Goal: Task Accomplishment & Management: Complete application form

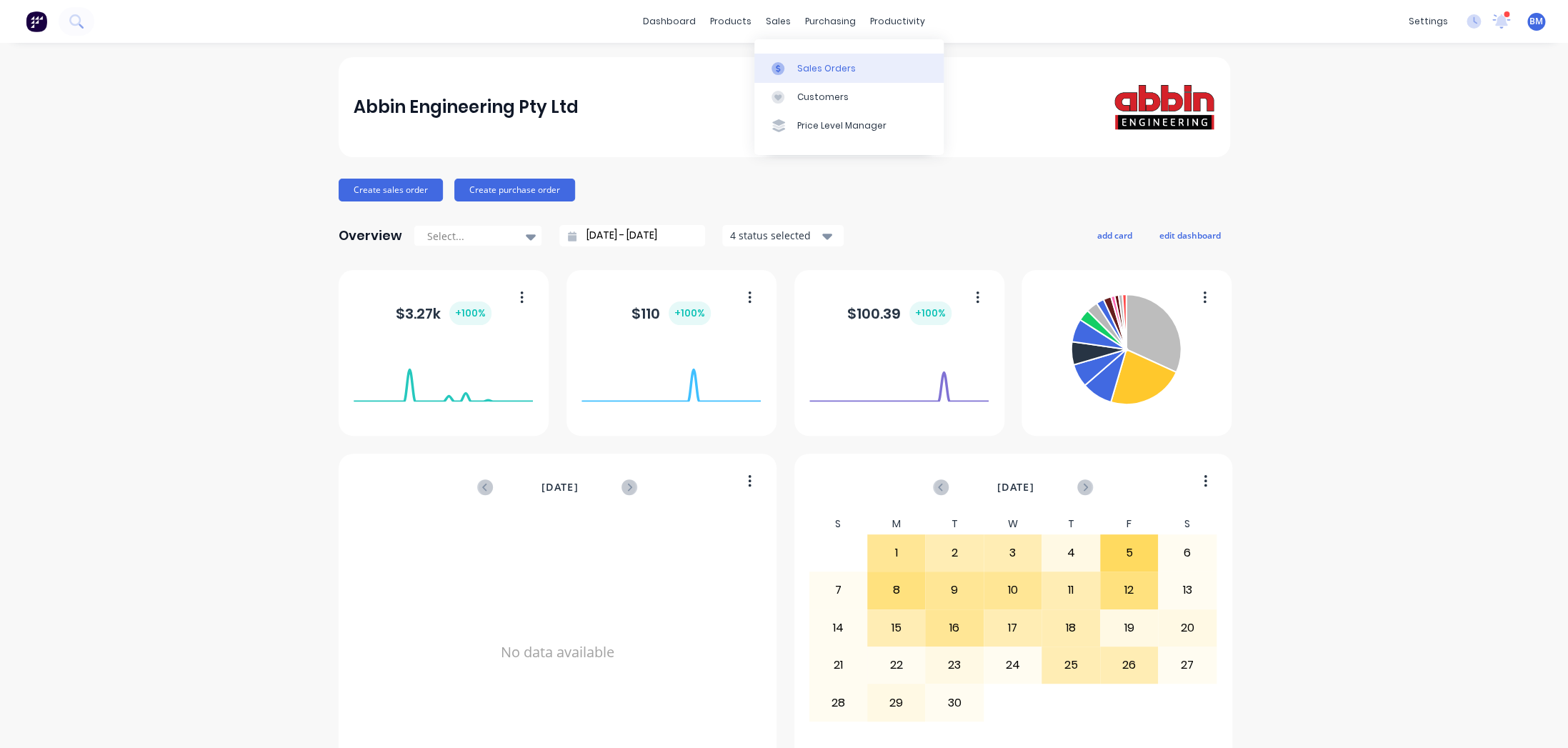
click at [778, 66] on icon at bounding box center [777, 68] width 4 height 8
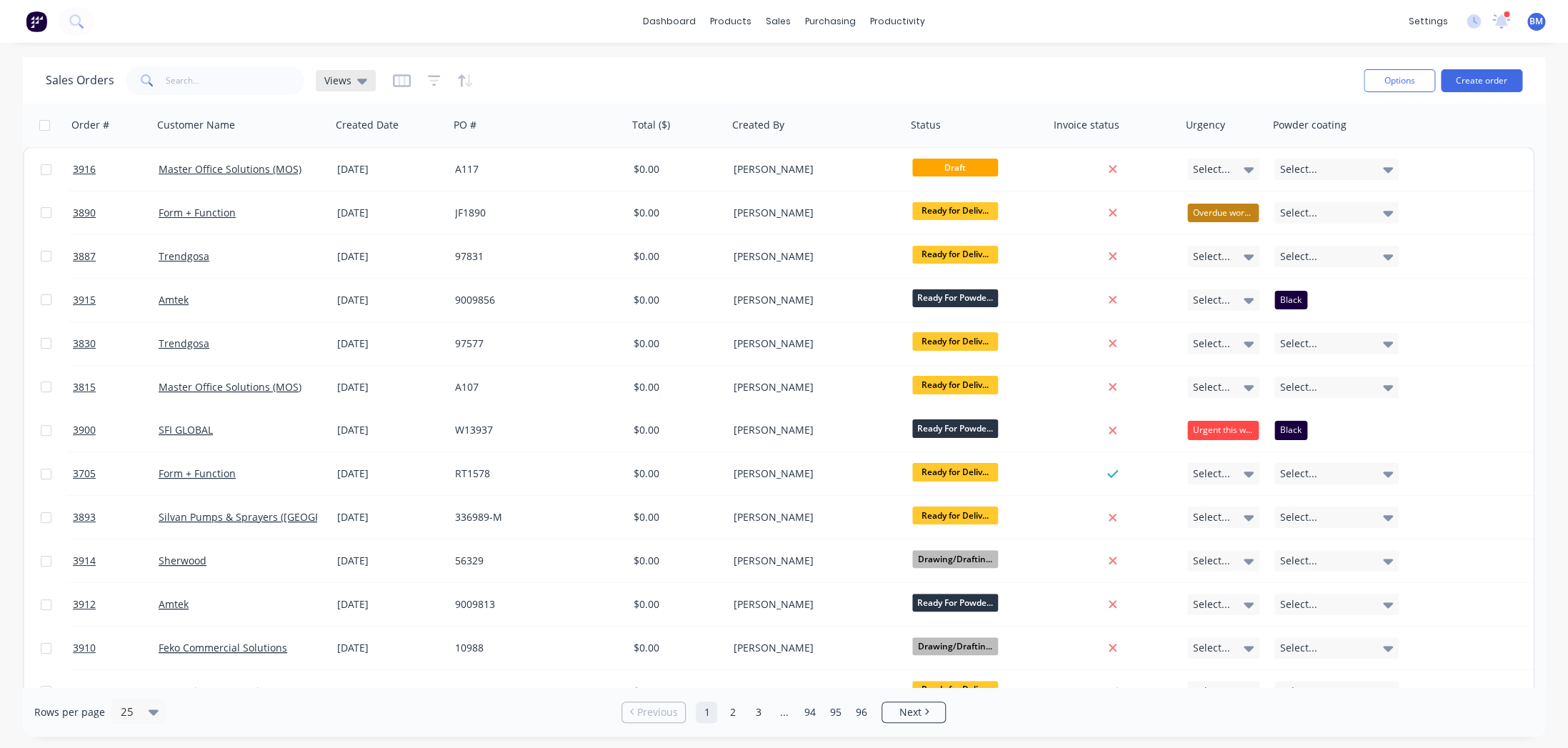
click at [347, 81] on span "Views" at bounding box center [337, 80] width 27 height 15
click at [344, 229] on button "drafts" at bounding box center [401, 230] width 163 height 16
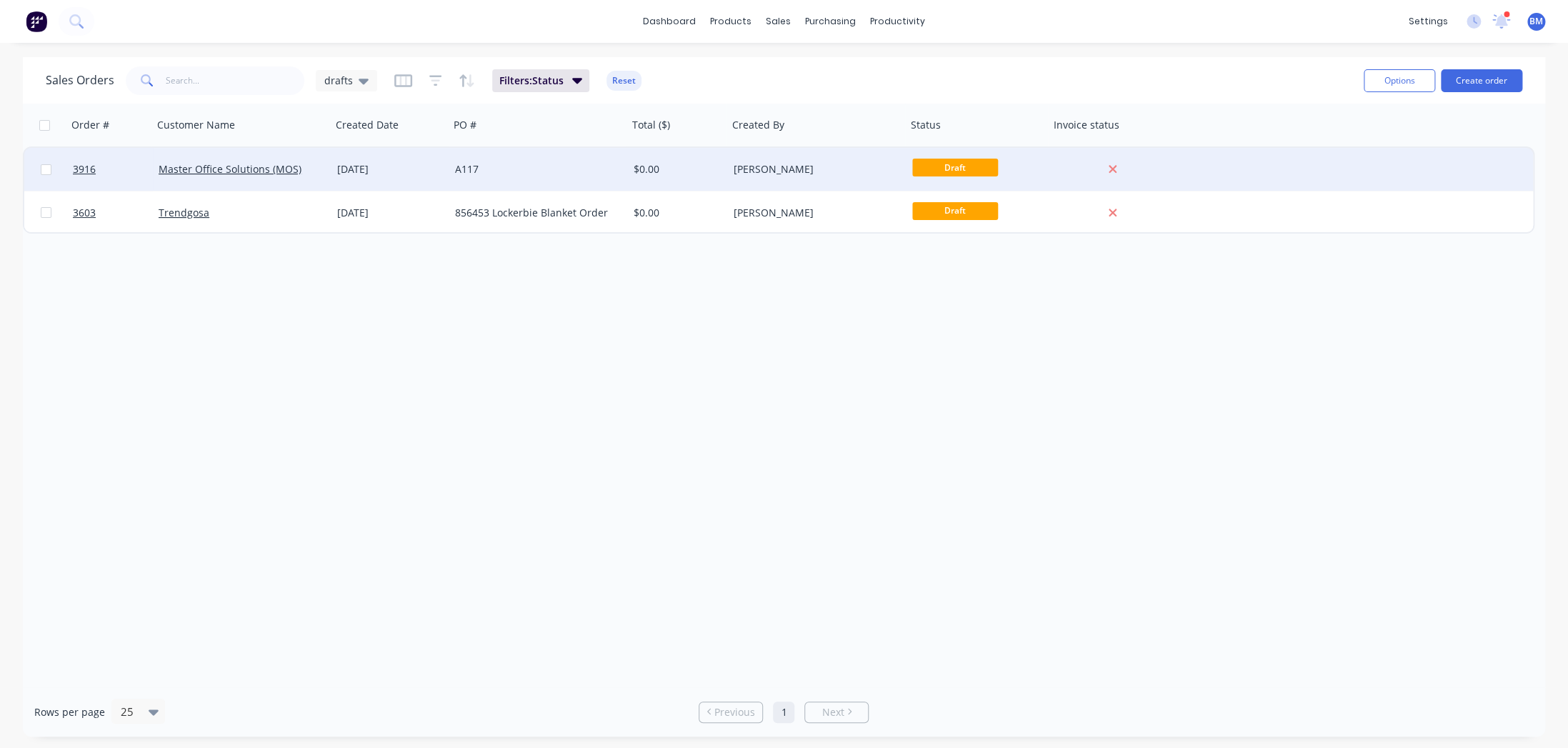
click at [452, 163] on div "A117" at bounding box center [538, 169] width 179 height 42
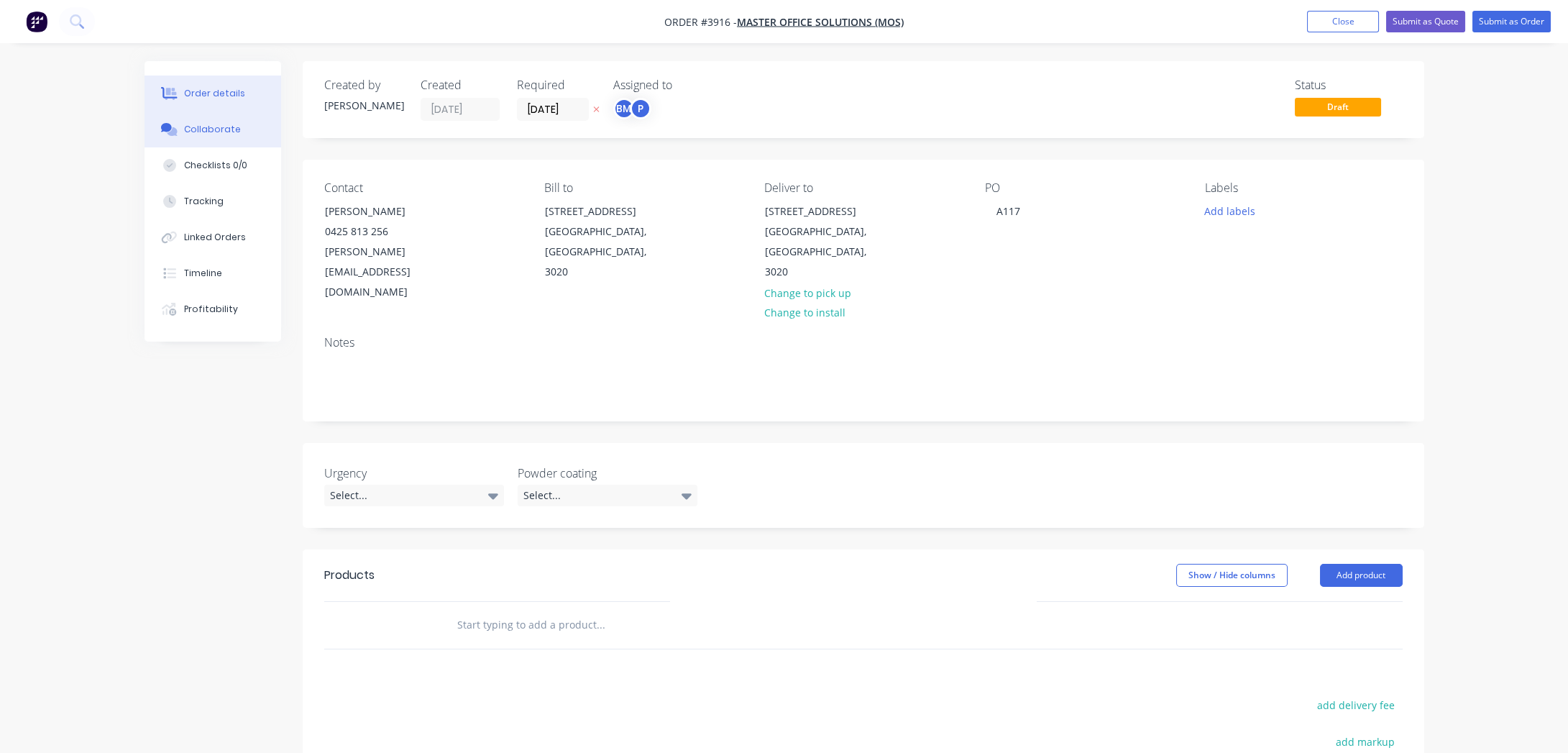
click at [217, 135] on div "Collaborate" at bounding box center [212, 129] width 57 height 13
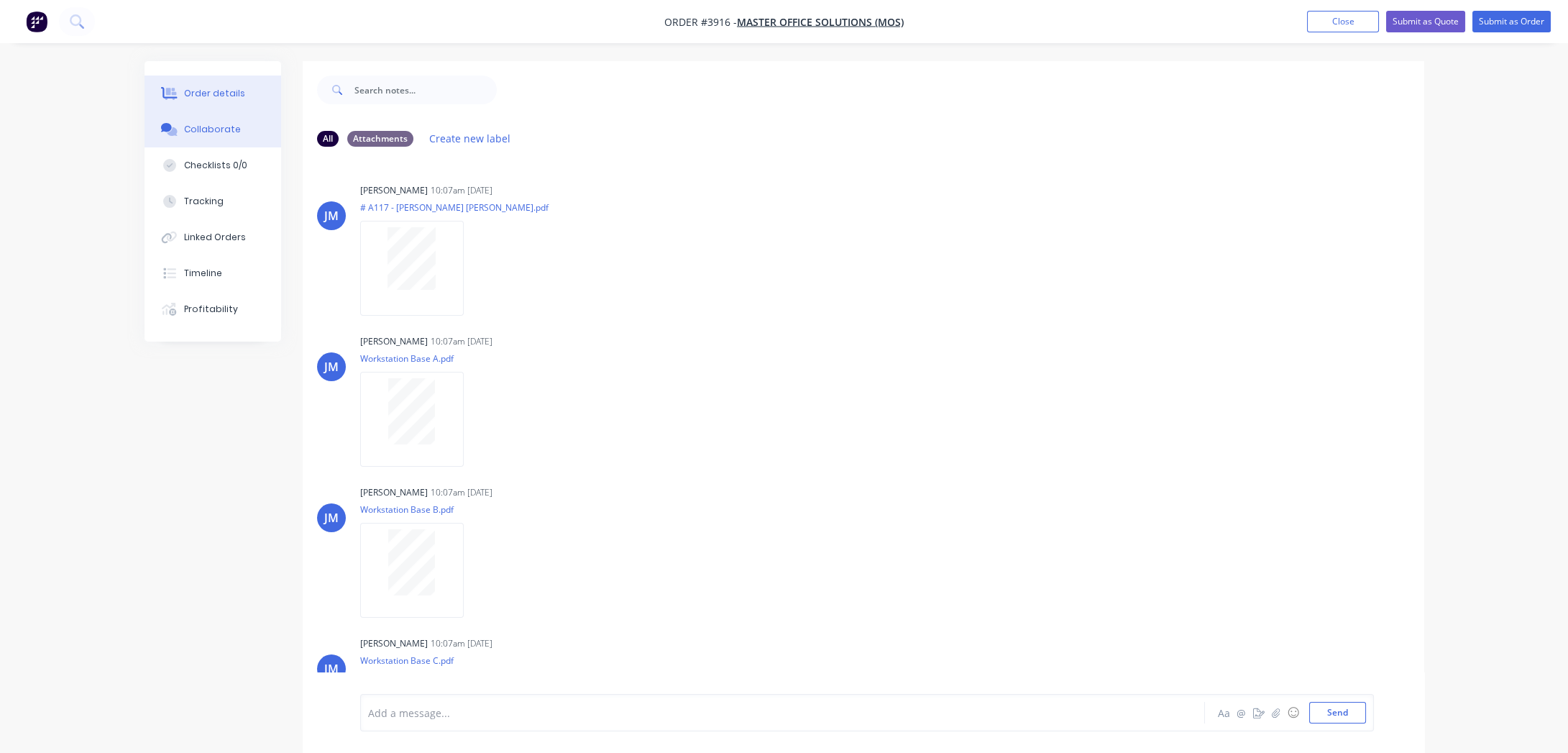
click at [228, 87] on div "Order details" at bounding box center [215, 93] width 61 height 13
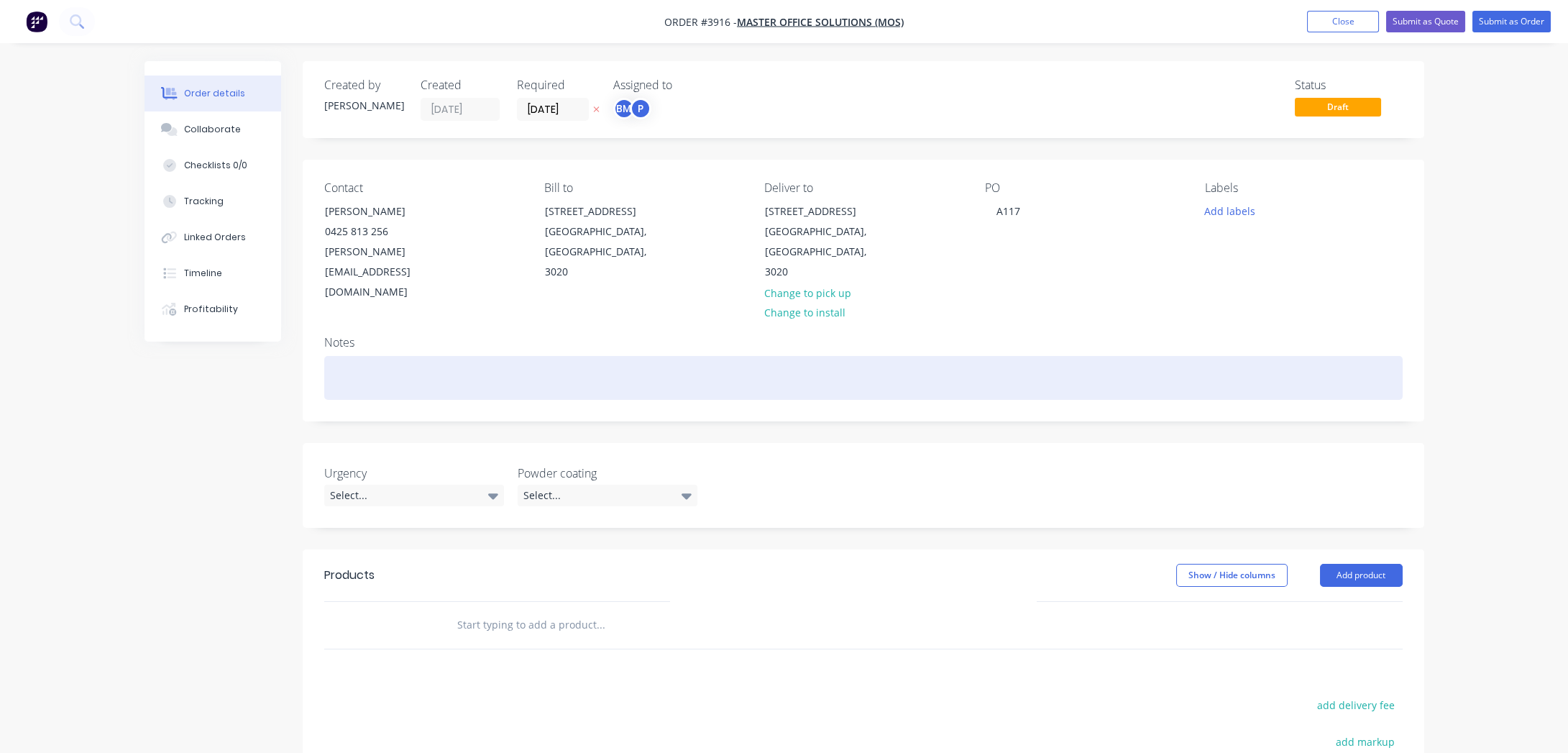
click at [480, 356] on div at bounding box center [864, 378] width 1078 height 44
paste div
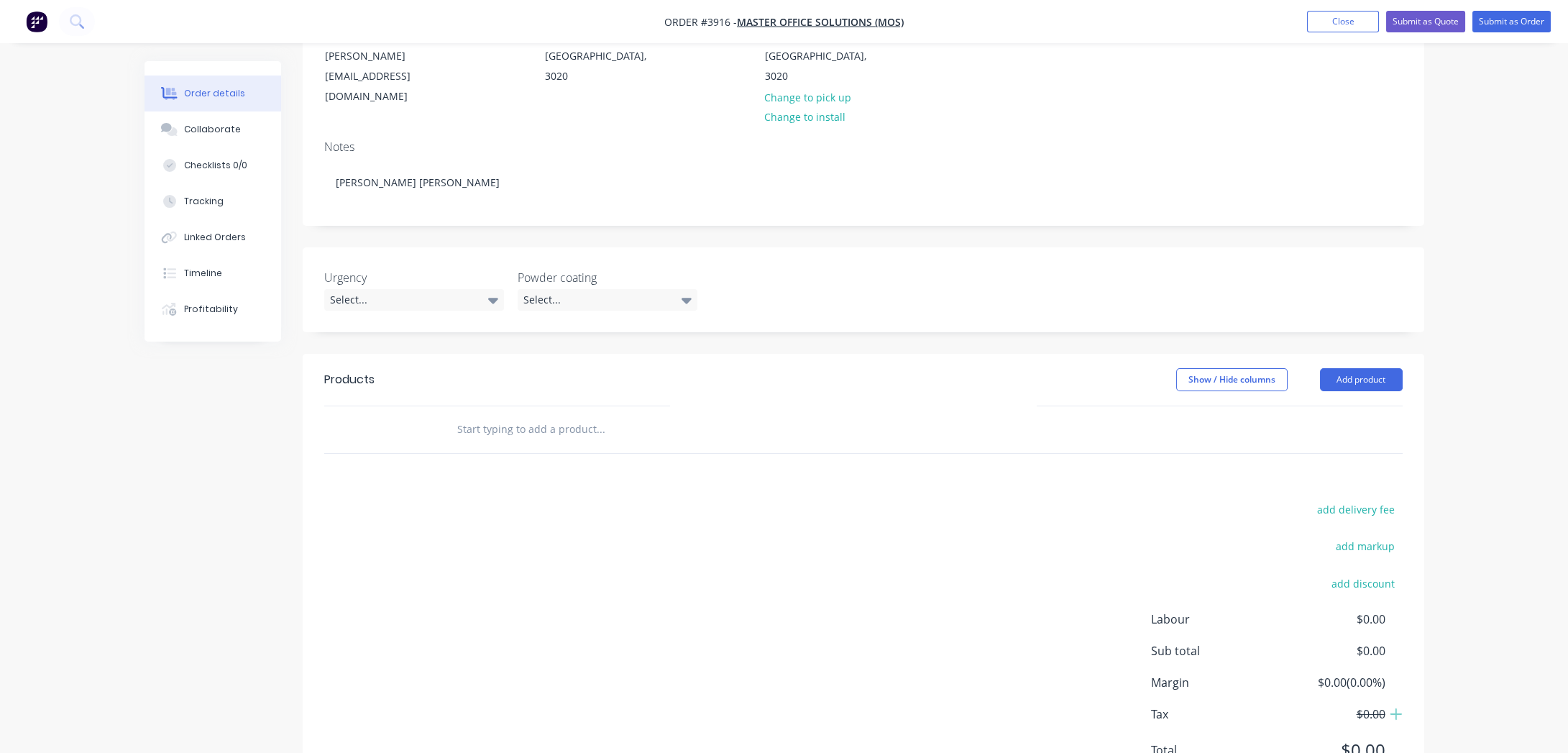
click at [433, 500] on div "add delivery fee add markup add discount Labour $0.00 Sub total $0.00 Margin $0…" at bounding box center [864, 639] width 1078 height 277
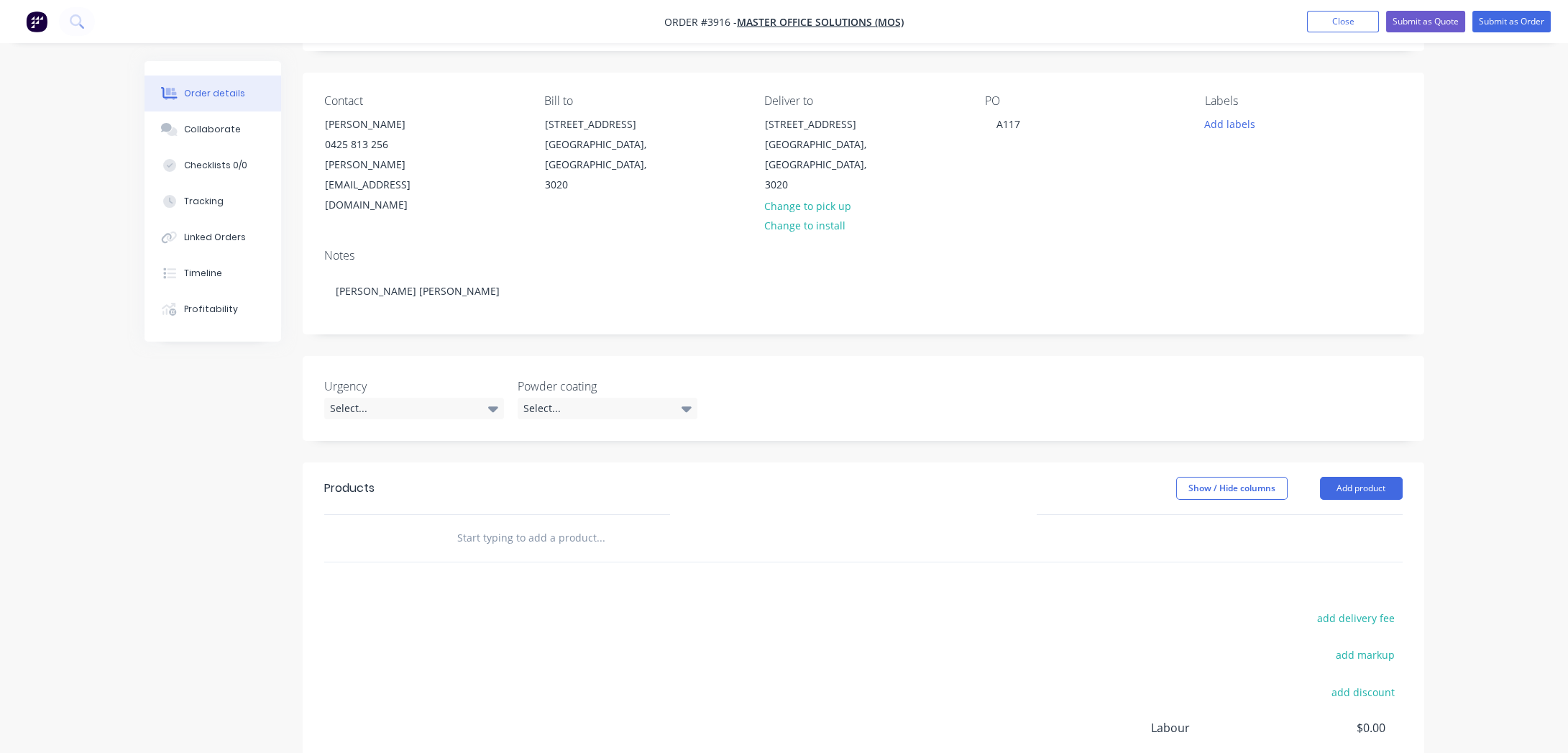
scroll to position [0, 0]
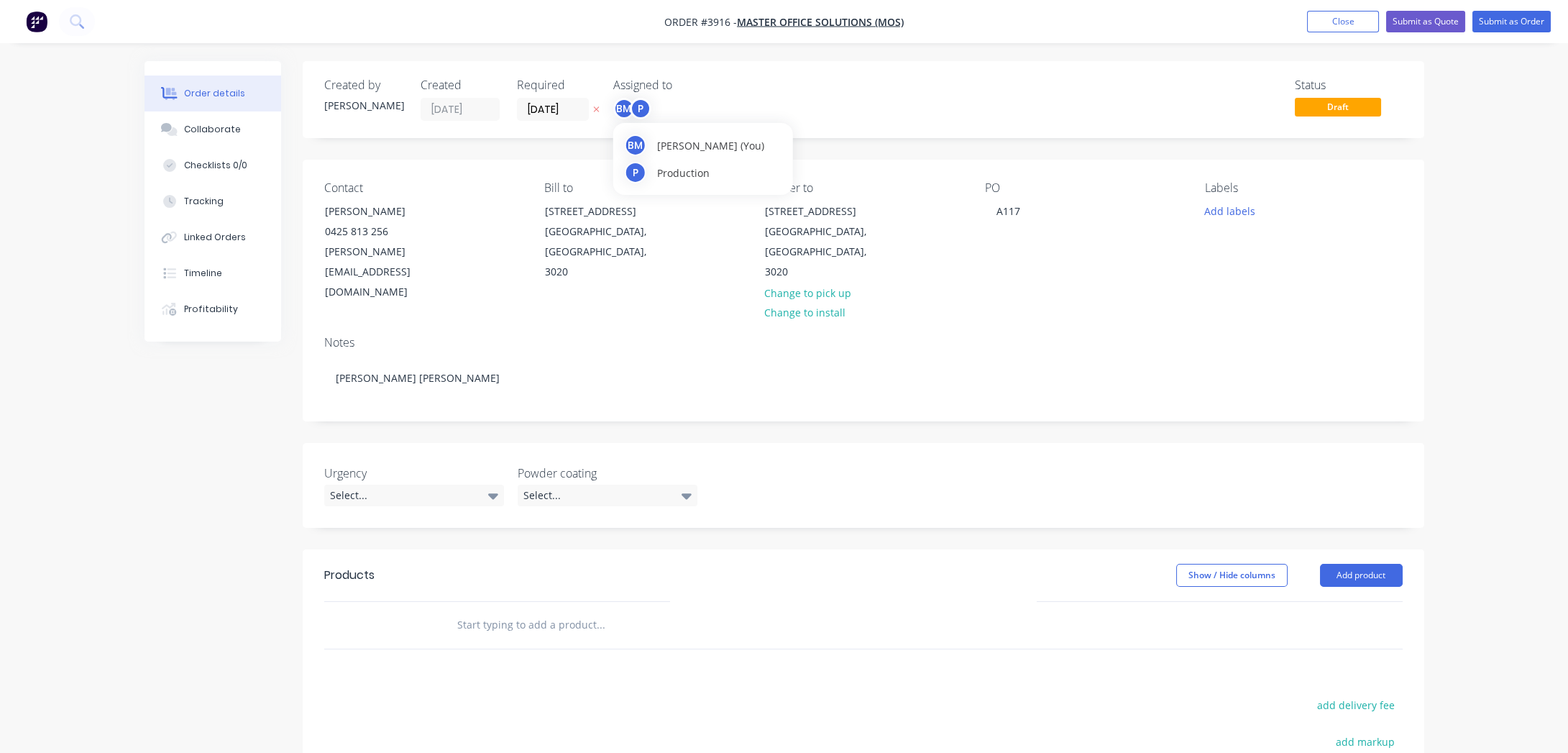
click at [643, 106] on div "P" at bounding box center [640, 108] width 22 height 22
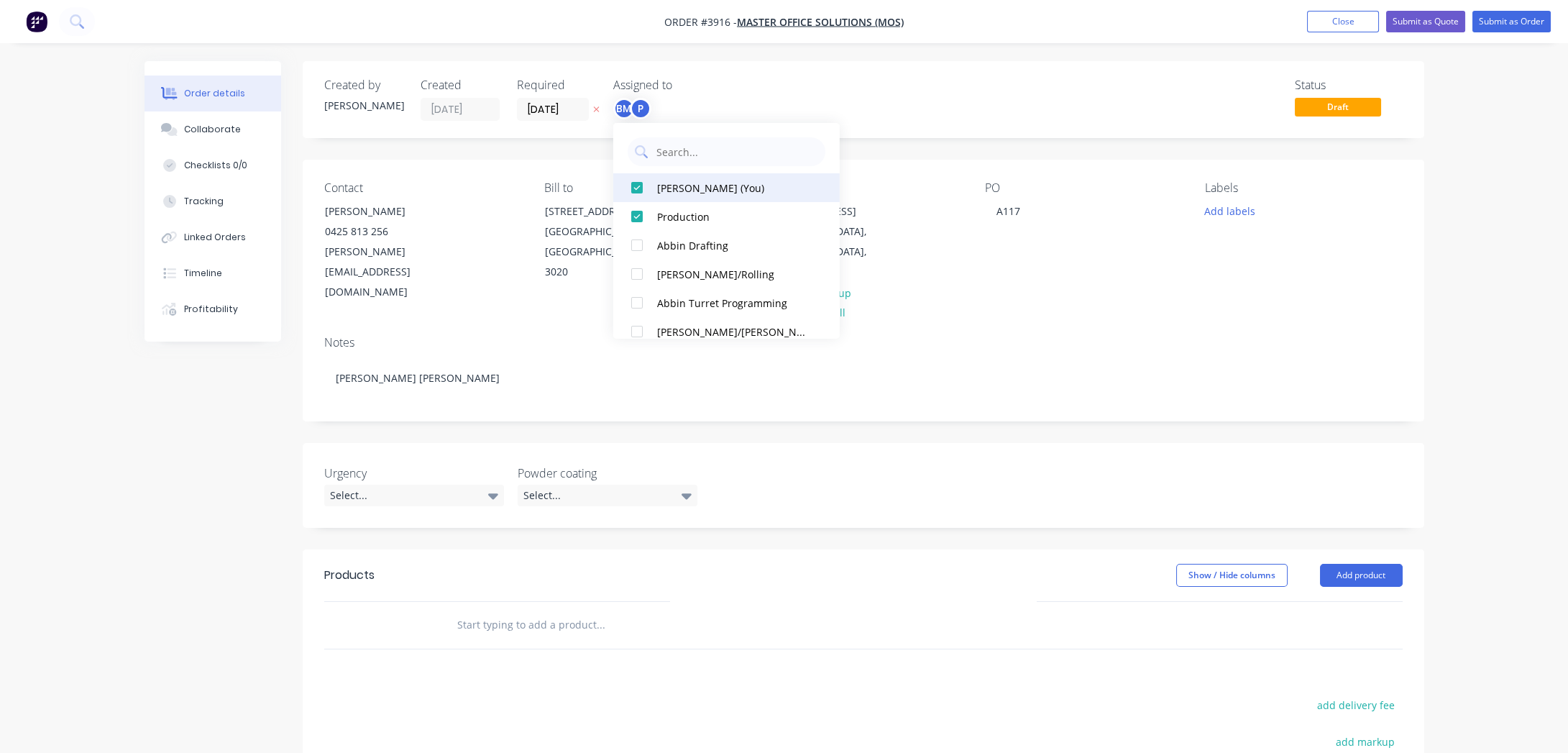
click at [679, 186] on div "[PERSON_NAME] (You)" at bounding box center [733, 187] width 153 height 15
click at [961, 73] on div "Created by [PERSON_NAME] Created [DATE] Required [DATE] Assigned to P Status Dr…" at bounding box center [863, 99] width 1121 height 77
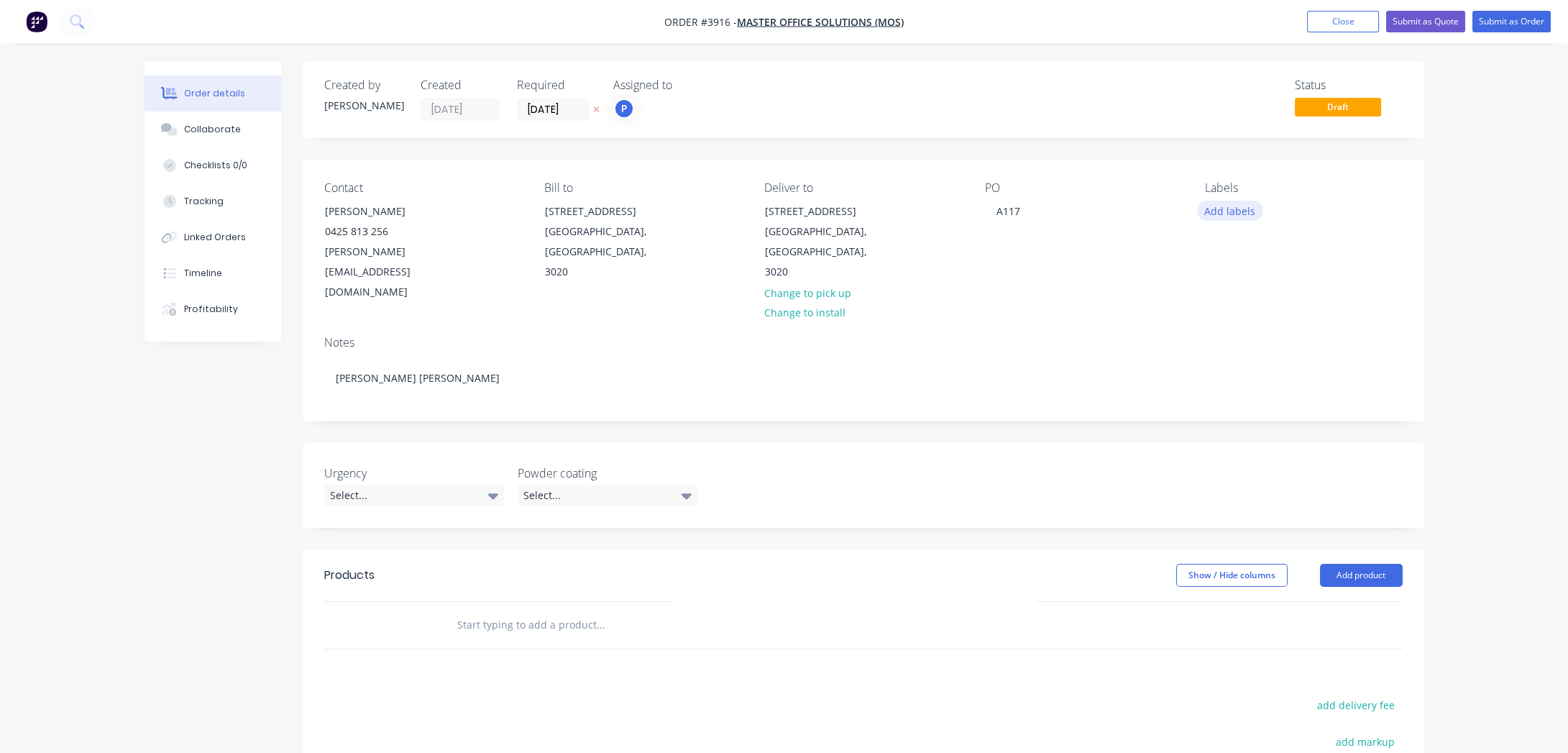
click at [1239, 216] on button "Add labels" at bounding box center [1230, 210] width 66 height 19
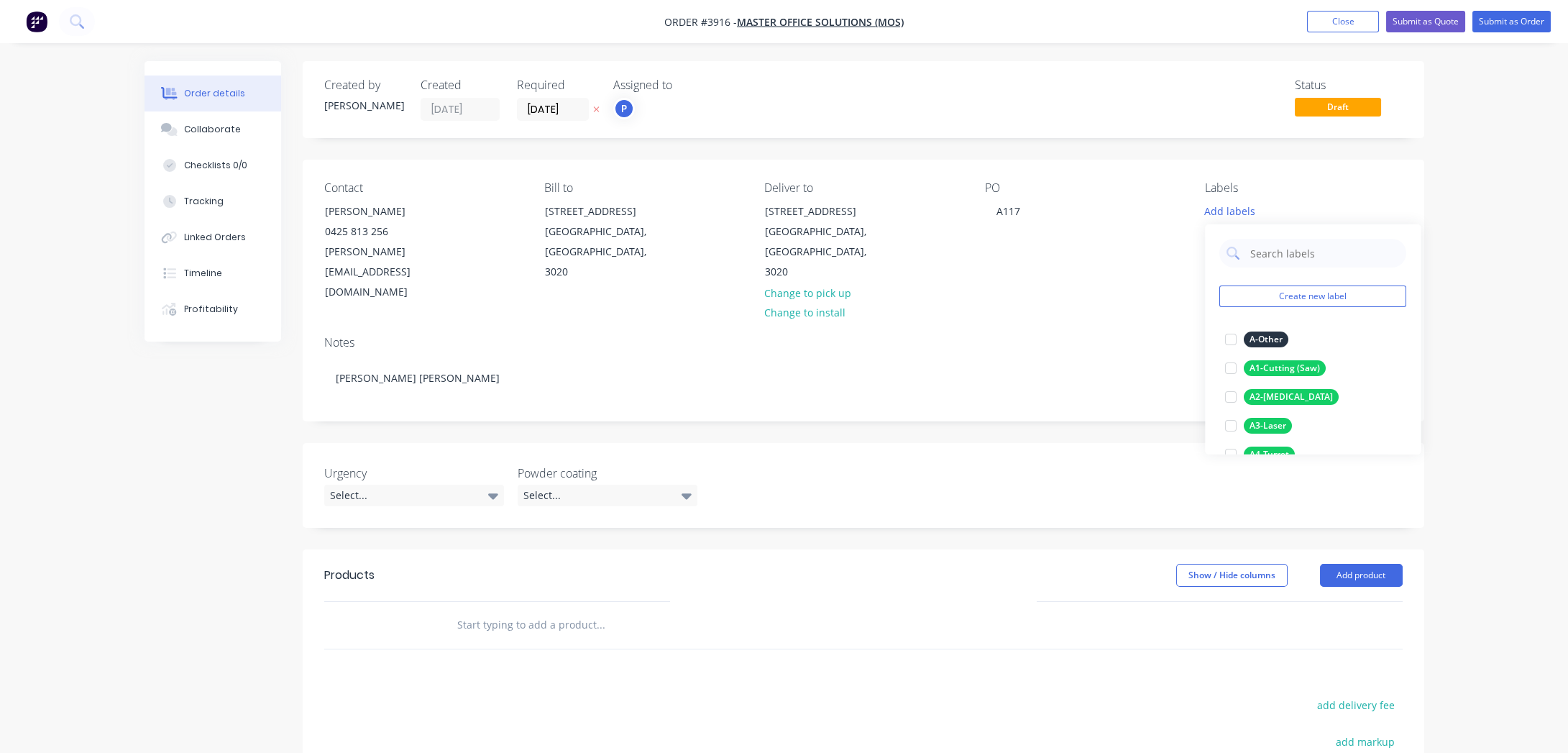
click at [1482, 435] on div "Order details Collaborate Checklists 0/0 Tracking Linked Orders Timeline Profit…" at bounding box center [784, 508] width 1568 height 1016
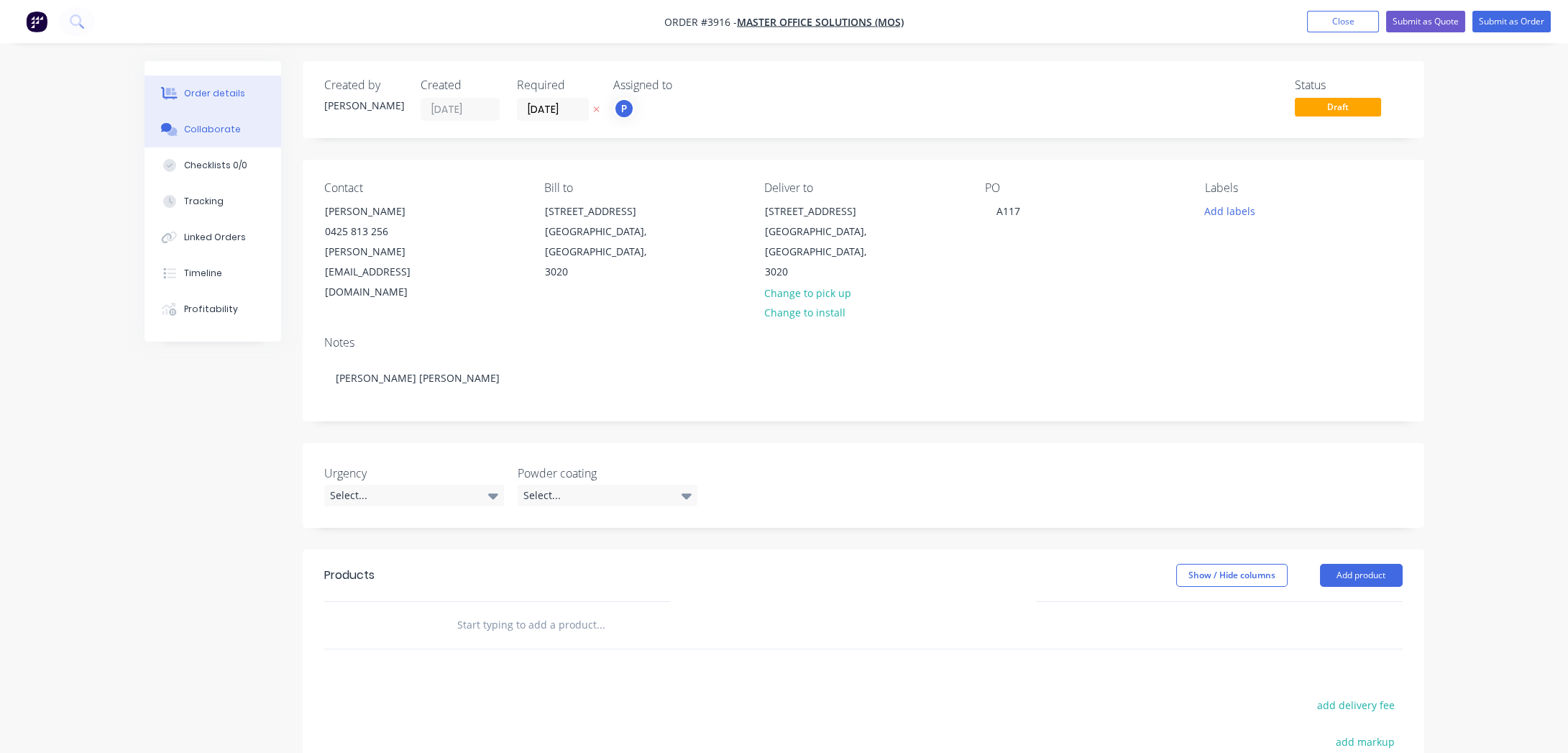
click at [196, 123] on button "Collaborate" at bounding box center [213, 129] width 137 height 36
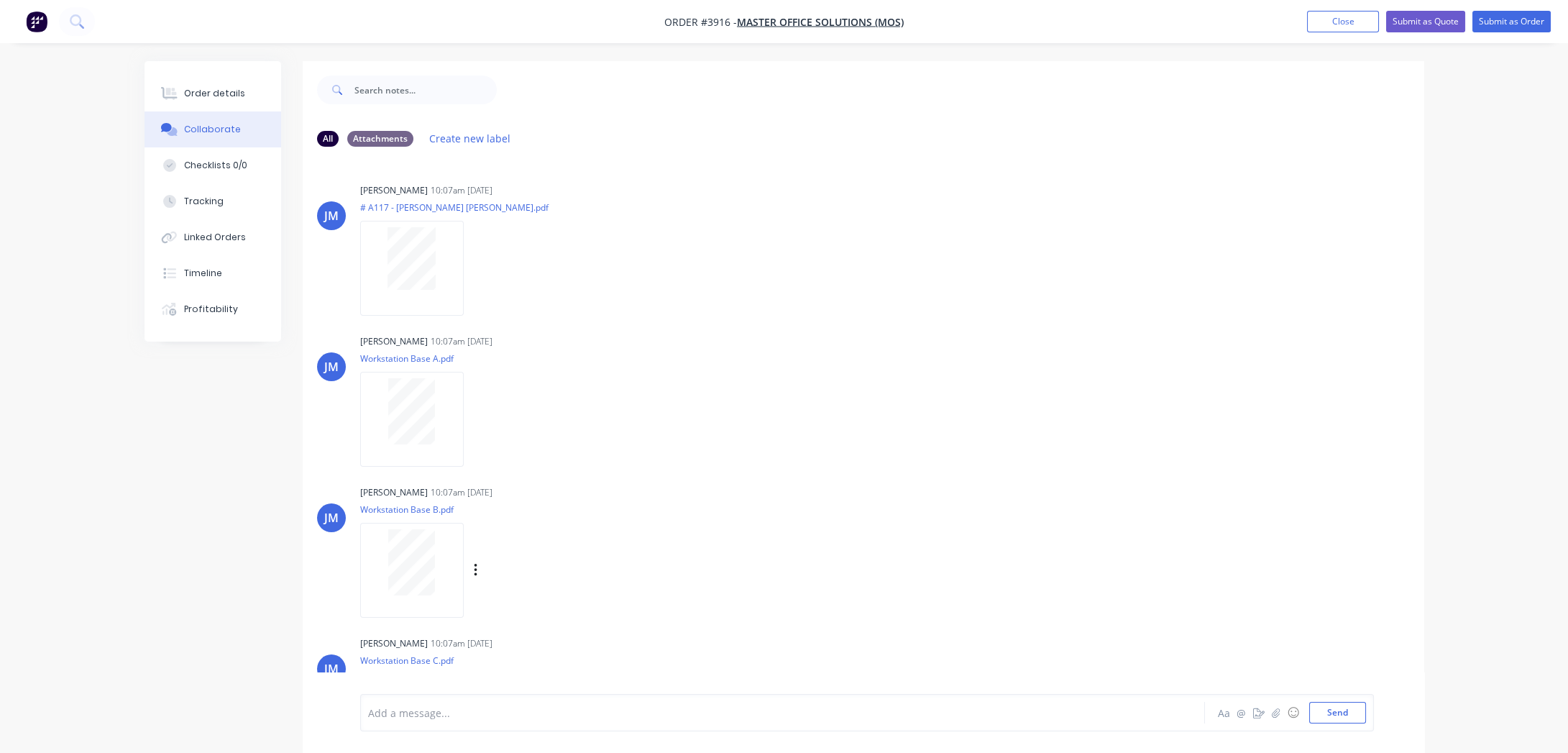
click at [418, 600] on div at bounding box center [412, 570] width 104 height 94
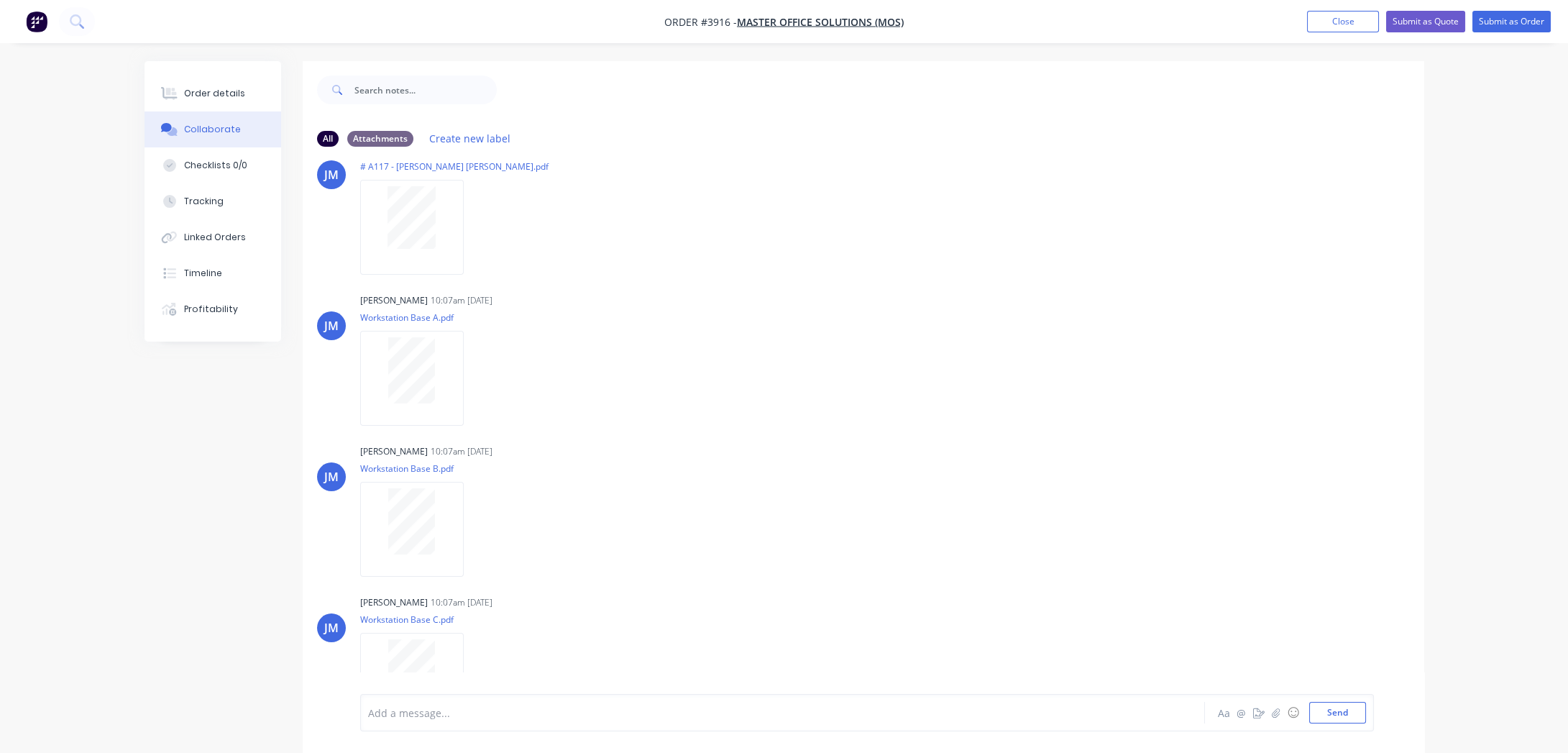
scroll to position [80, 0]
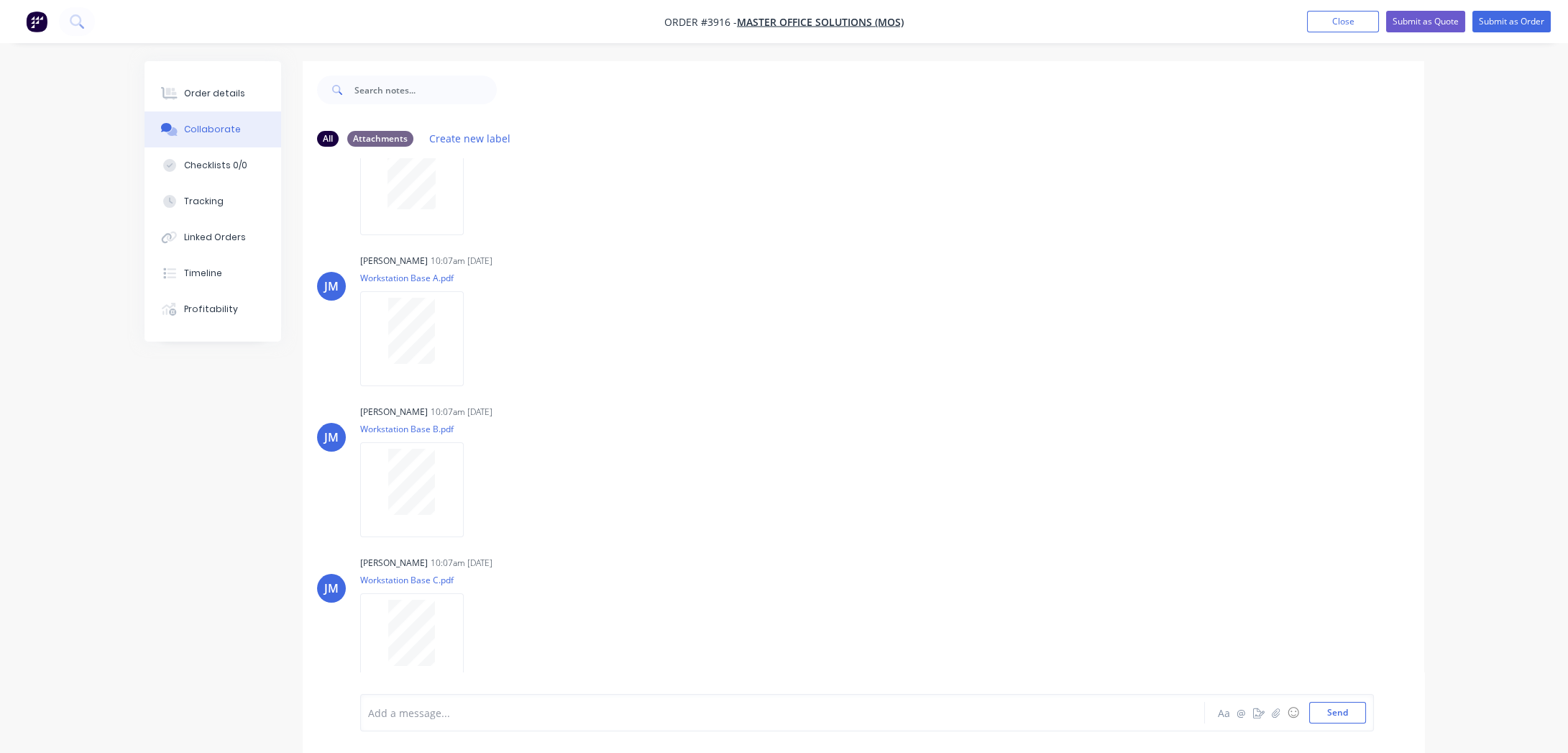
drag, startPoint x: 209, startPoint y: 96, endPoint x: 279, endPoint y: 114, distance: 72.3
click at [210, 97] on div "Order details" at bounding box center [215, 93] width 61 height 13
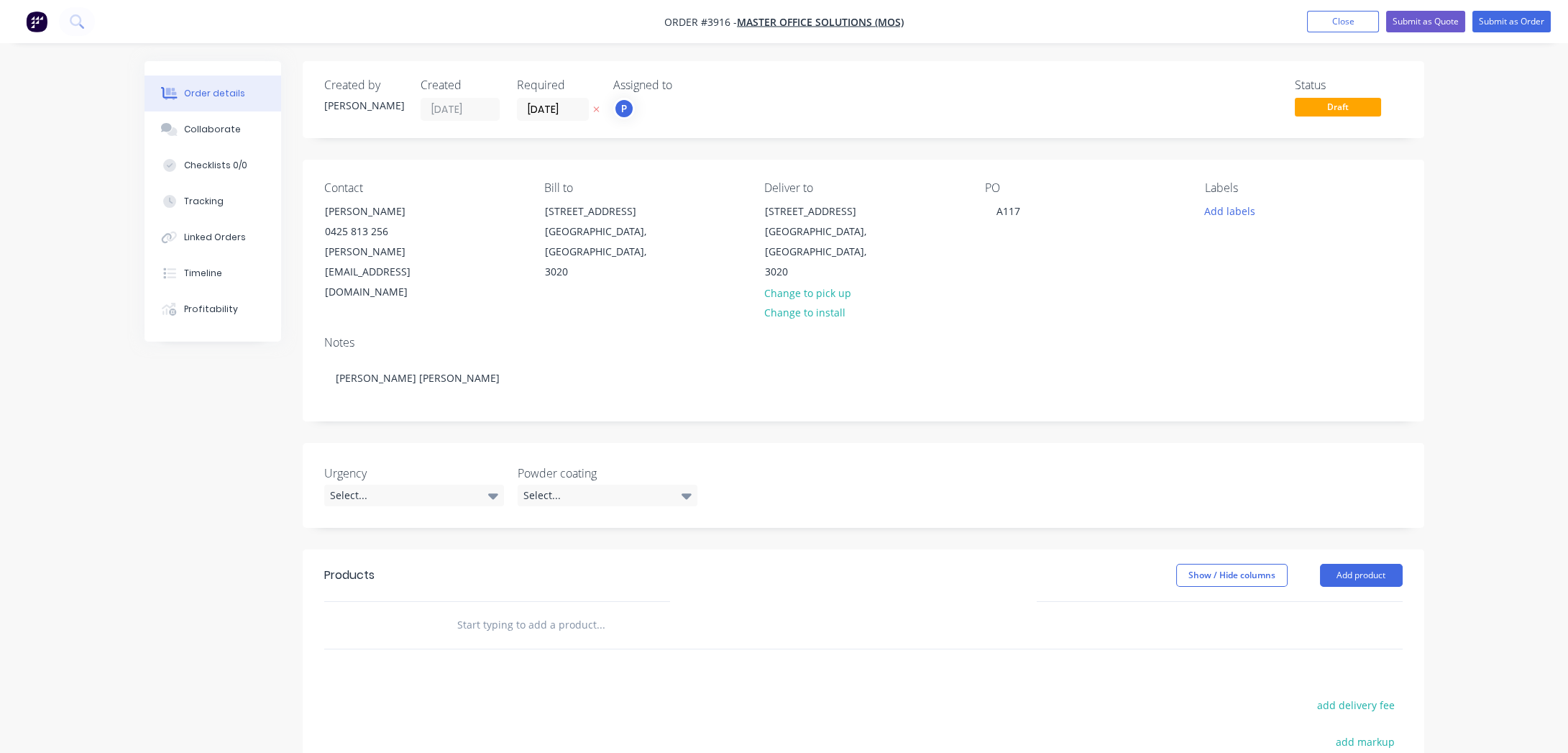
click at [539, 113] on input "[DATE]" at bounding box center [552, 109] width 71 height 22
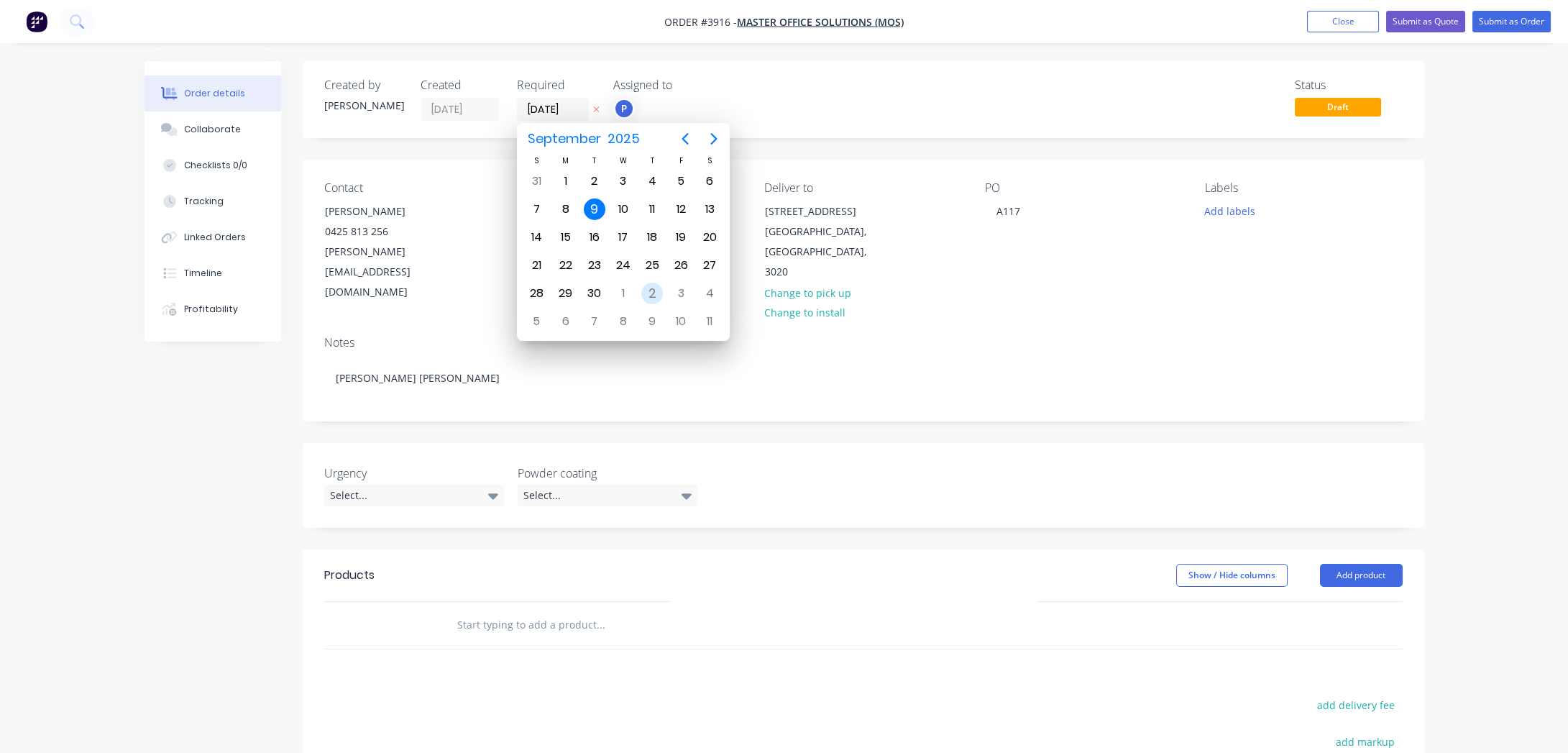
click at [647, 298] on div "2" at bounding box center [652, 293] width 22 height 22
type input "[DATE]"
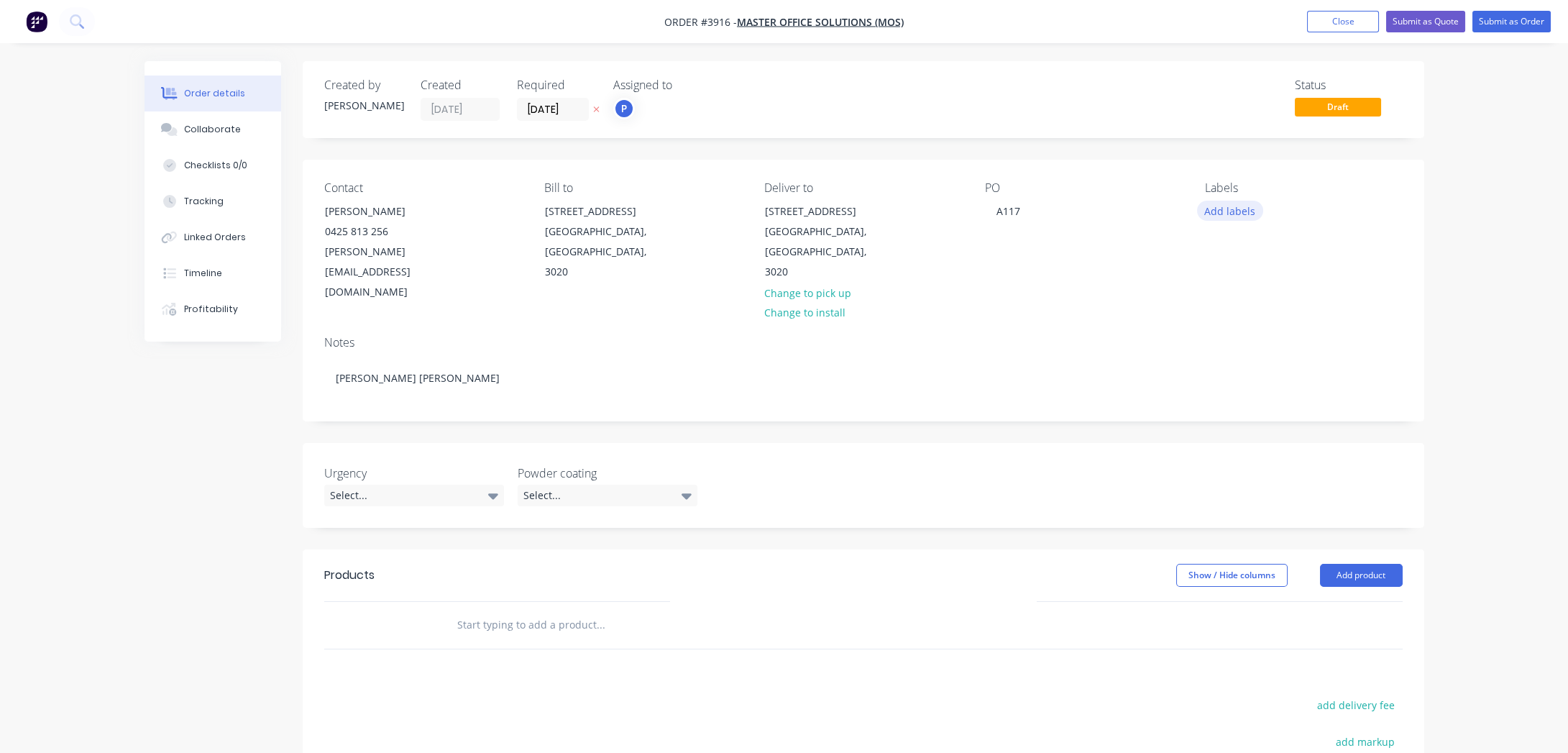
click at [1256, 207] on button "Add labels" at bounding box center [1230, 210] width 66 height 19
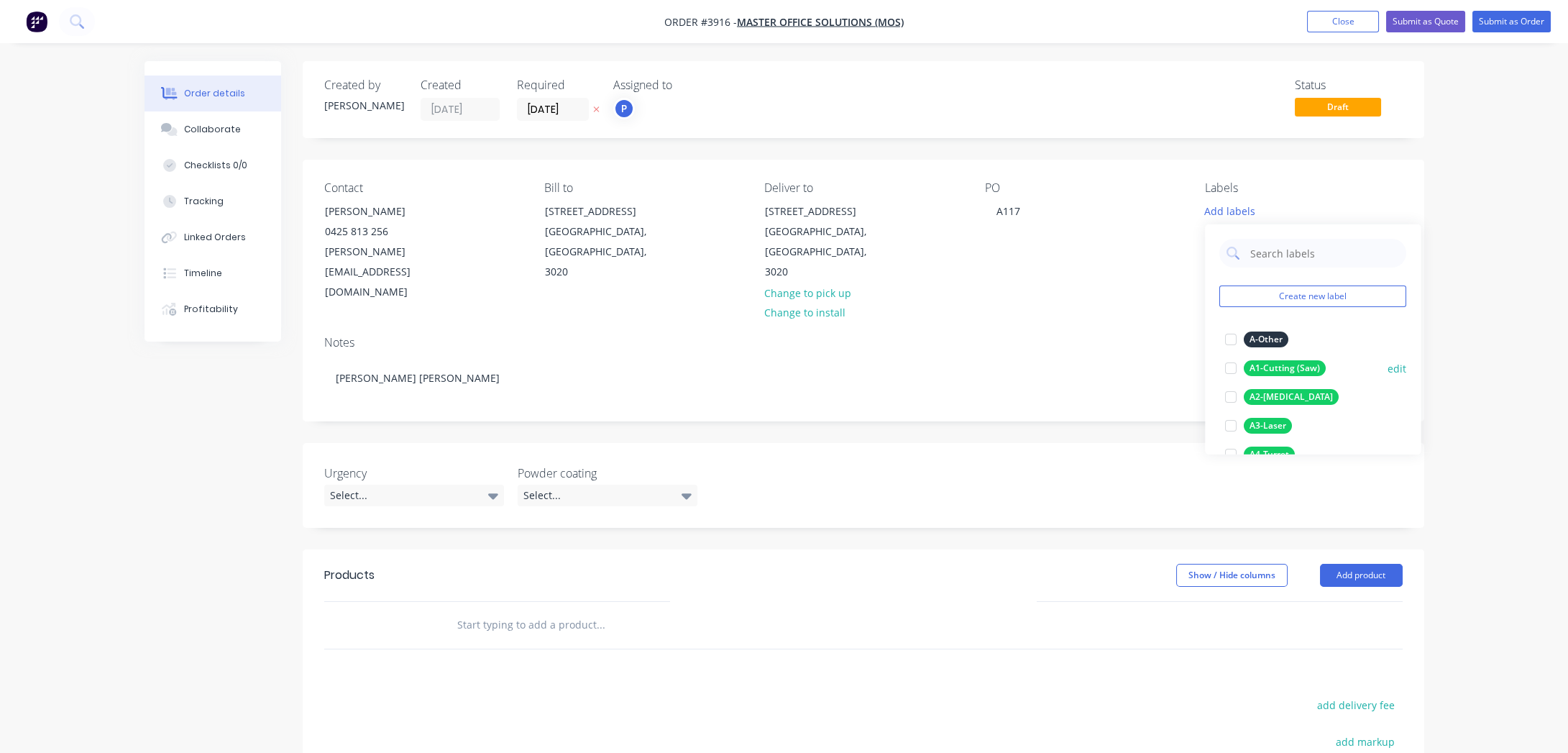
click at [1255, 368] on div "A1-Cutting (Saw)" at bounding box center [1284, 368] width 82 height 16
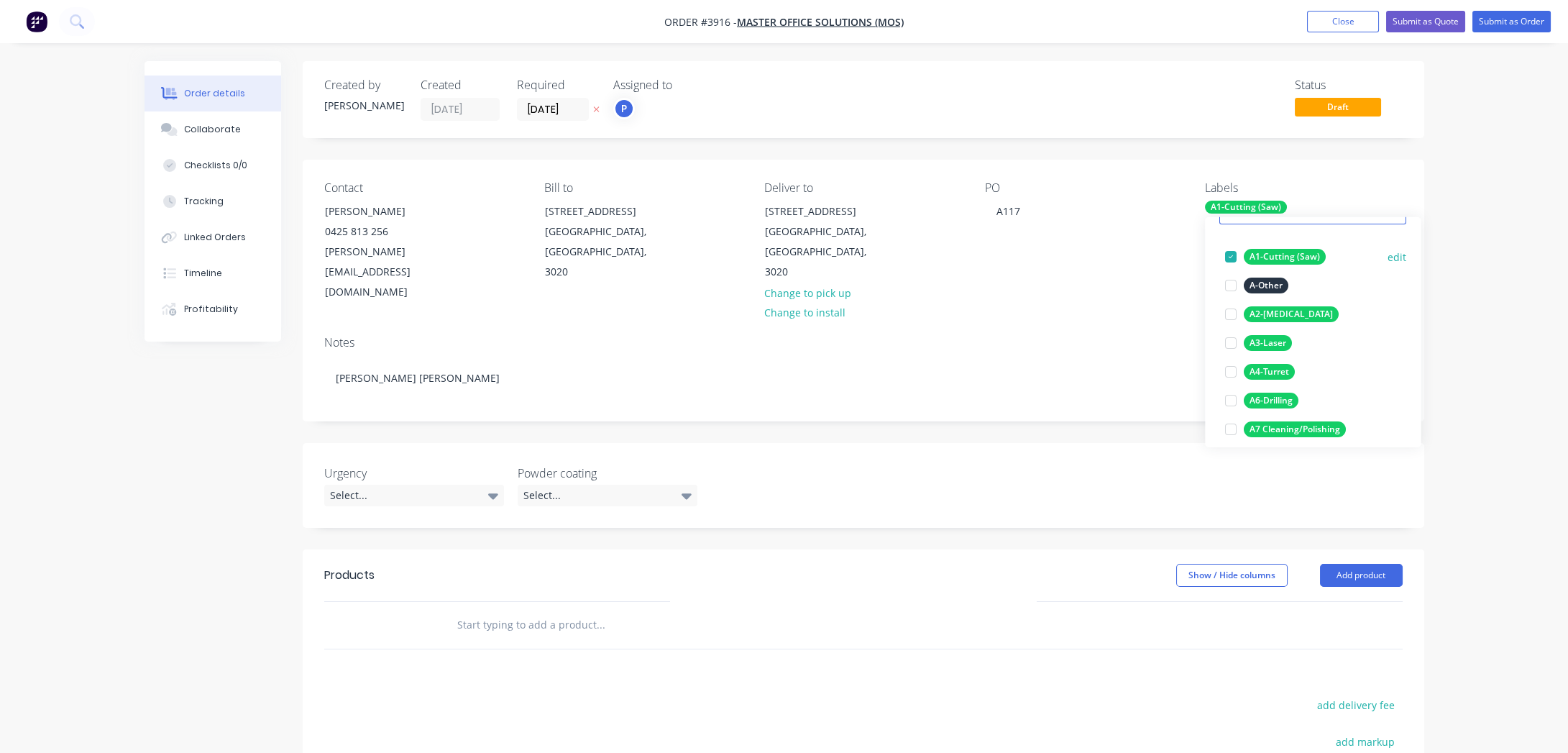
scroll to position [195, 0]
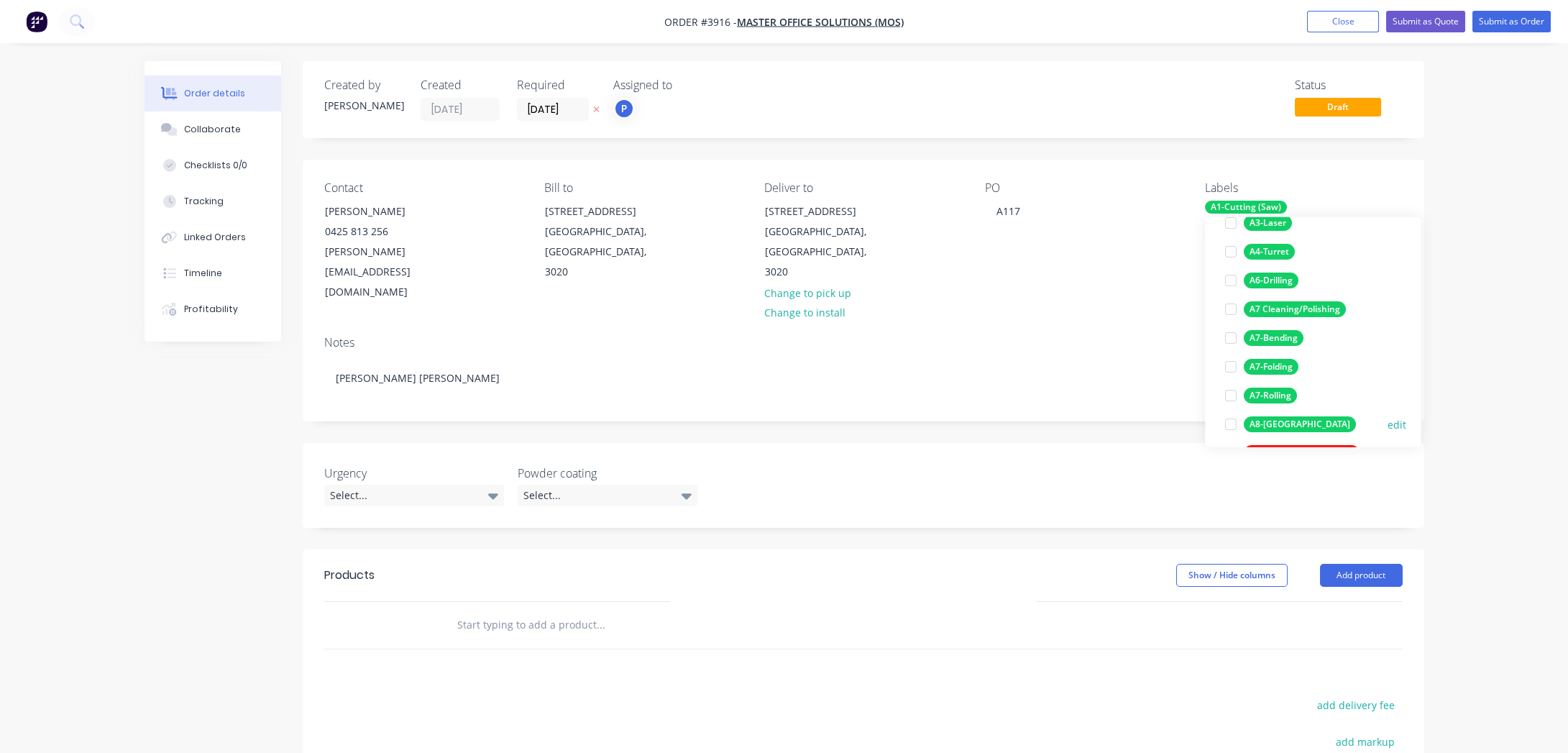
click at [1280, 430] on div "A8-[GEOGRAPHIC_DATA]" at bounding box center [1299, 424] width 113 height 16
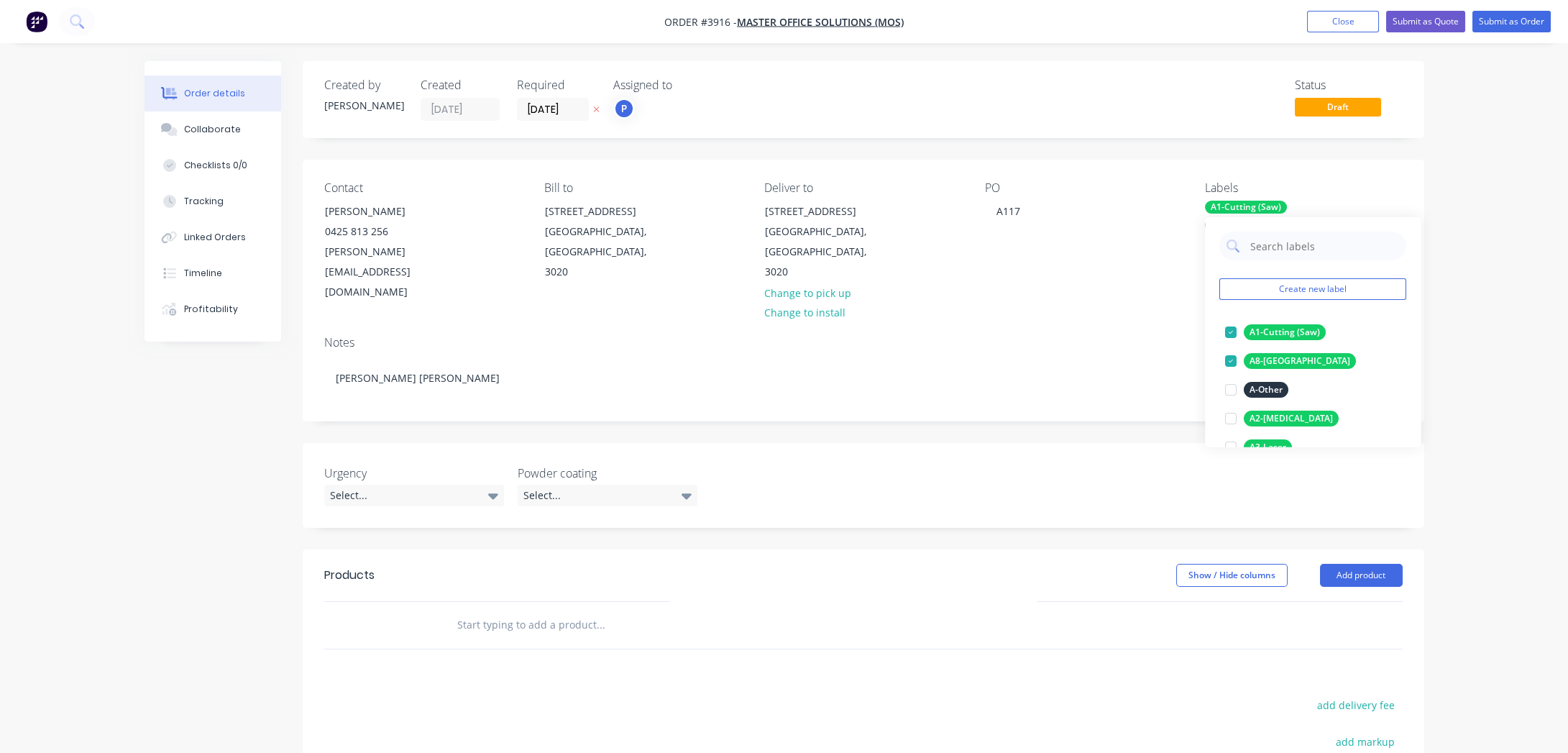
scroll to position [261, 0]
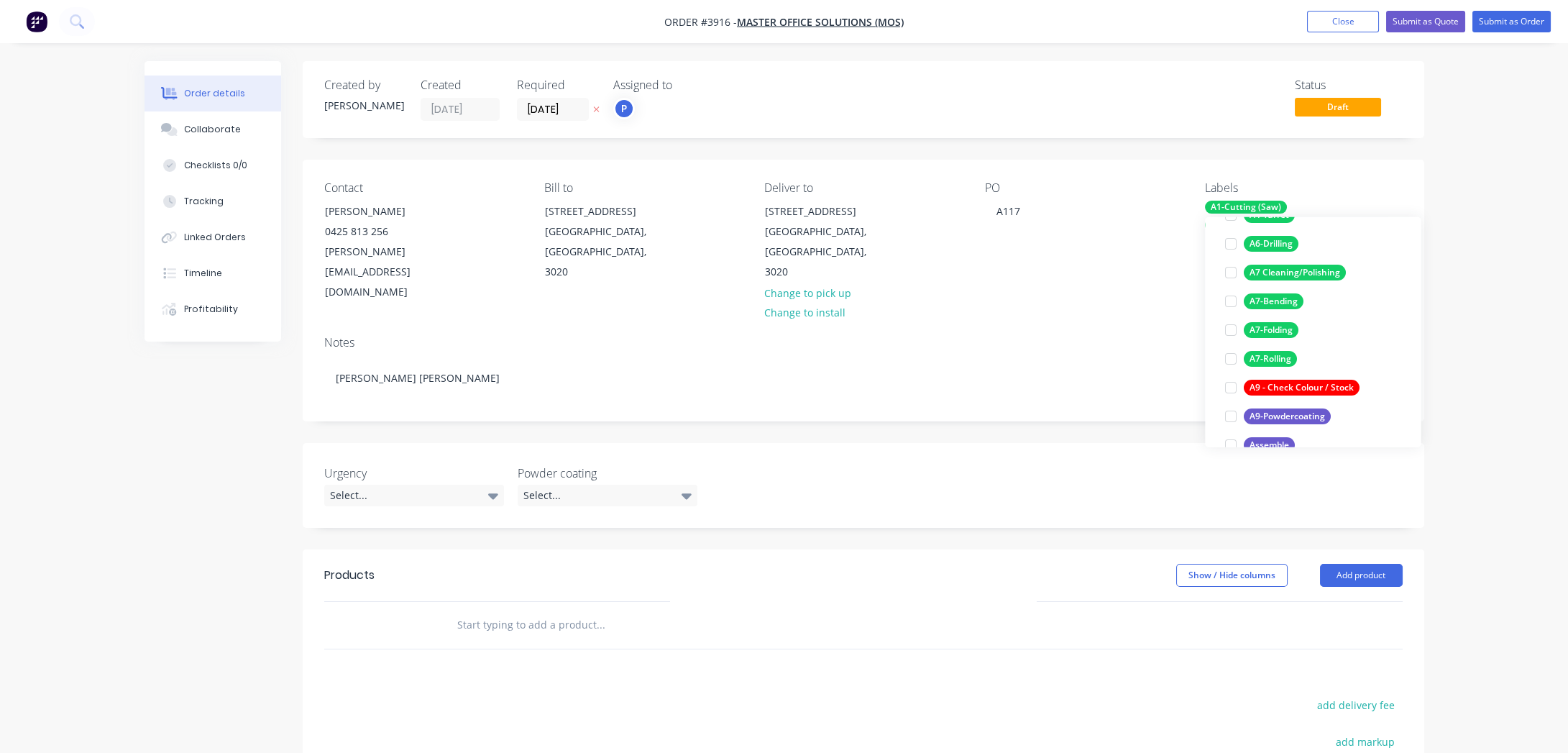
click at [1280, 410] on div "A9-Powdercoating" at bounding box center [1287, 416] width 87 height 16
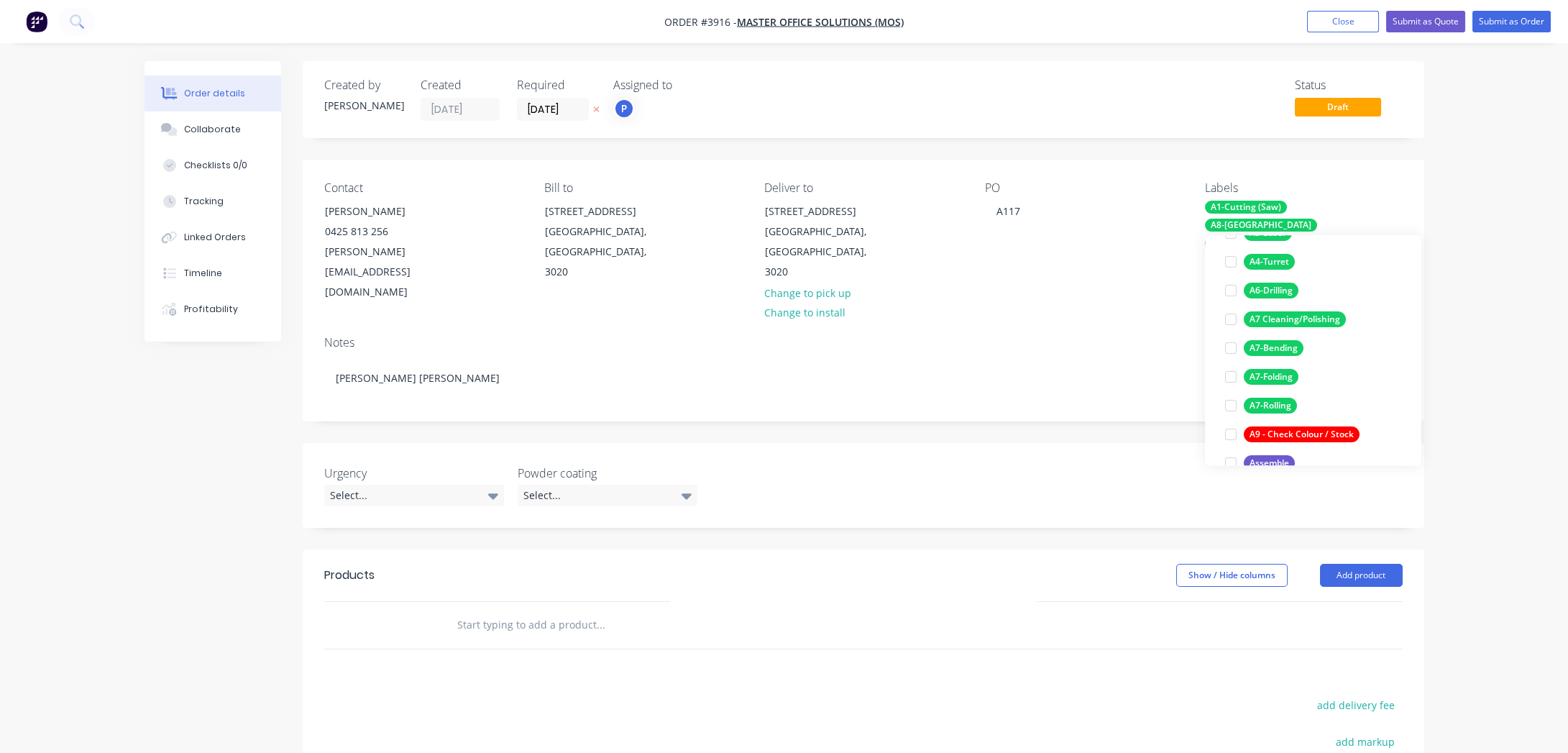
scroll to position [0, 0]
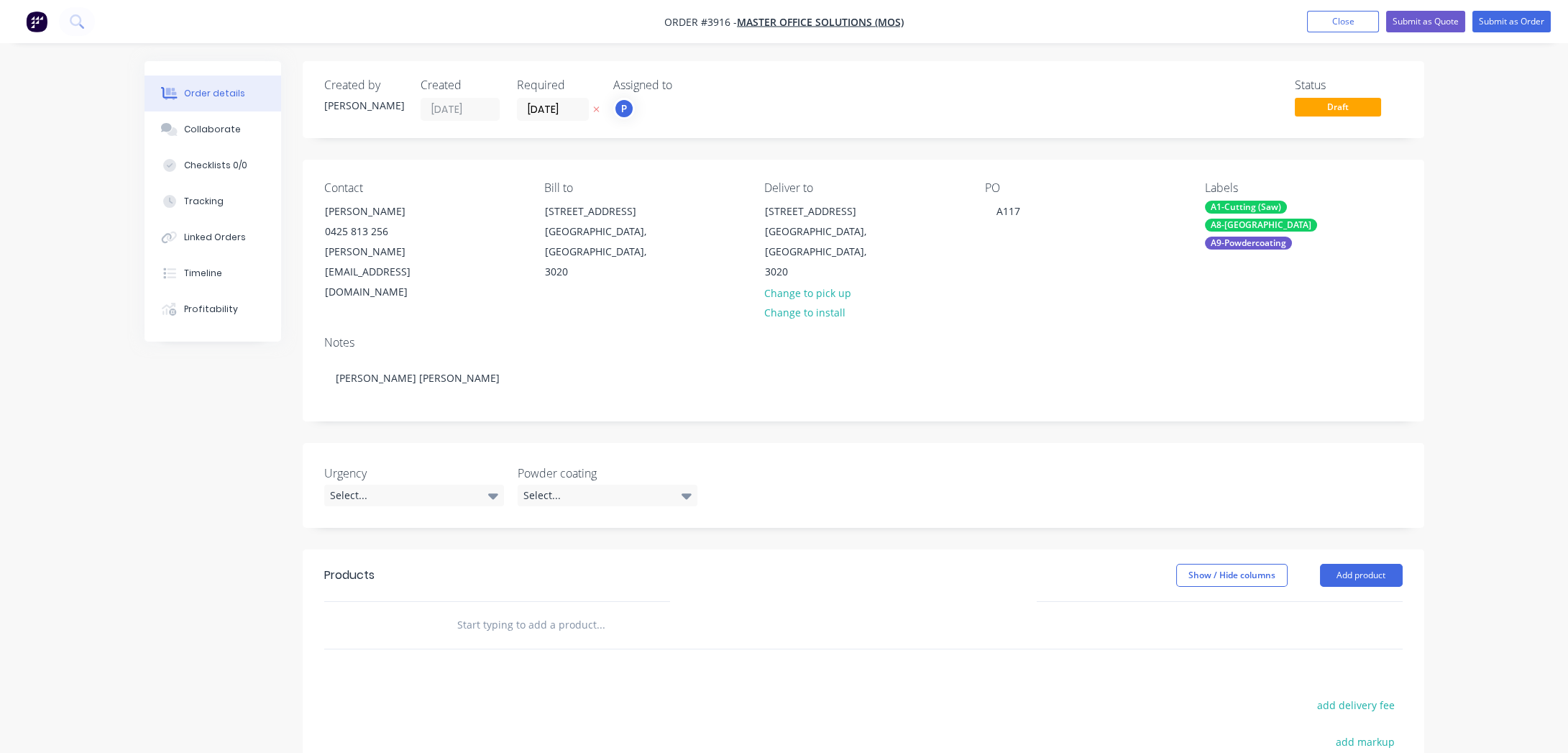
drag, startPoint x: 606, startPoint y: 631, endPoint x: 701, endPoint y: 631, distance: 95.0
click at [1350, 564] on button "Add product" at bounding box center [1361, 575] width 83 height 23
click at [1337, 601] on div "Product catalogue" at bounding box center [1334, 612] width 111 height 21
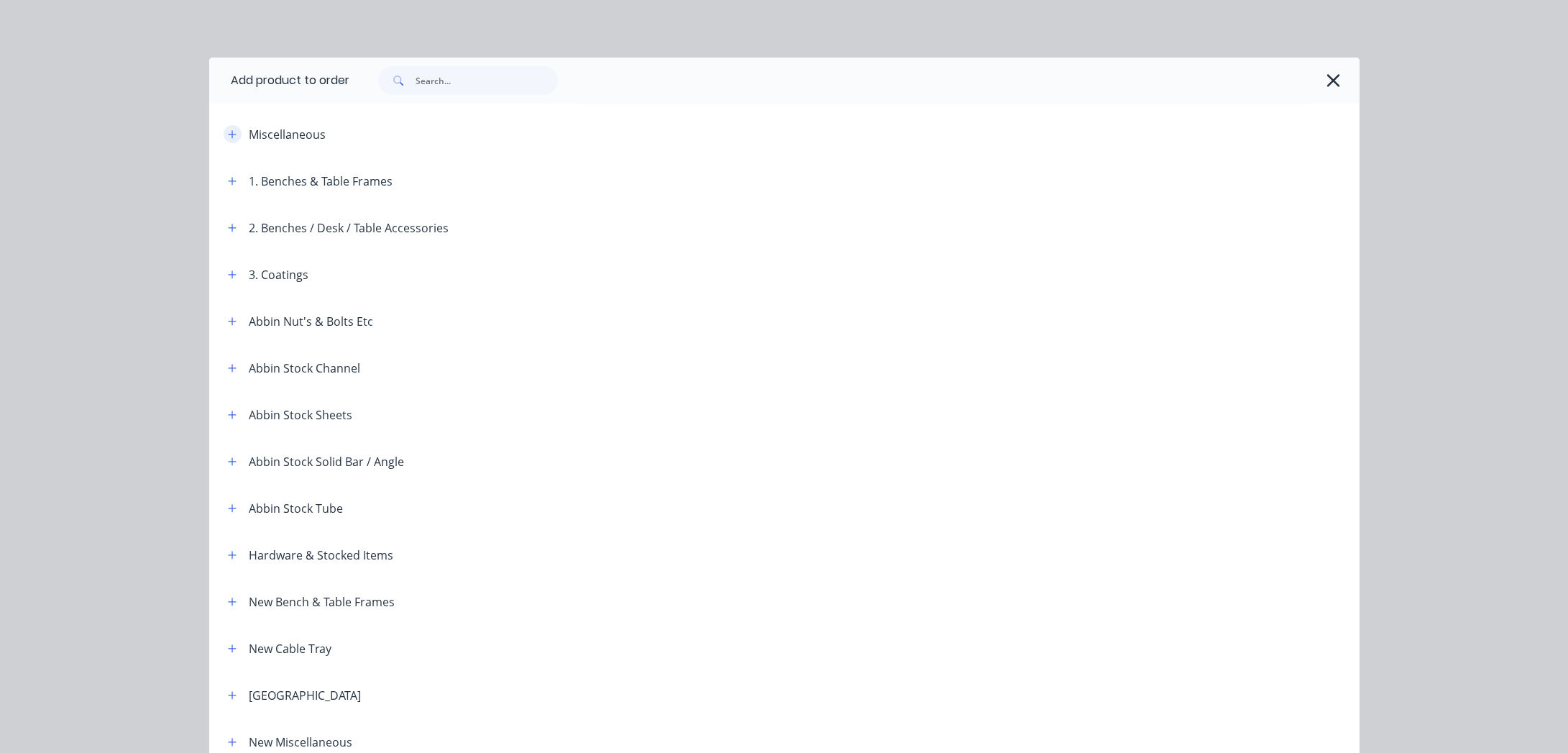
click at [235, 132] on button "button" at bounding box center [232, 133] width 18 height 18
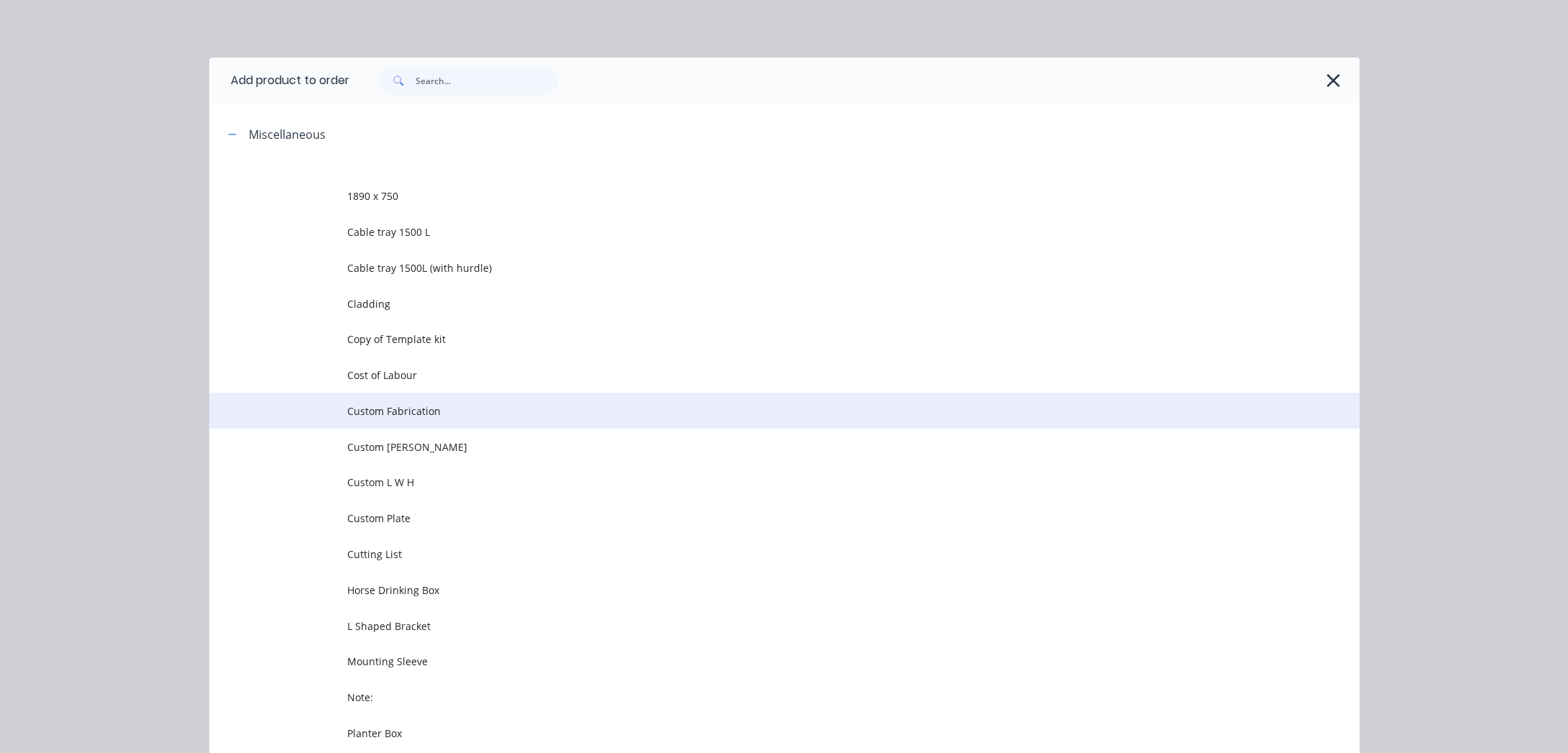
click at [469, 405] on span "Custom Fabrication" at bounding box center [752, 410] width 810 height 15
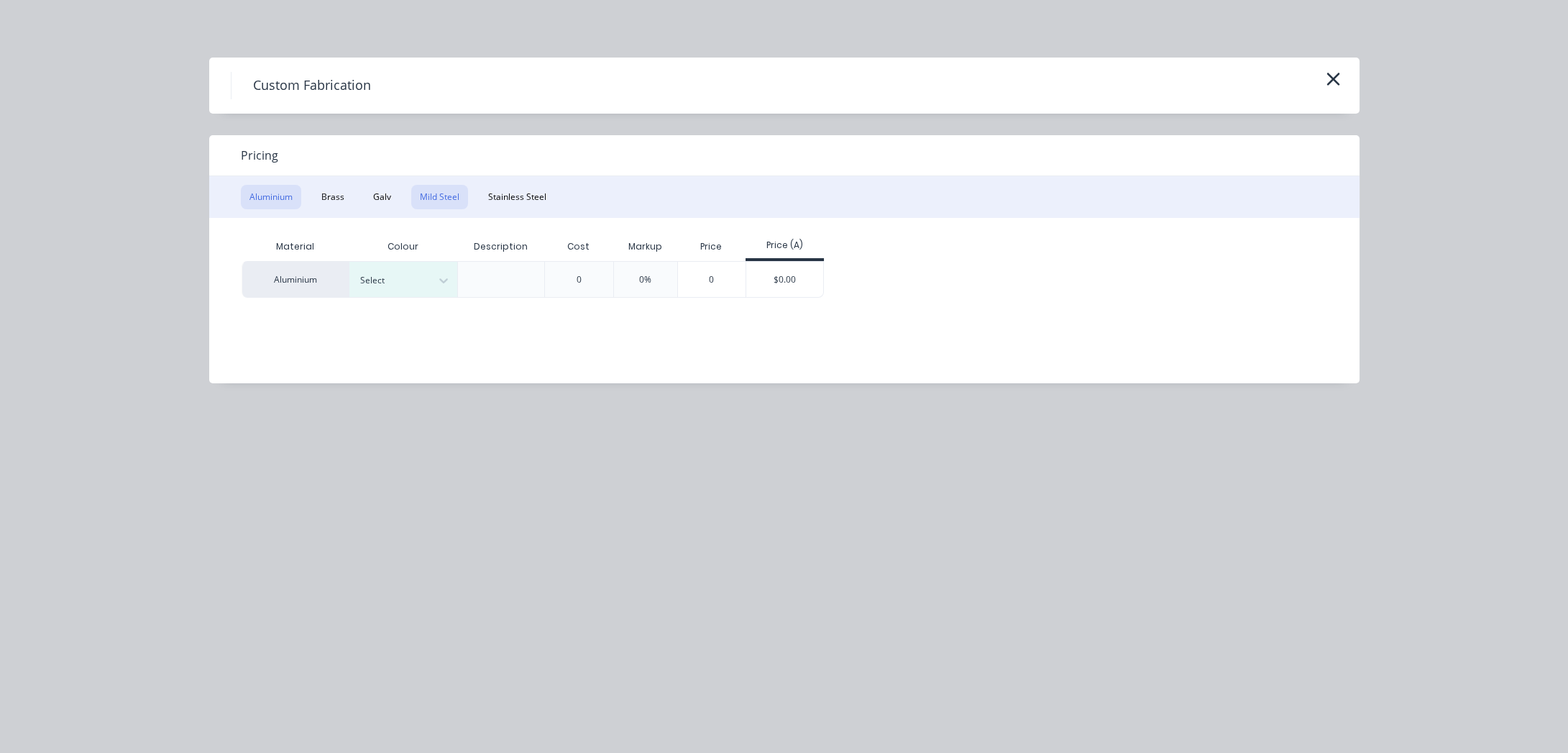
click at [432, 188] on button "Mild Steel" at bounding box center [439, 197] width 57 height 24
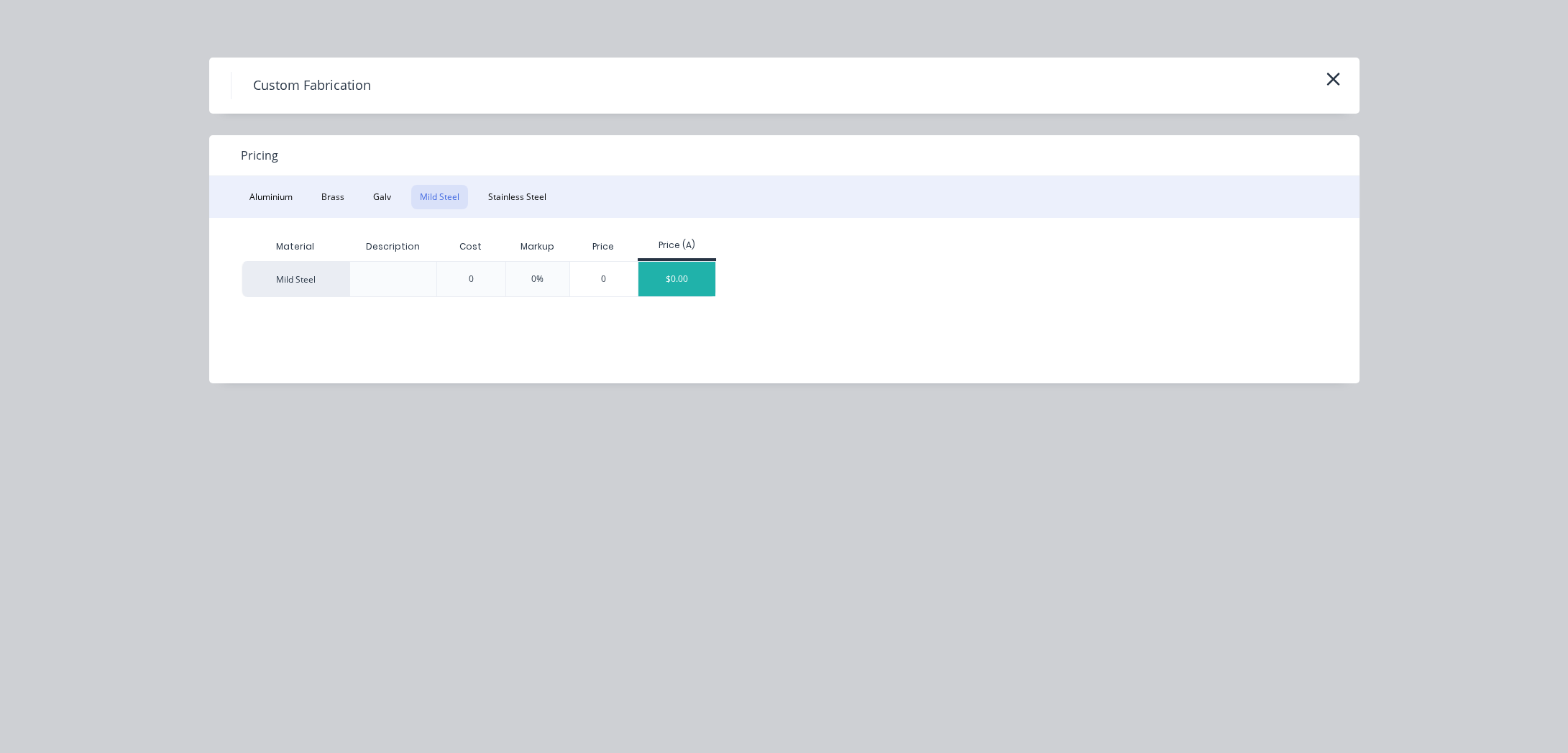
click at [680, 272] on div "$0.00" at bounding box center [677, 279] width 77 height 35
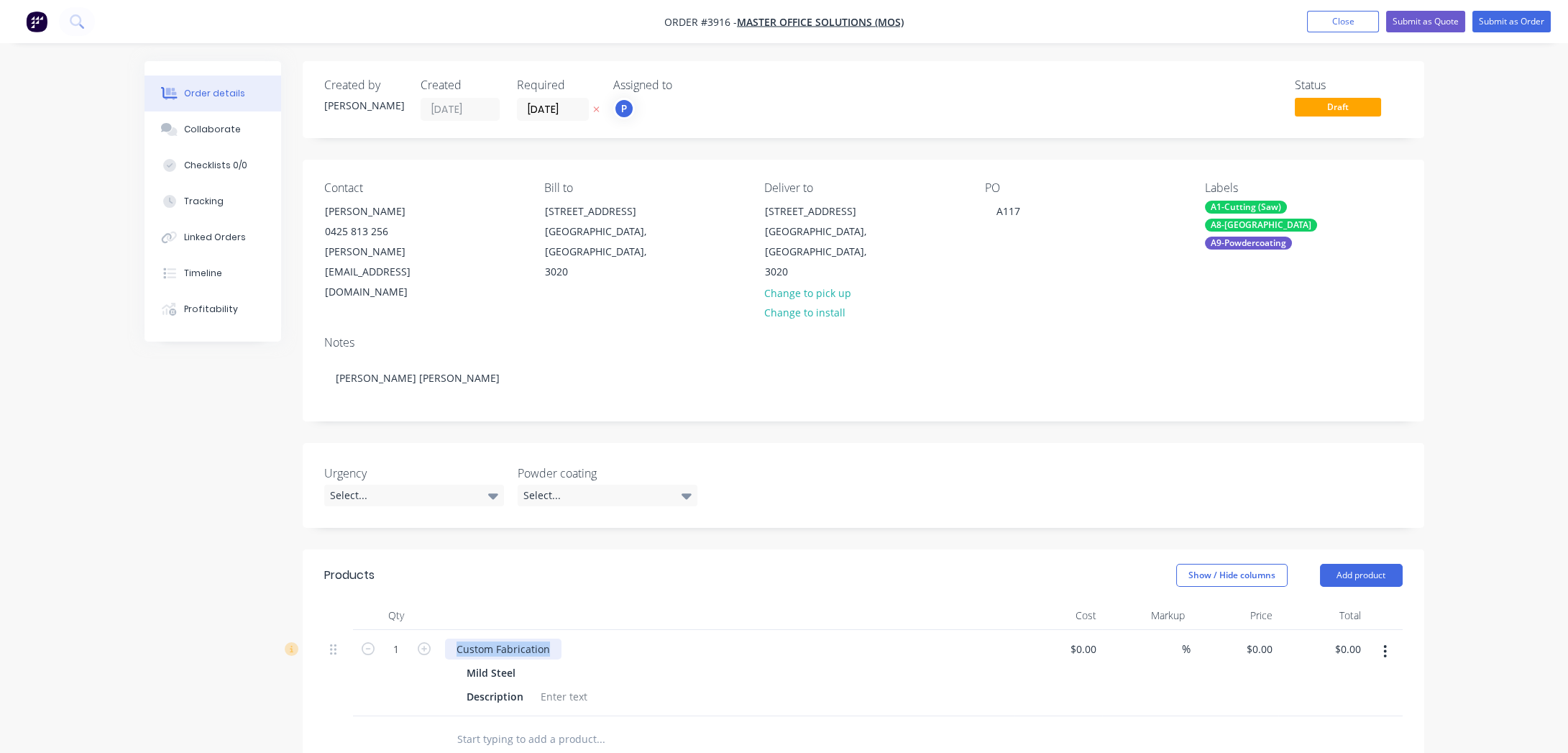
drag, startPoint x: 553, startPoint y: 605, endPoint x: 334, endPoint y: 585, distance: 219.9
click at [334, 601] on div "Qty Cost Markup Price Total 1 Custom Fabrication Mild Steel Description $0.00 $…" at bounding box center [864, 659] width 1078 height 115
paste div
click at [549, 639] on div "Hoop MOJO Bases" at bounding box center [500, 649] width 110 height 21
click at [540, 639] on div "Hoop MOJO Base@ 3540mm Long x 1500mm Deep x 695mm High" at bounding box center [613, 649] width 337 height 21
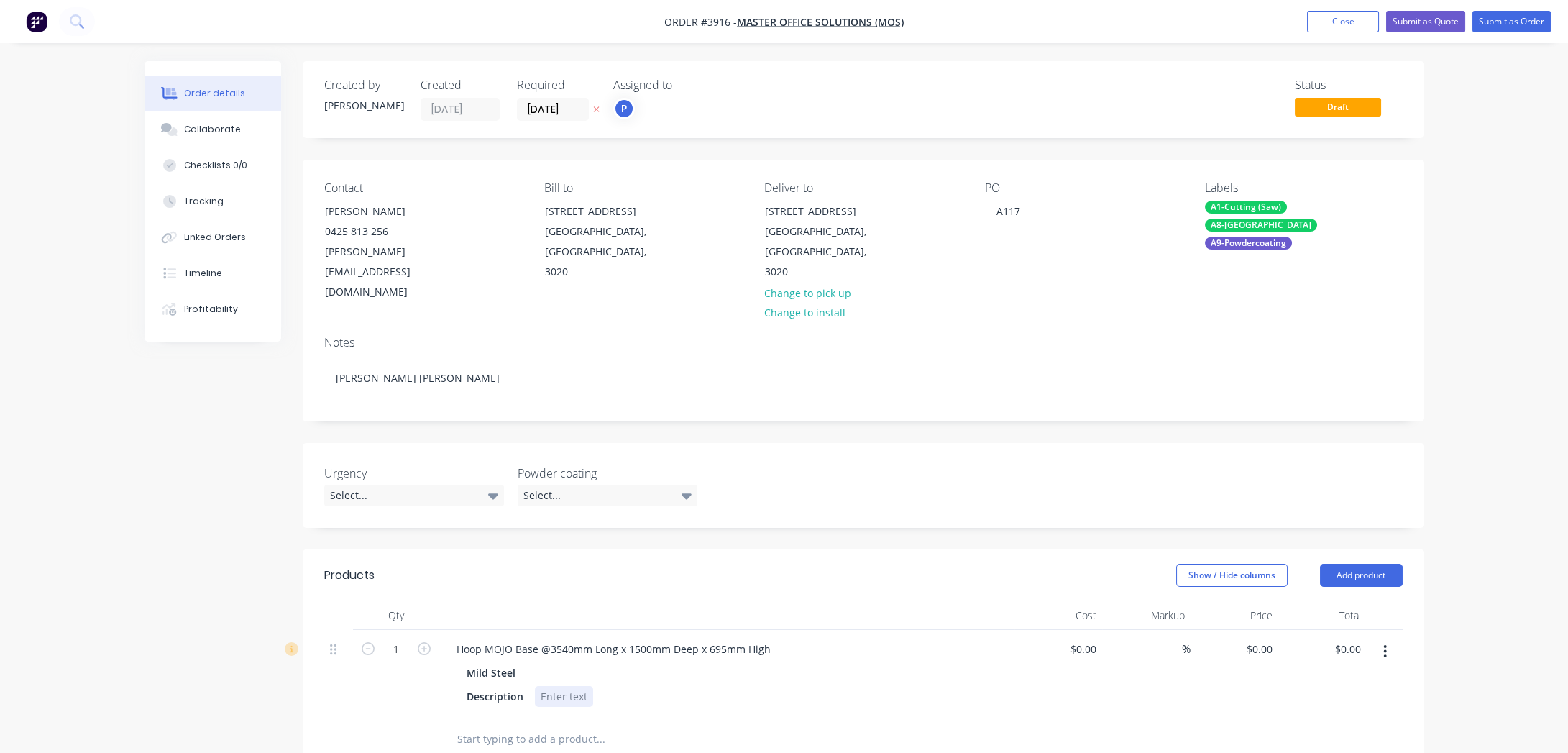
click at [887, 686] on div "Description" at bounding box center [723, 696] width 526 height 21
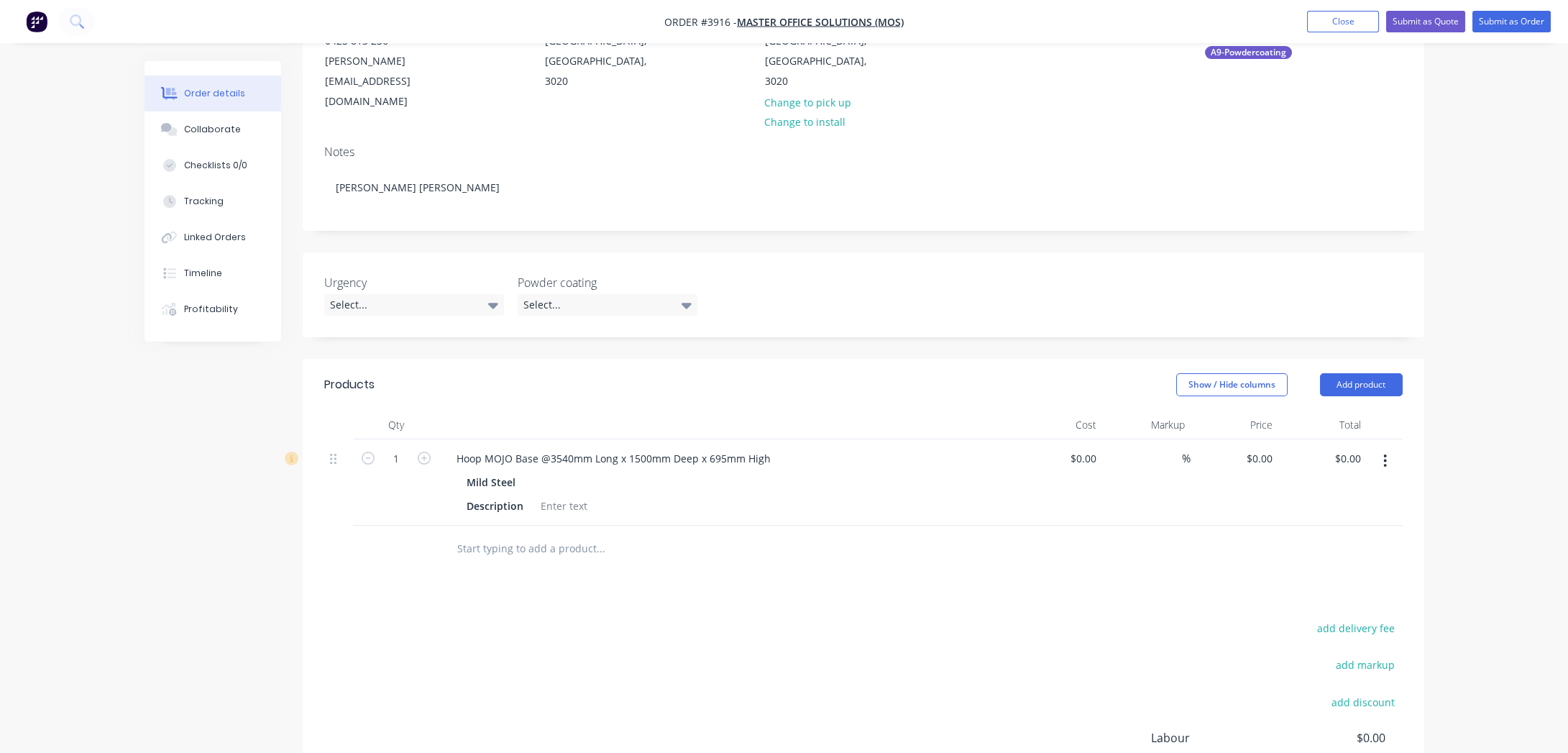
scroll to position [326, 0]
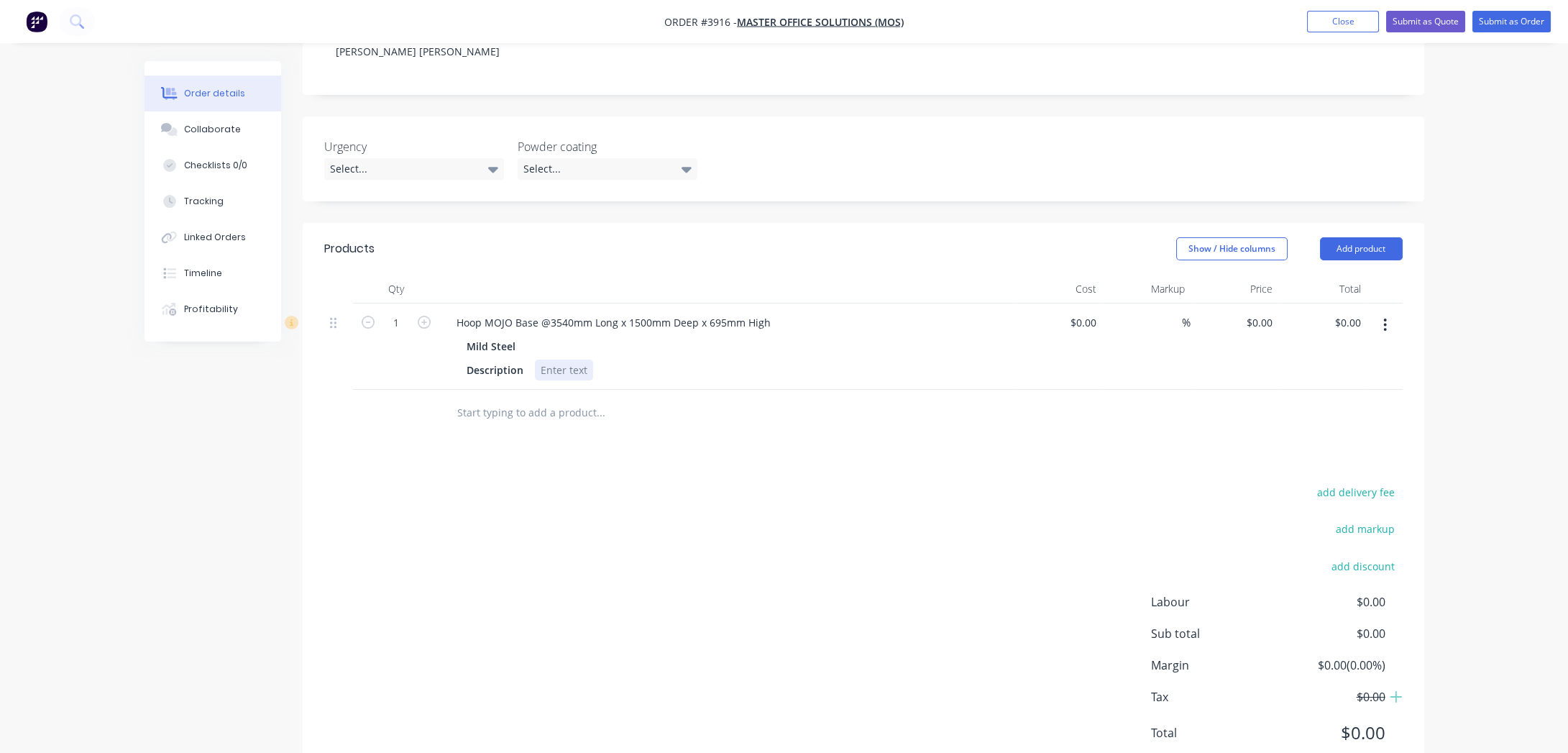
click at [545, 359] on div at bounding box center [564, 370] width 58 height 21
click at [529, 434] on div "Products Show / Hide columns Add product Qty Cost Markup Price Total 1 Hoop MOJ…" at bounding box center [863, 502] width 1121 height 558
click at [1387, 317] on icon "button" at bounding box center [1385, 325] width 3 height 16
click at [1345, 381] on div "Duplicate" at bounding box center [1334, 392] width 111 height 21
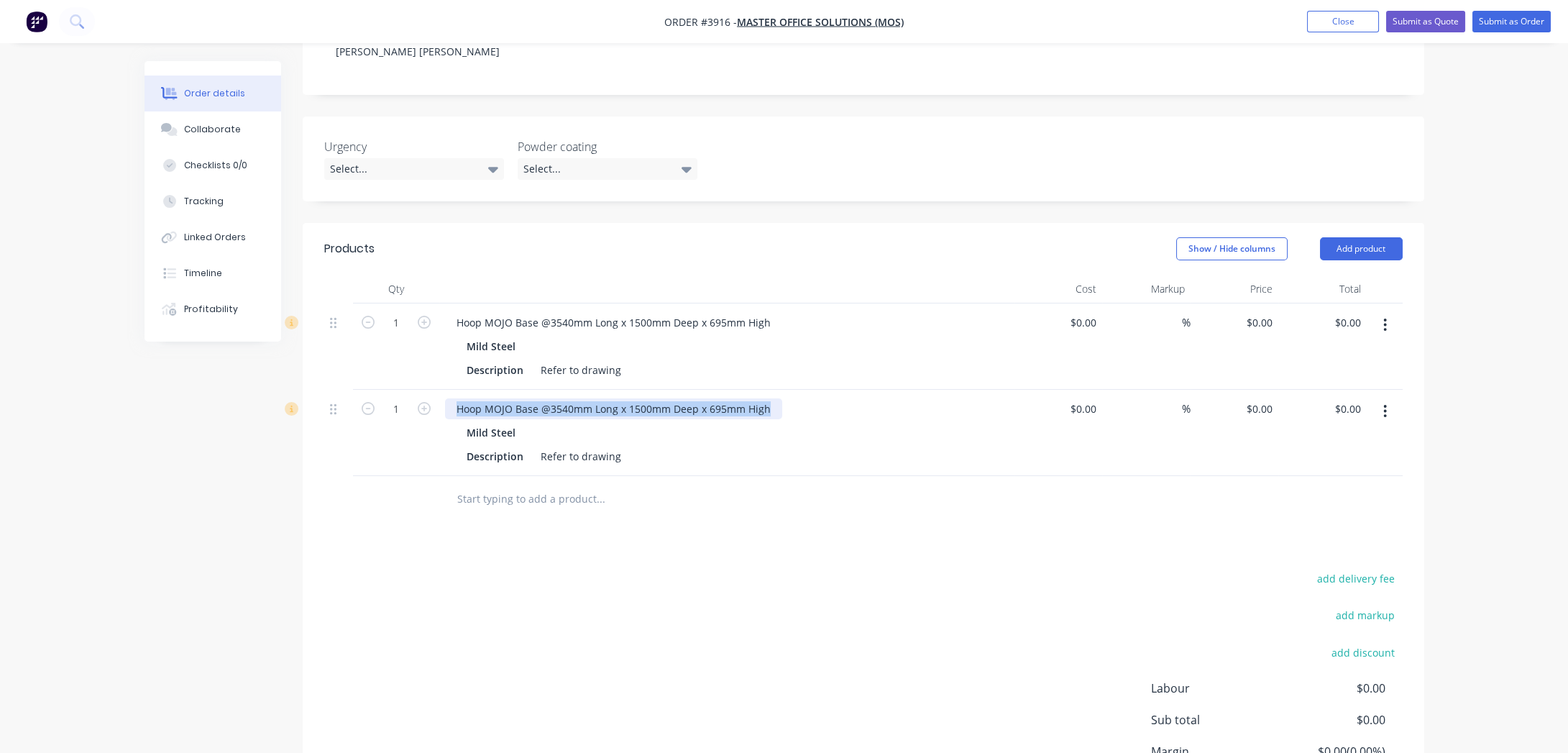
drag, startPoint x: 640, startPoint y: 373, endPoint x: 839, endPoint y: 380, distance: 199.1
click at [839, 390] on div "Hoop MOJO Base @3540mm Long x 1500mm Deep x 695mm High Mild Steel Description R…" at bounding box center [726, 433] width 575 height 86
drag, startPoint x: 639, startPoint y: 377, endPoint x: 613, endPoint y: 376, distance: 26.0
click at [638, 398] on div "Hoop MOJO Base @3540mm Long x 1500mm Deep x 695mm High" at bounding box center [613, 408] width 337 height 21
click at [553, 398] on div "Hoop MOJO Base @3540mm Long x 1500mm Deep x 695mm High" at bounding box center [613, 408] width 337 height 21
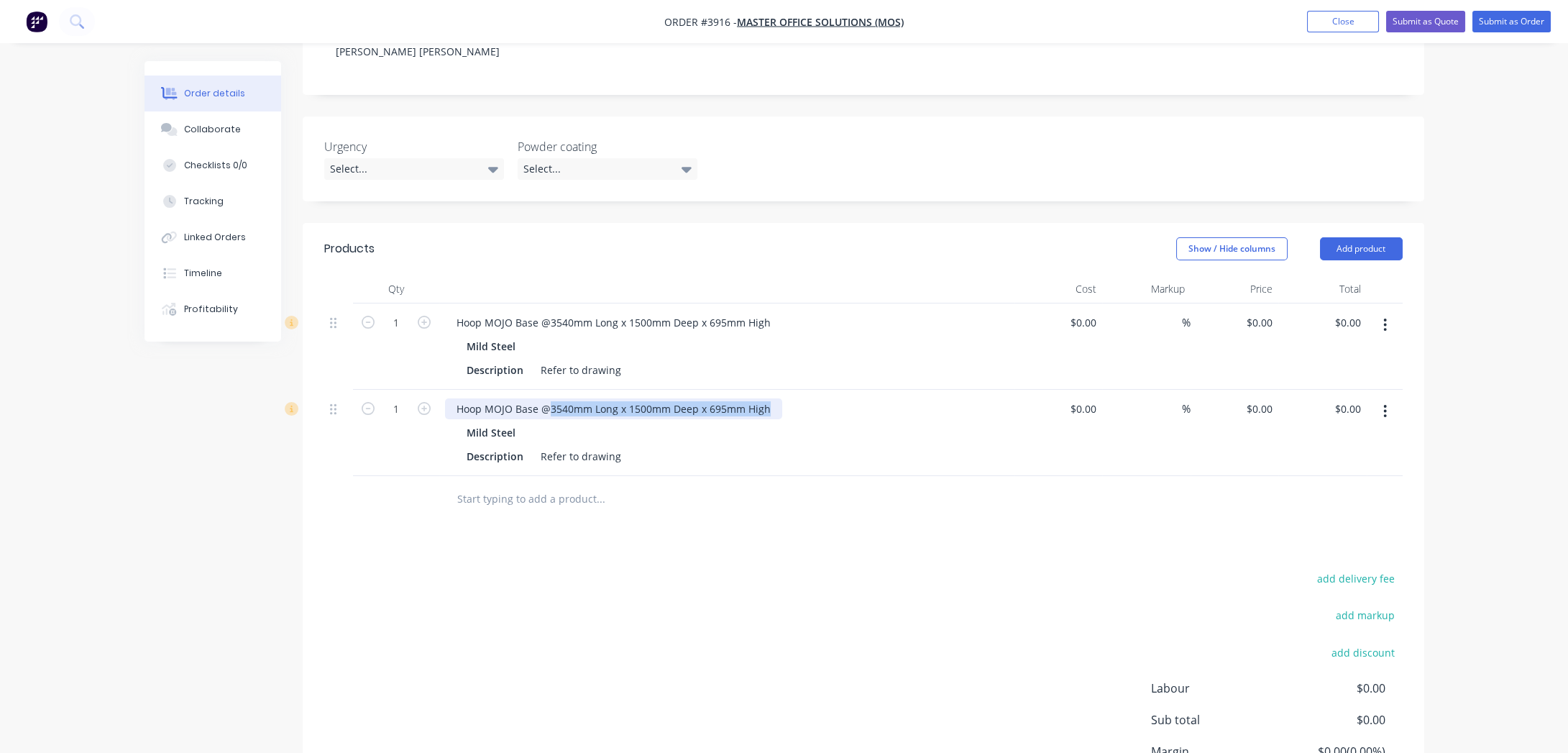
drag, startPoint x: 551, startPoint y: 366, endPoint x: 834, endPoint y: 373, distance: 283.1
click at [834, 398] on div "Hoop MOJO Base @3540mm Long x 1500mm Deep x 695mm High" at bounding box center [727, 408] width 564 height 21
paste div
click at [590, 398] on div "Hoop MOJO Base @5190mm Long x 1500mm Deep x 695mm High" at bounding box center [613, 408] width 337 height 21
click at [616, 398] on div "Hoop MOJO Base @5190mm Long x 1500mm Deep x 695mm High" at bounding box center [613, 408] width 337 height 21
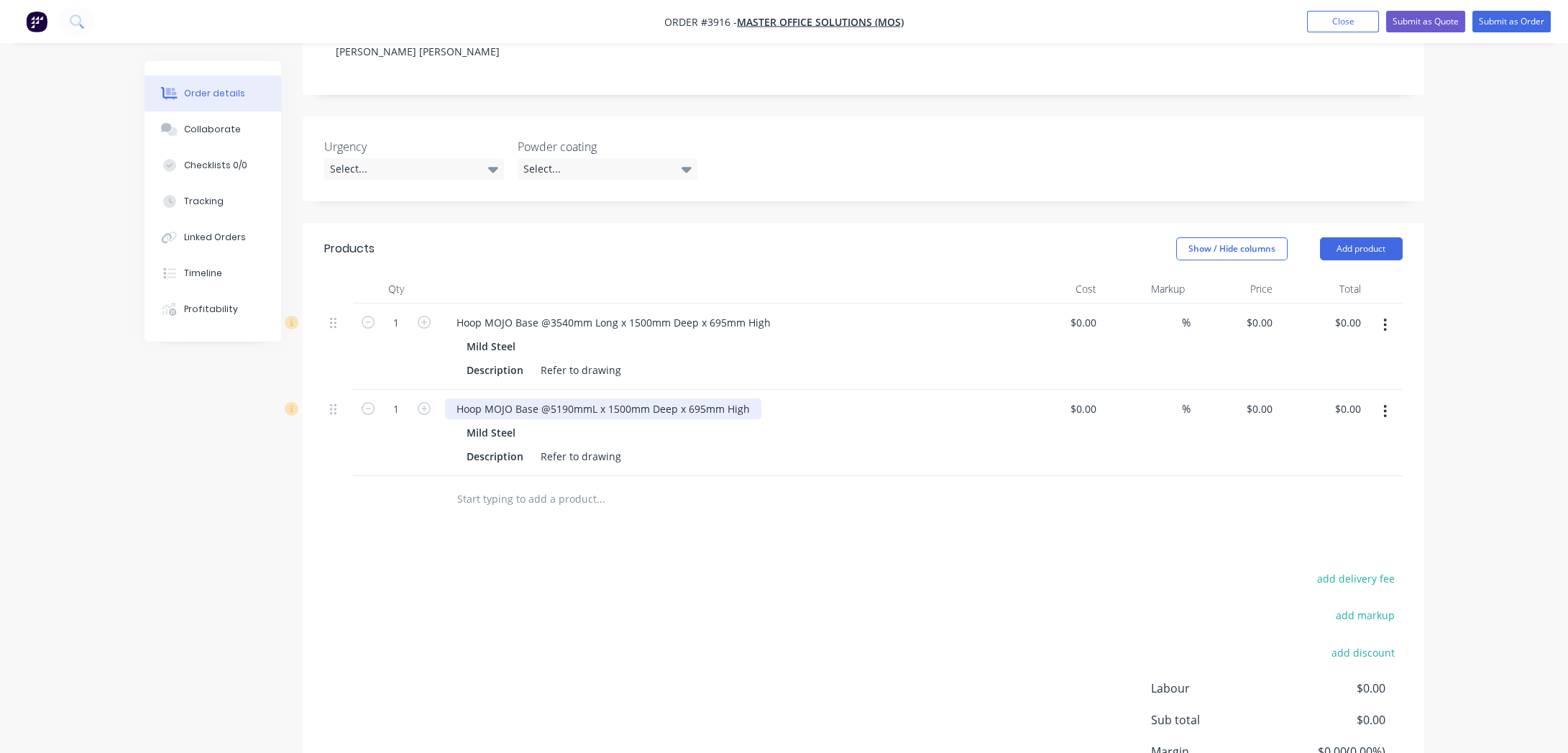
click at [547, 398] on div "Hoop MOJO Base @5190mmL x 1500mm Deep x 695mm High" at bounding box center [603, 408] width 317 height 21
click at [601, 422] on div "Mild Steel" at bounding box center [727, 433] width 521 height 21
drag, startPoint x: 680, startPoint y: 366, endPoint x: 633, endPoint y: 368, distance: 47.0
click at [633, 398] on div "Hoop MOJO Base @ 5190mmL x 1500mm Deep x 695mm High" at bounding box center [605, 408] width 319 height 21
click at [660, 398] on div "Hoop MOJO Base @ 5190mmL x 1500mmDx 695mm High" at bounding box center [592, 408] width 296 height 21
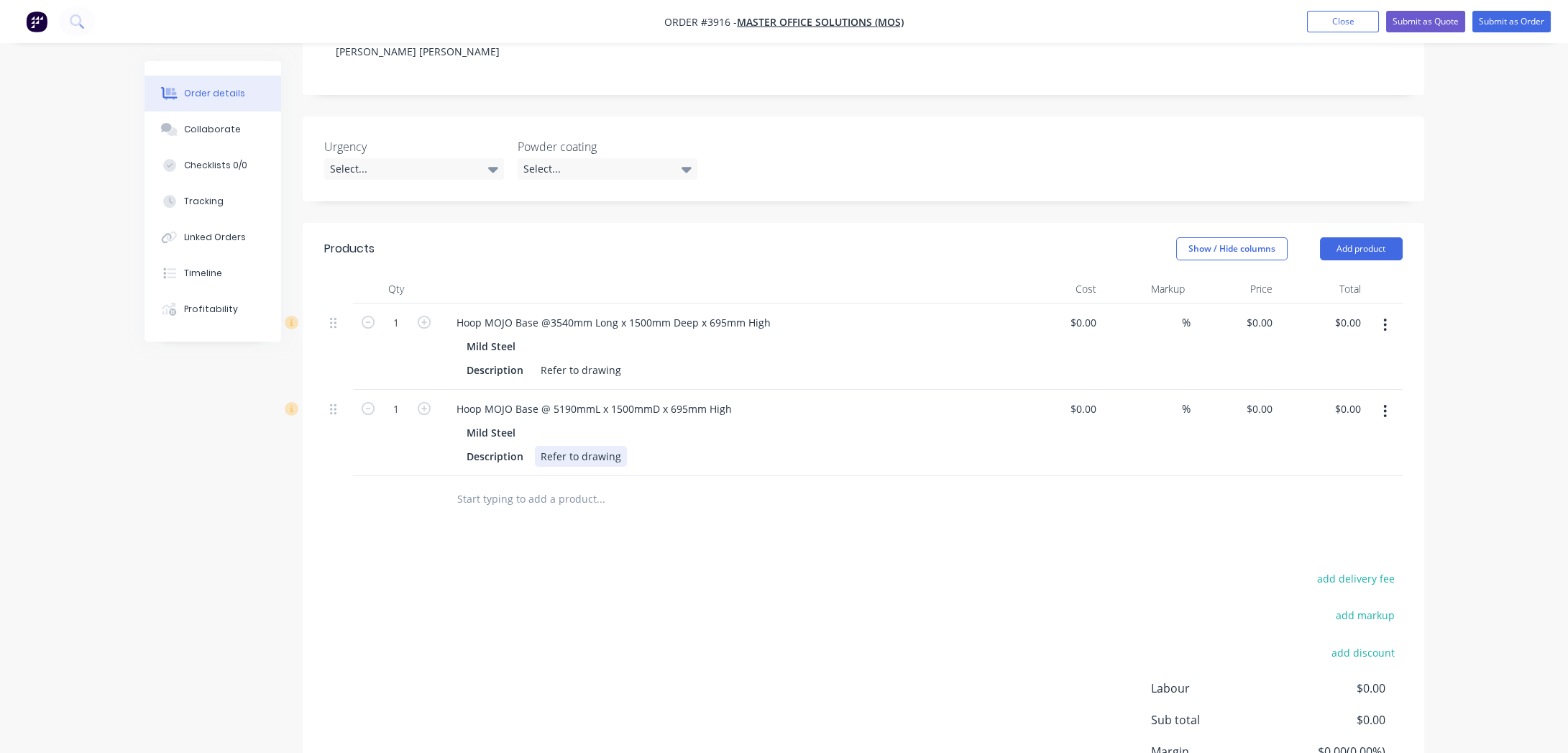
click at [741, 446] on div "Description Refer to drawing" at bounding box center [723, 456] width 526 height 21
drag, startPoint x: 684, startPoint y: 368, endPoint x: 720, endPoint y: 368, distance: 36.0
click at [720, 398] on div "Hoop MOJO Base @ 5190mmL x 1500mmD x 695mm High" at bounding box center [594, 408] width 298 height 21
drag, startPoint x: 714, startPoint y: 367, endPoint x: 779, endPoint y: 366, distance: 65.0
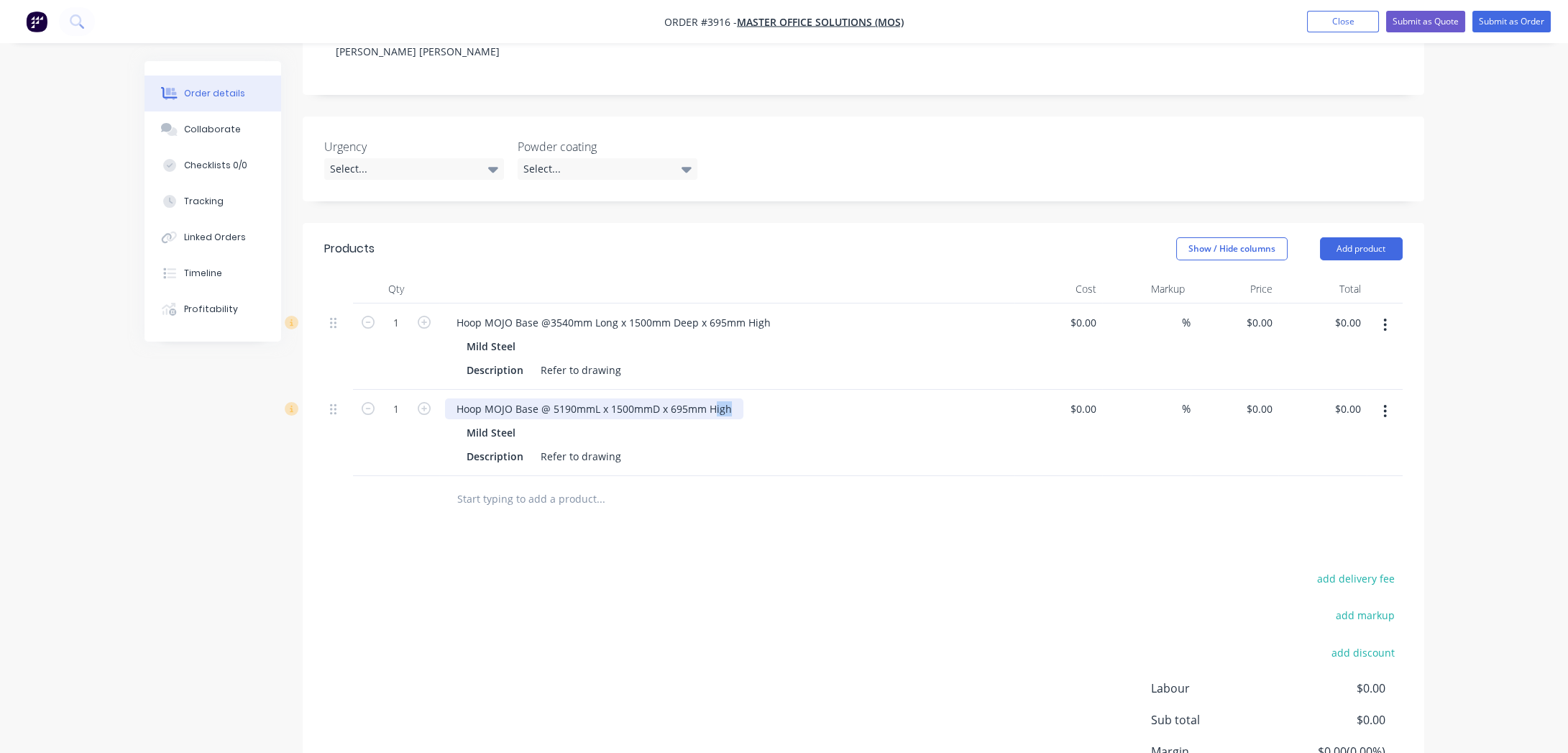
click at [779, 398] on div "Hoop MOJO Base @ 5190mmL x 1500mmD x 695mm High" at bounding box center [727, 408] width 564 height 21
click at [839, 484] on div at bounding box center [661, 498] width 431 height 29
drag, startPoint x: 599, startPoint y: 282, endPoint x: 619, endPoint y: 284, distance: 20.1
click at [619, 312] on div "Hoop MOJO Base @3540mm Long x 1500mm Deep x 695mm High" at bounding box center [613, 323] width 337 height 21
drag, startPoint x: 632, startPoint y: 296, endPoint x: 627, endPoint y: 281, distance: 15.8
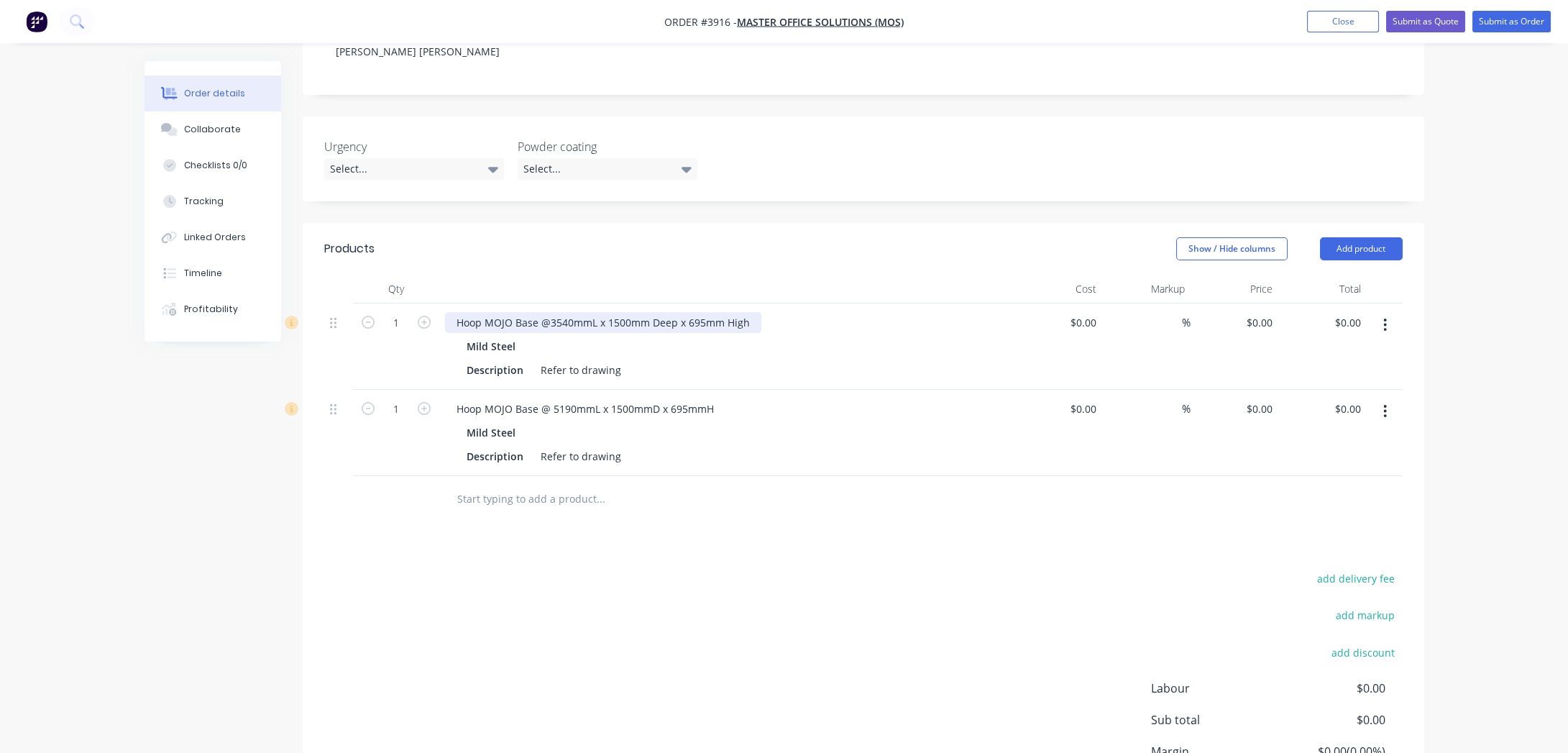
click at [631, 336] on div "Mild Steel" at bounding box center [727, 346] width 521 height 21
drag, startPoint x: 659, startPoint y: 280, endPoint x: 674, endPoint y: 283, distance: 15.3
click at [674, 312] on div "Hoop MOJO Base @3540mmL x 1500mm Deep x 695mm High" at bounding box center [603, 323] width 317 height 21
drag, startPoint x: 711, startPoint y: 281, endPoint x: 798, endPoint y: 284, distance: 87.1
click at [798, 312] on div "Hoop MOJO Base @3540mmL x 1500mmD x 695mm High" at bounding box center [727, 323] width 564 height 21
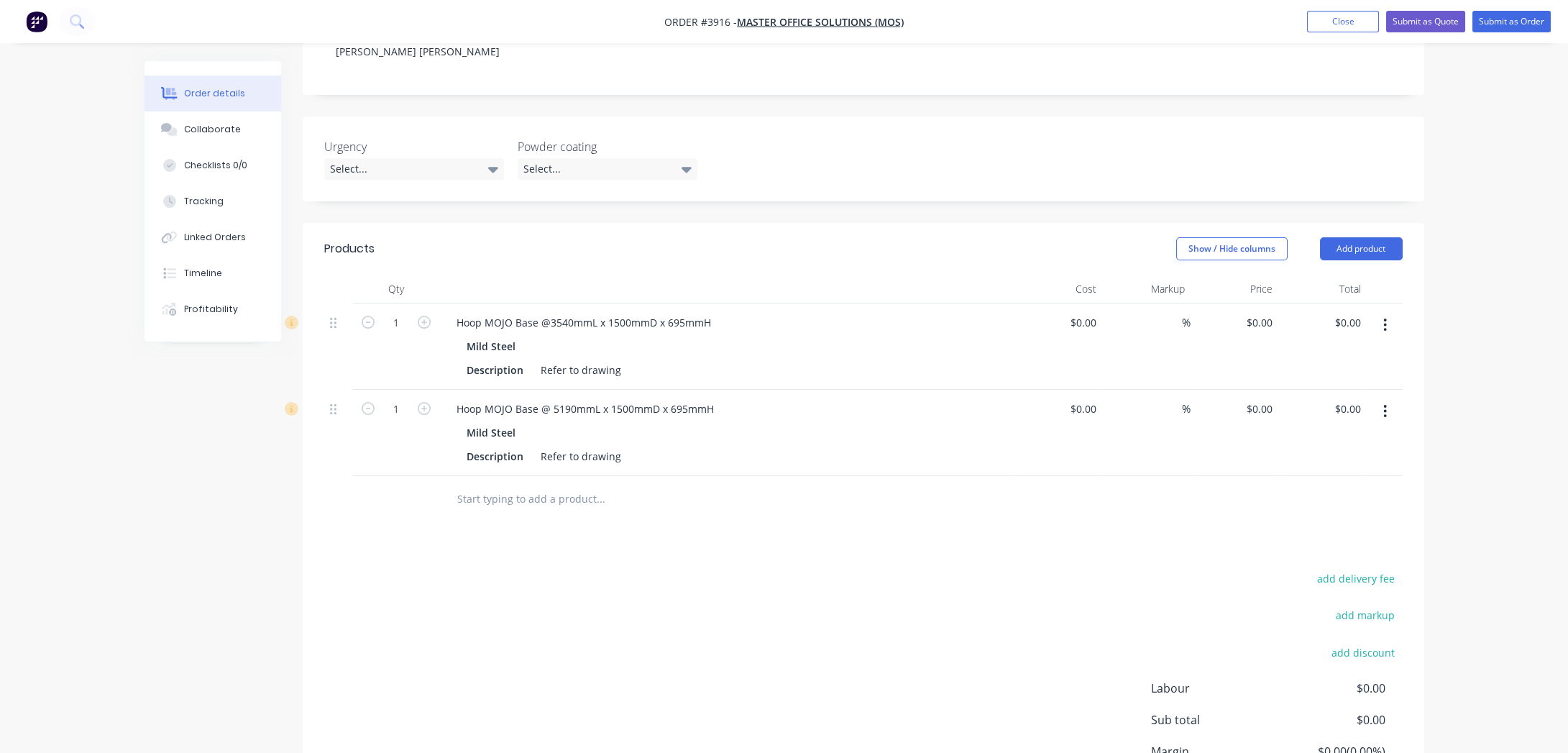
click at [801, 312] on div "Hoop MOJO Base @3540mmL x 1500mmD x 695mmH" at bounding box center [727, 323] width 564 height 21
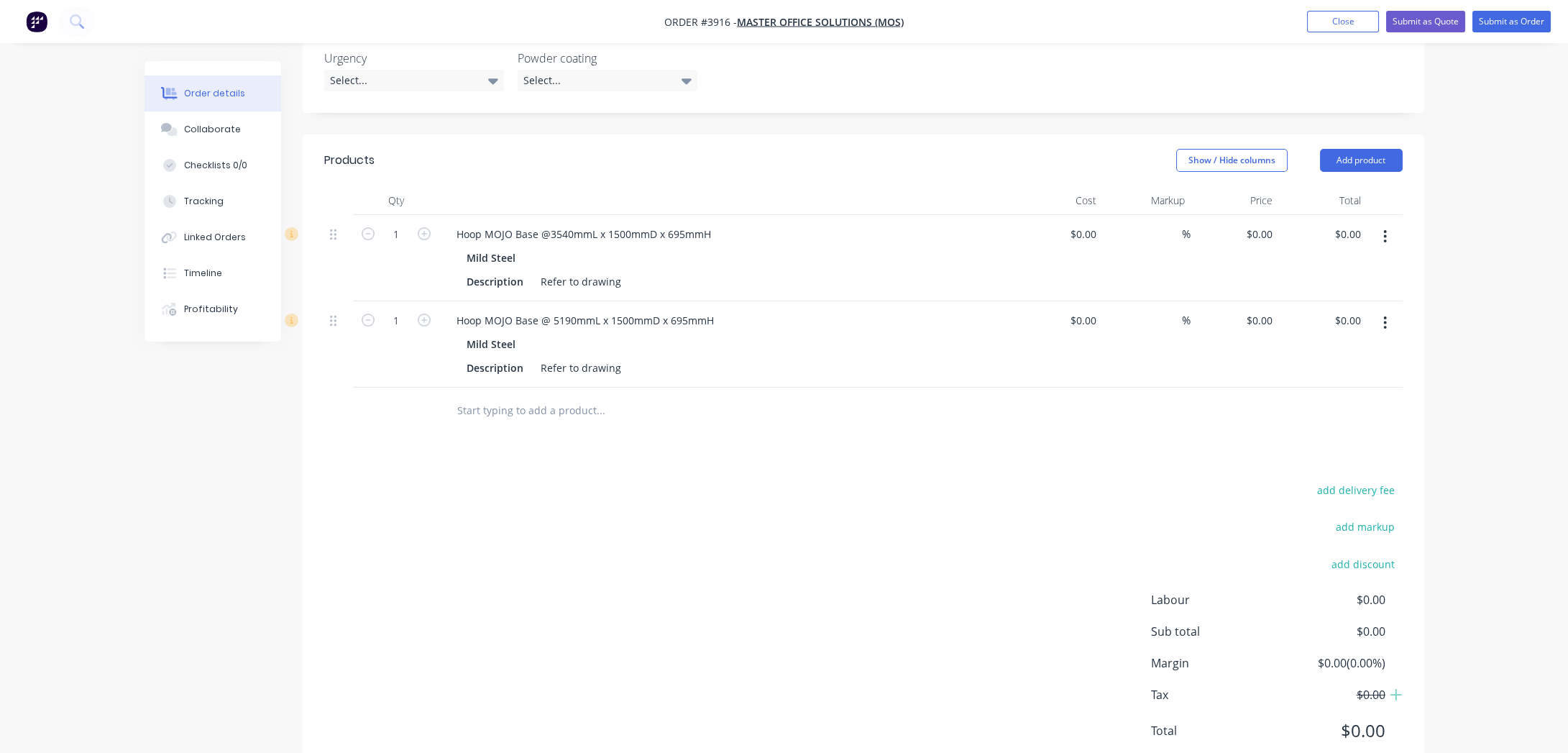
scroll to position [421, 0]
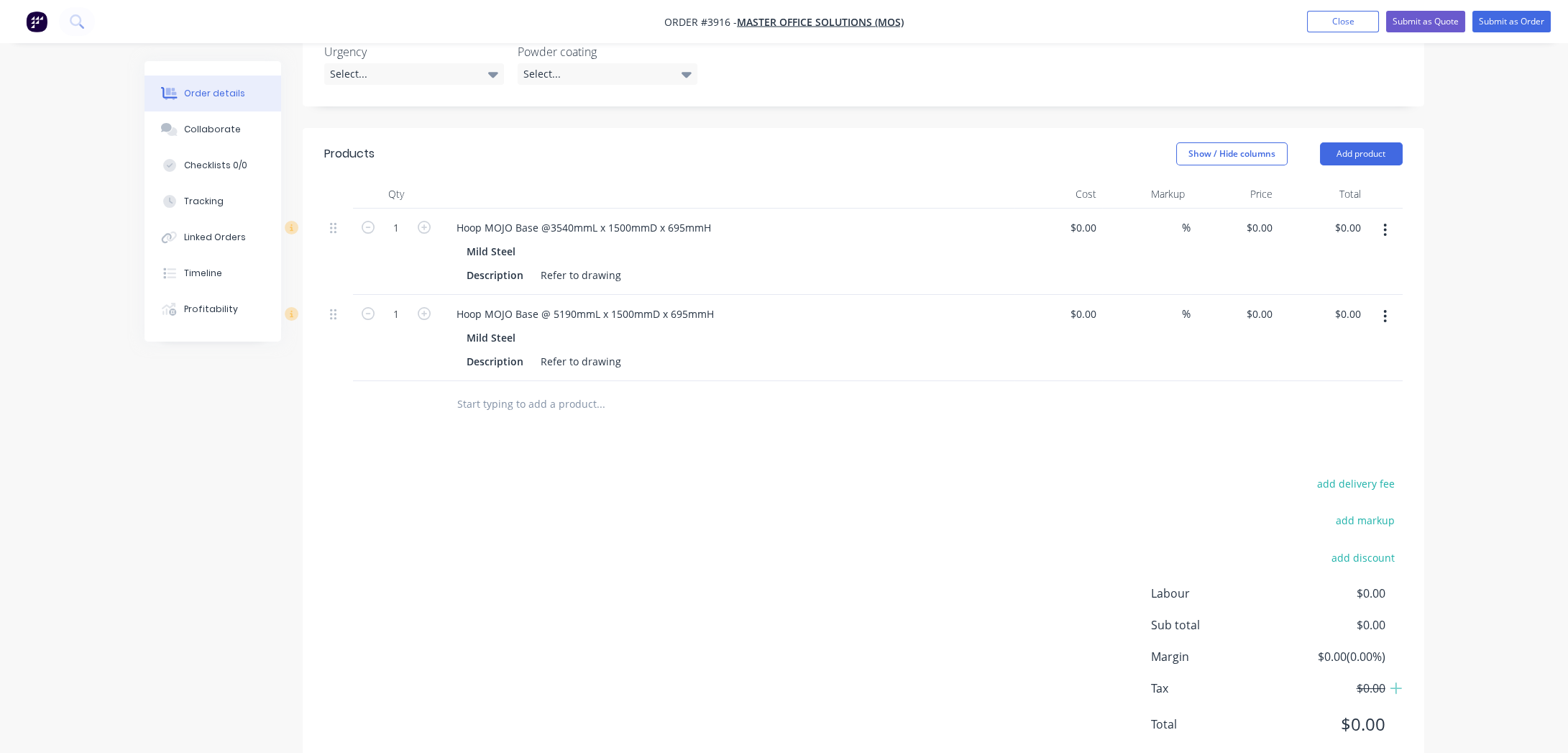
click at [1392, 304] on button "button" at bounding box center [1385, 317] width 34 height 26
click at [1366, 373] on div "Duplicate" at bounding box center [1334, 383] width 111 height 21
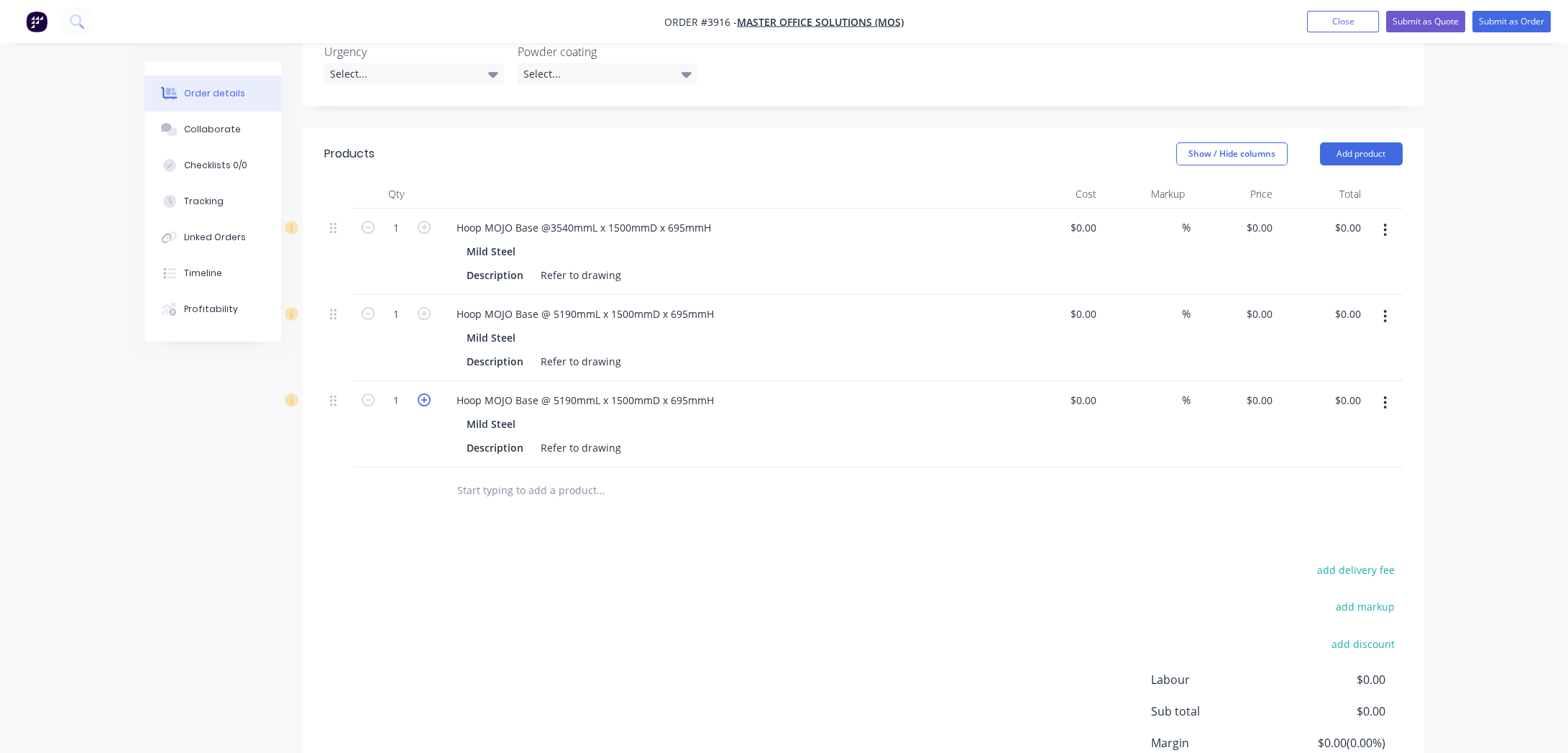
click at [422, 394] on icon "button" at bounding box center [424, 400] width 13 height 13
type input "3"
drag, startPoint x: 553, startPoint y: 355, endPoint x: 817, endPoint y: 356, distance: 264.0
click at [817, 390] on div "Hoop MOJO Base @ 5190mmL x 1500mmD x 695mmH" at bounding box center [727, 400] width 564 height 21
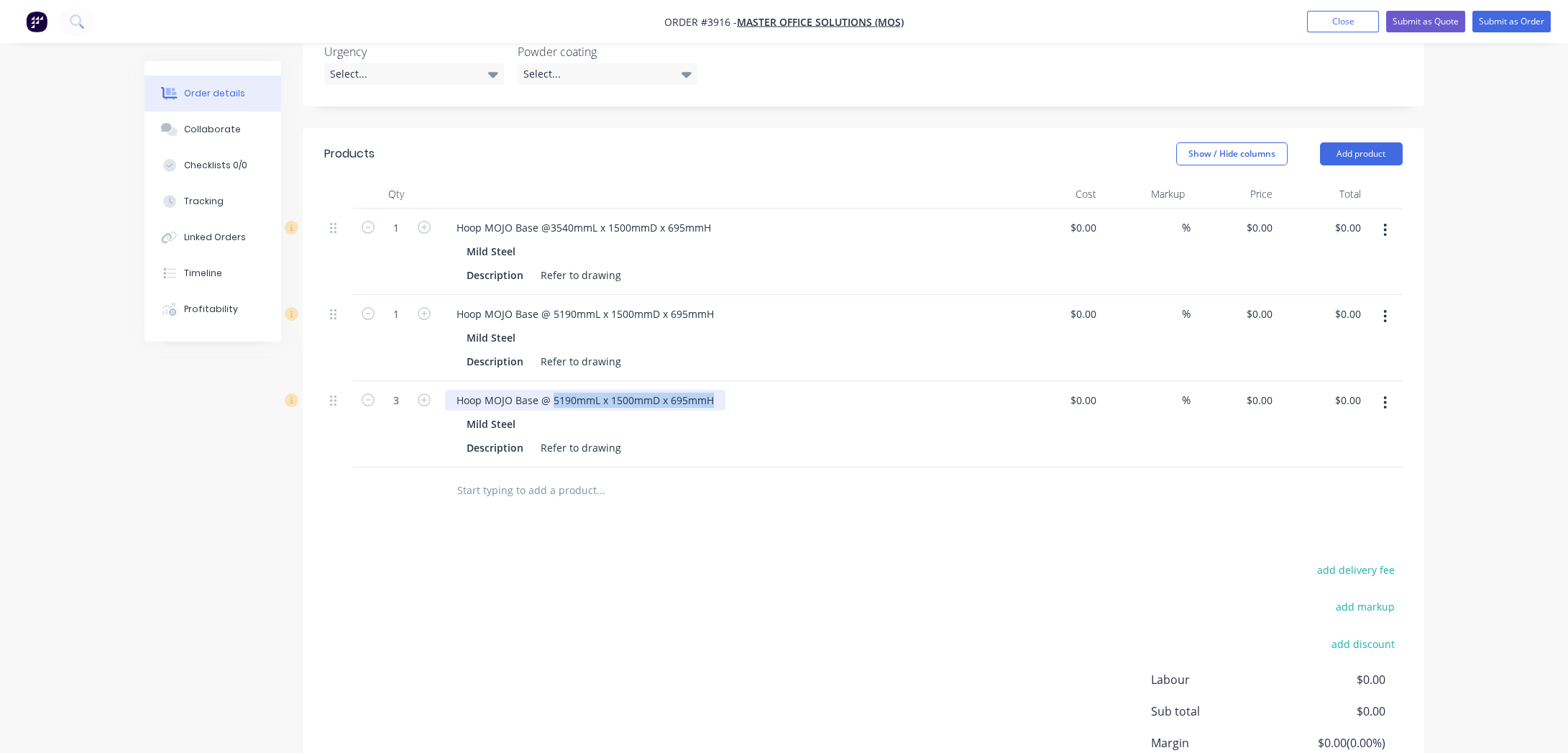
paste div
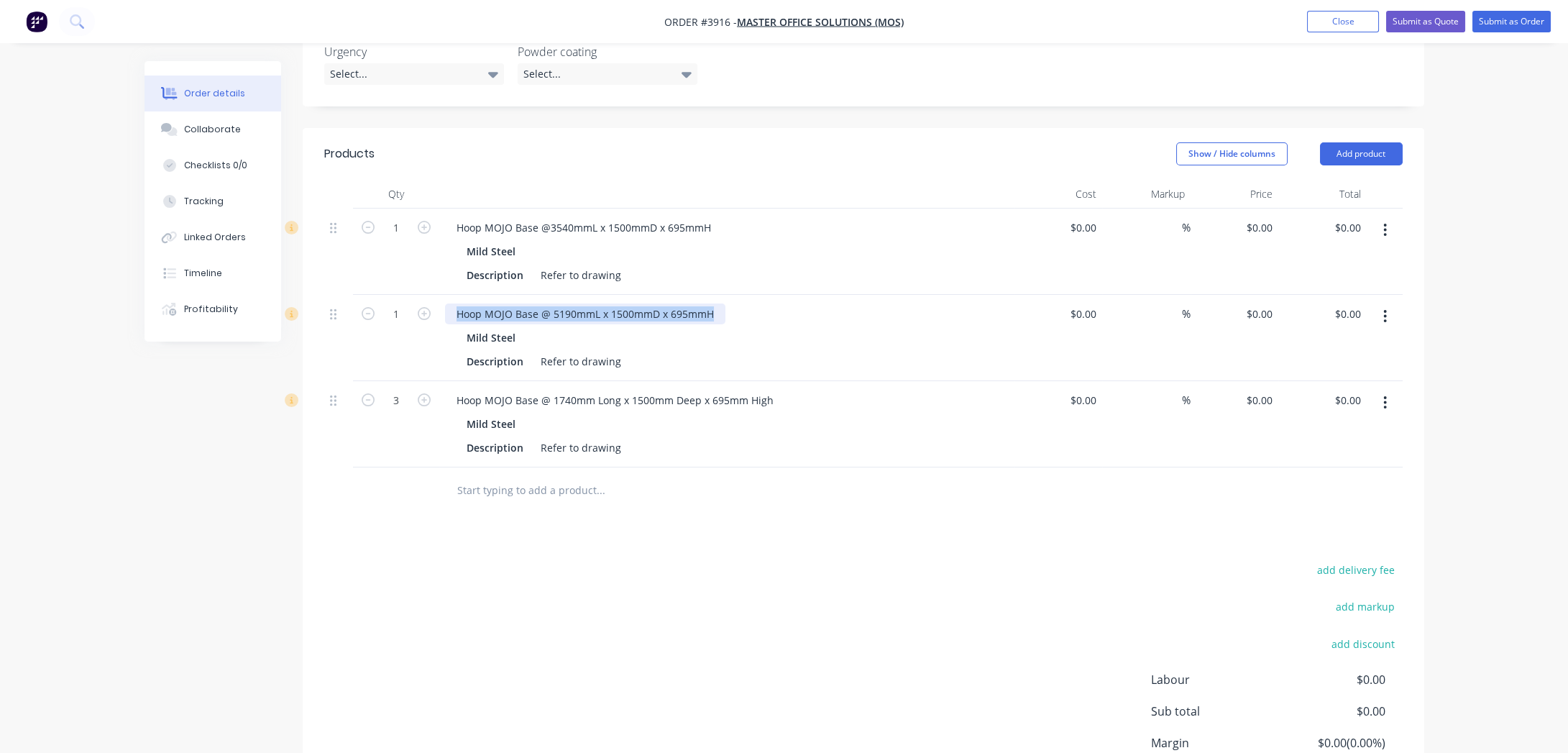
drag, startPoint x: 444, startPoint y: 264, endPoint x: 814, endPoint y: 275, distance: 370.2
click at [814, 304] on div "Hoop MOJO Base @ 5190mmL x 1500mmD x 695mmH" at bounding box center [727, 314] width 564 height 21
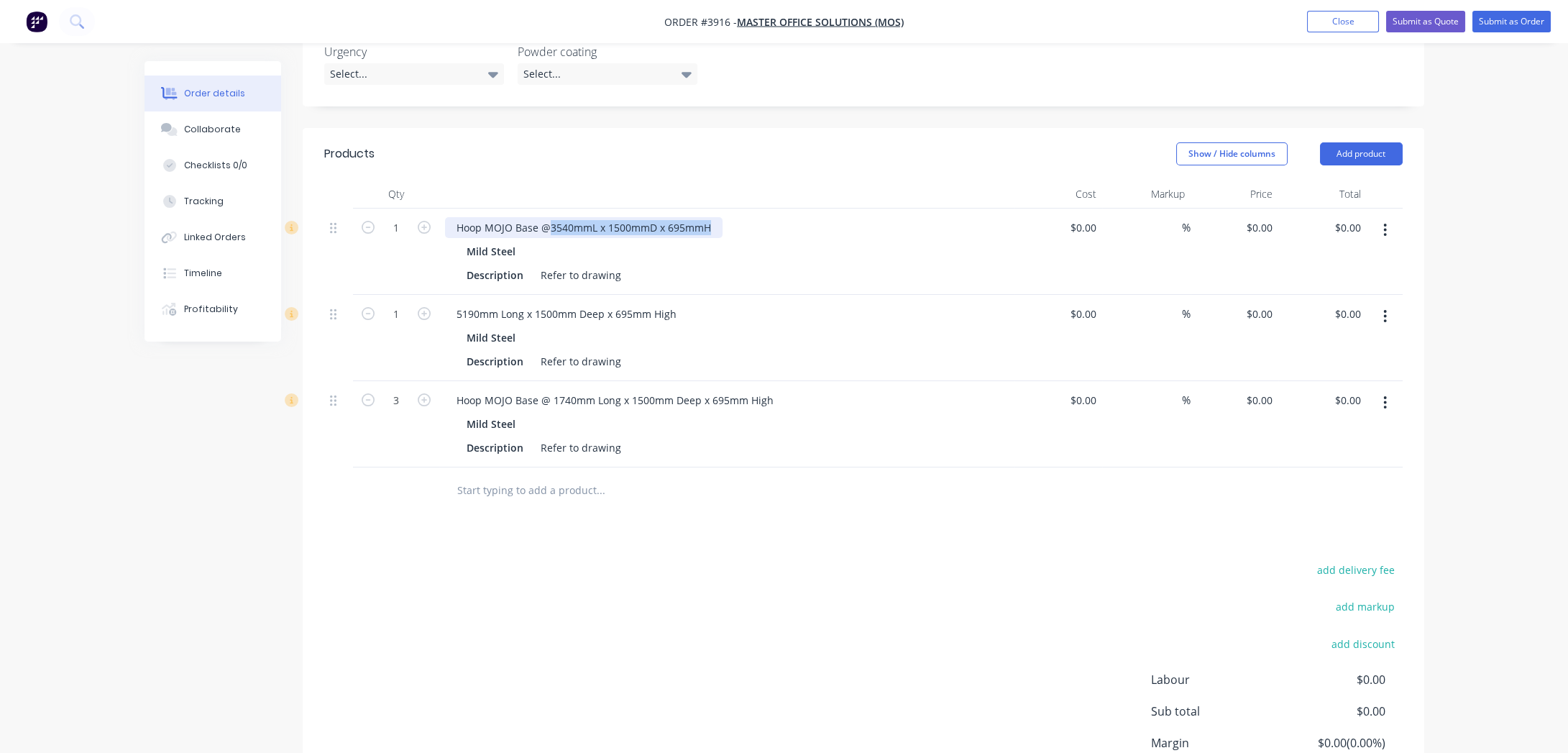
drag, startPoint x: 550, startPoint y: 184, endPoint x: 801, endPoint y: 174, distance: 251.2
click at [801, 209] on div "Hoop MOJO Base @3540mmL x 1500mmD x 695mmH Mild Steel Description Refer to draw…" at bounding box center [726, 251] width 575 height 86
drag, startPoint x: 549, startPoint y: 187, endPoint x: 422, endPoint y: 181, distance: 127.1
click at [422, 209] on div "1 Hoop MOJO Base @3540mm Long x 1500mm Deep x 695mm High Mild Steel Description…" at bounding box center [864, 251] width 1078 height 86
copy div "Hoop MOJO Base @"
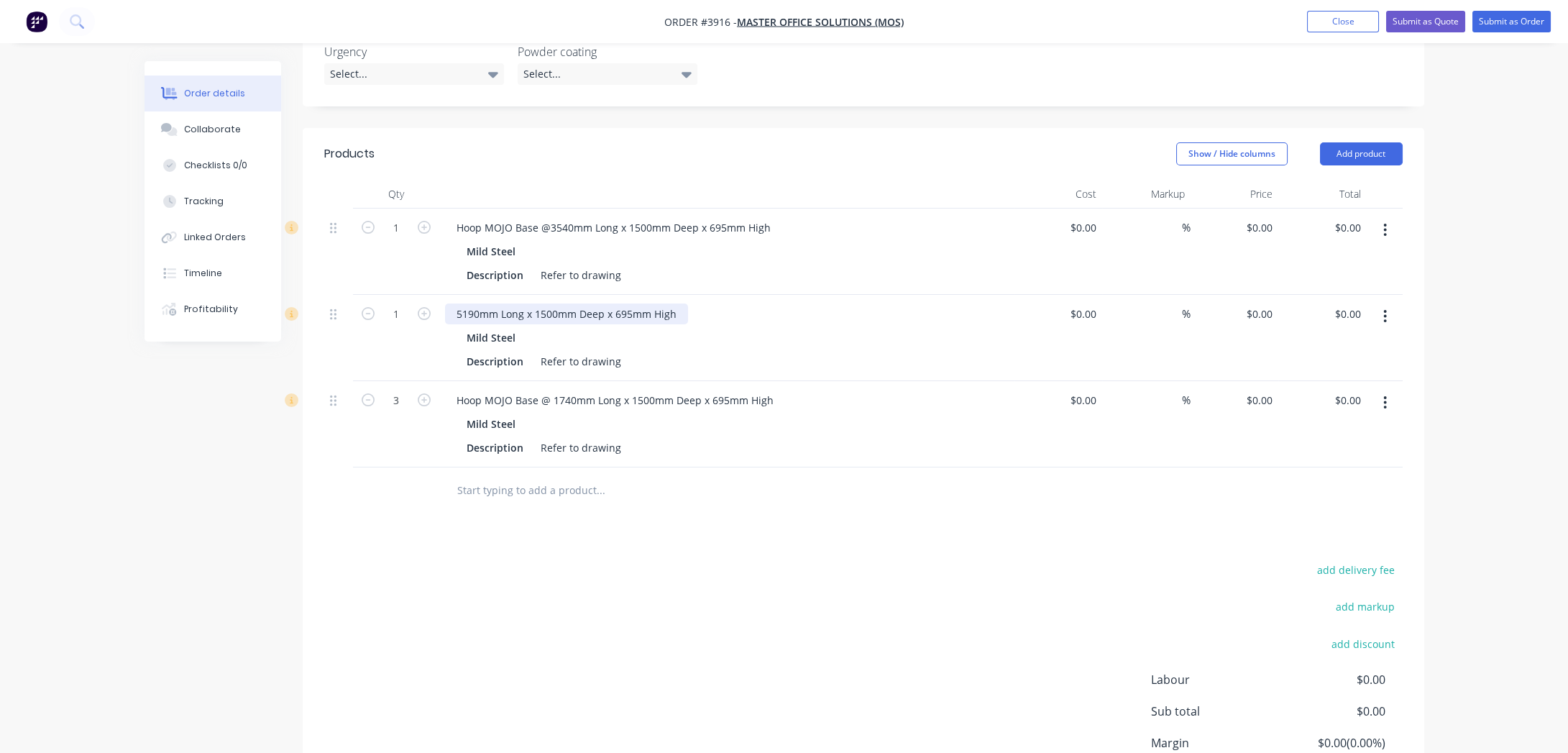
click at [453, 304] on div "5190mm Long x 1500mm Deep x 695mm High" at bounding box center [566, 314] width 243 height 21
click at [452, 304] on div "5190mm Long x 1500mm Deep x 695mm High" at bounding box center [566, 314] width 243 height 21
click at [561, 390] on div "Hoop MOJO Base @ 1740mm Long x 1500mm Deep x 695mm High" at bounding box center [615, 400] width 340 height 21
click at [554, 390] on div "Hoop MOJO Base @ 1740mm Long x 1500mm Deep x 695mm High" at bounding box center [615, 400] width 340 height 21
click at [548, 304] on div "Hoop MOJO Base @5190mm Long x 1500mm Deep x 695mm High" at bounding box center [613, 314] width 337 height 21
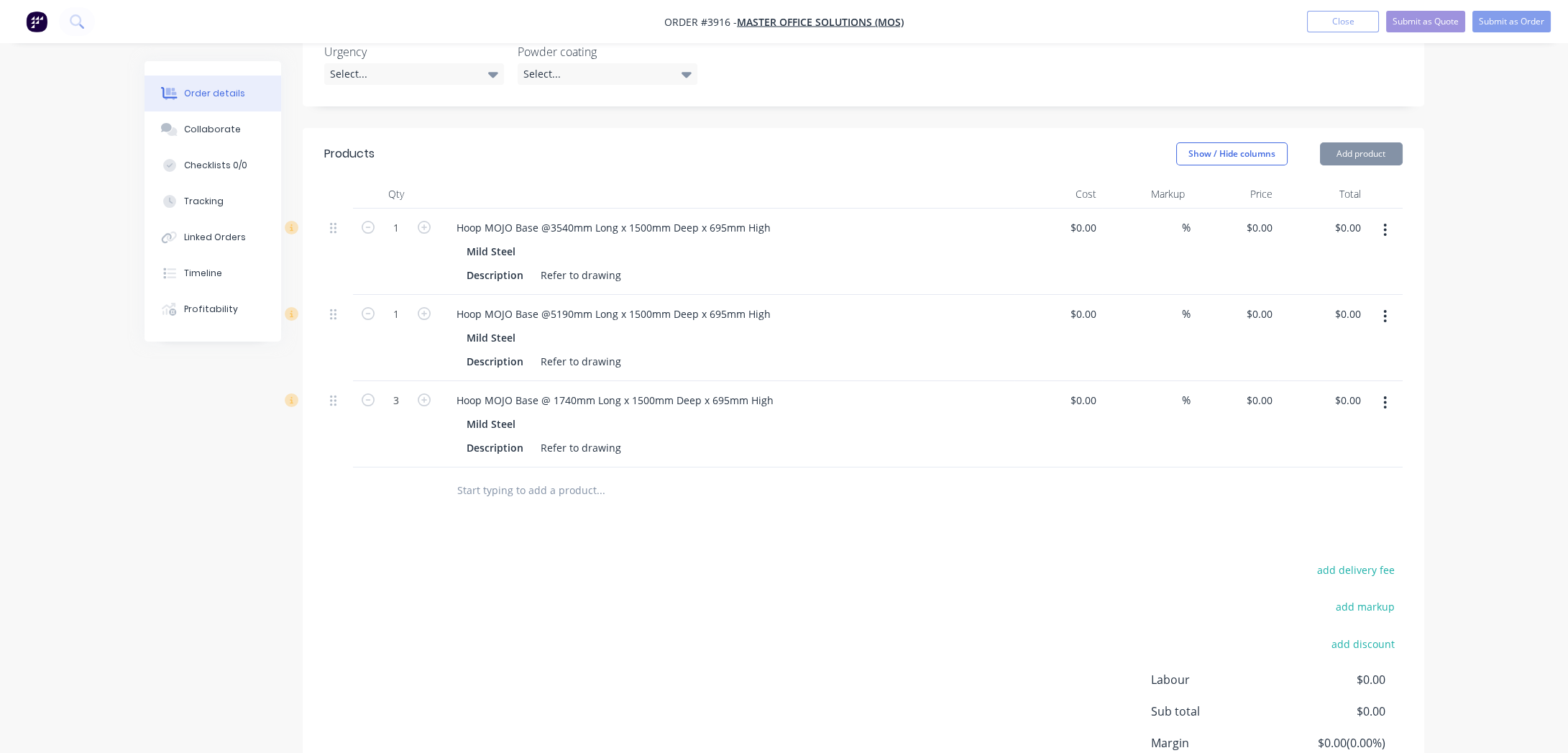
scroll to position [508, 0]
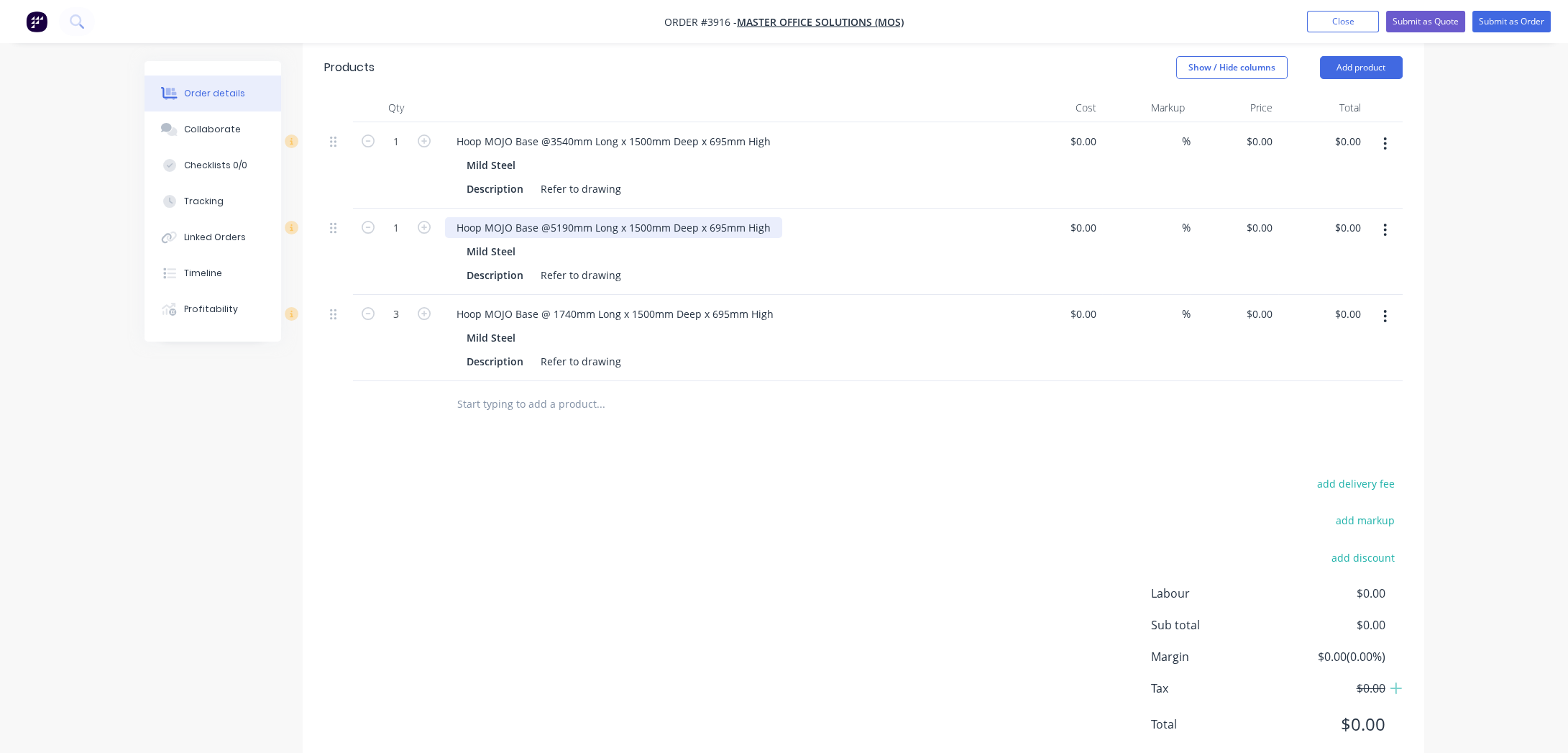
click at [549, 217] on div "Hoop MOJO Base @5190mm Long x 1500mm Deep x 695mm High" at bounding box center [613, 228] width 337 height 21
click at [551, 131] on div "Hoop MOJO Base @3540mm Long x 1500mm Deep x 695mm High" at bounding box center [613, 141] width 337 height 21
click at [546, 131] on div "Hoop MOJO Base @3540mm Long x 1500mm Deep x 695mm High" at bounding box center [613, 141] width 337 height 21
click at [859, 264] on div "Description Refer to drawing" at bounding box center [723, 275] width 526 height 21
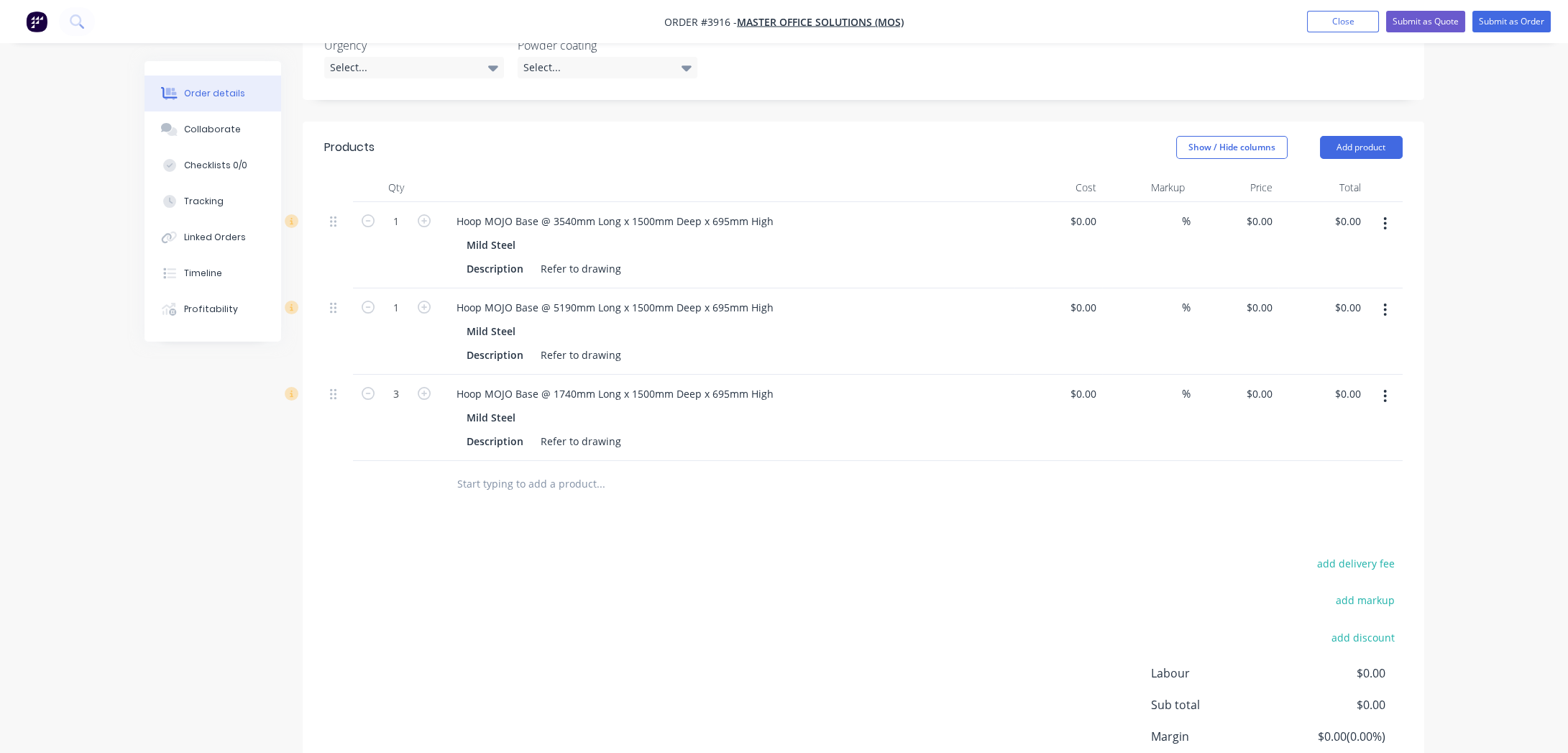
scroll to position [246, 0]
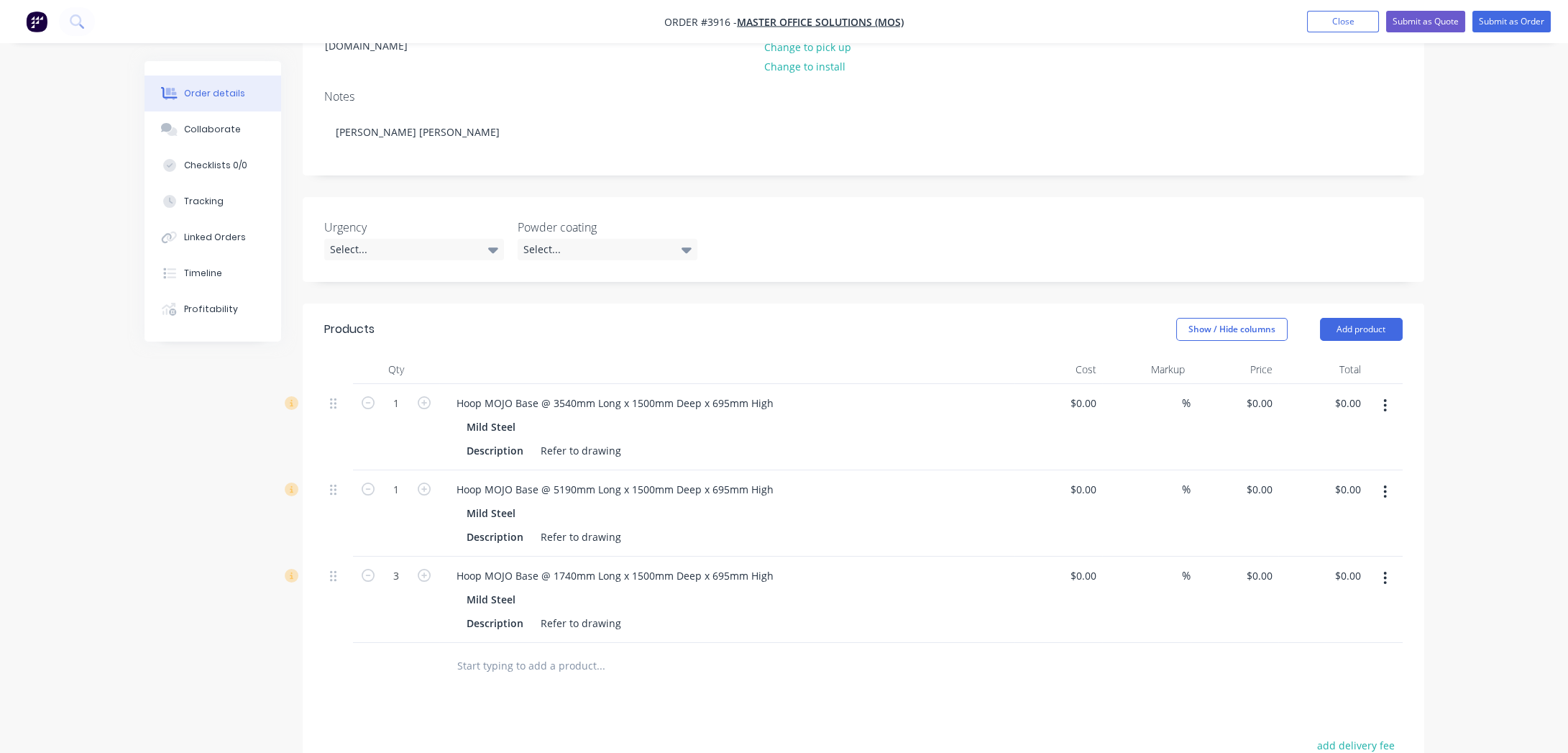
click at [864, 651] on div at bounding box center [661, 665] width 431 height 29
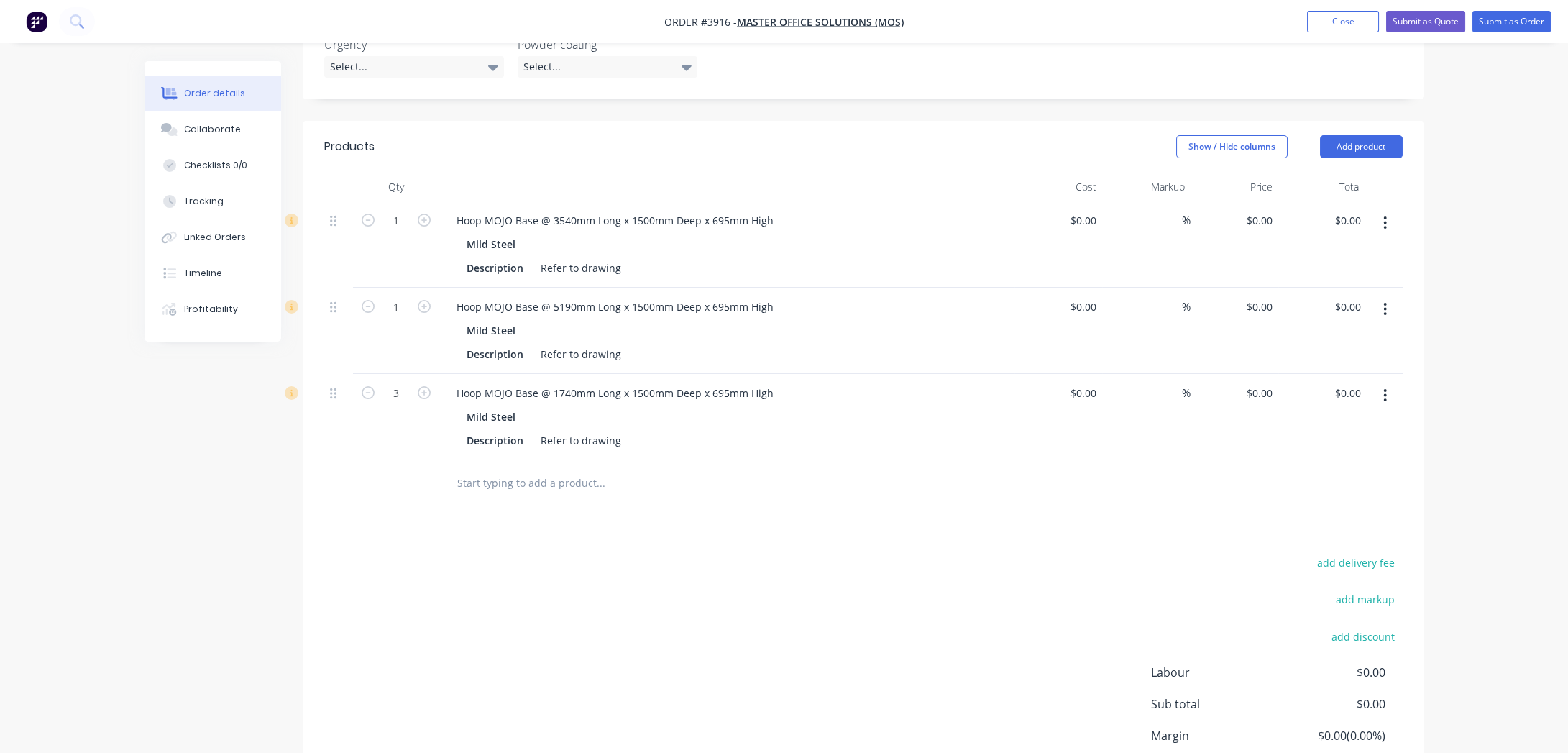
scroll to position [508, 0]
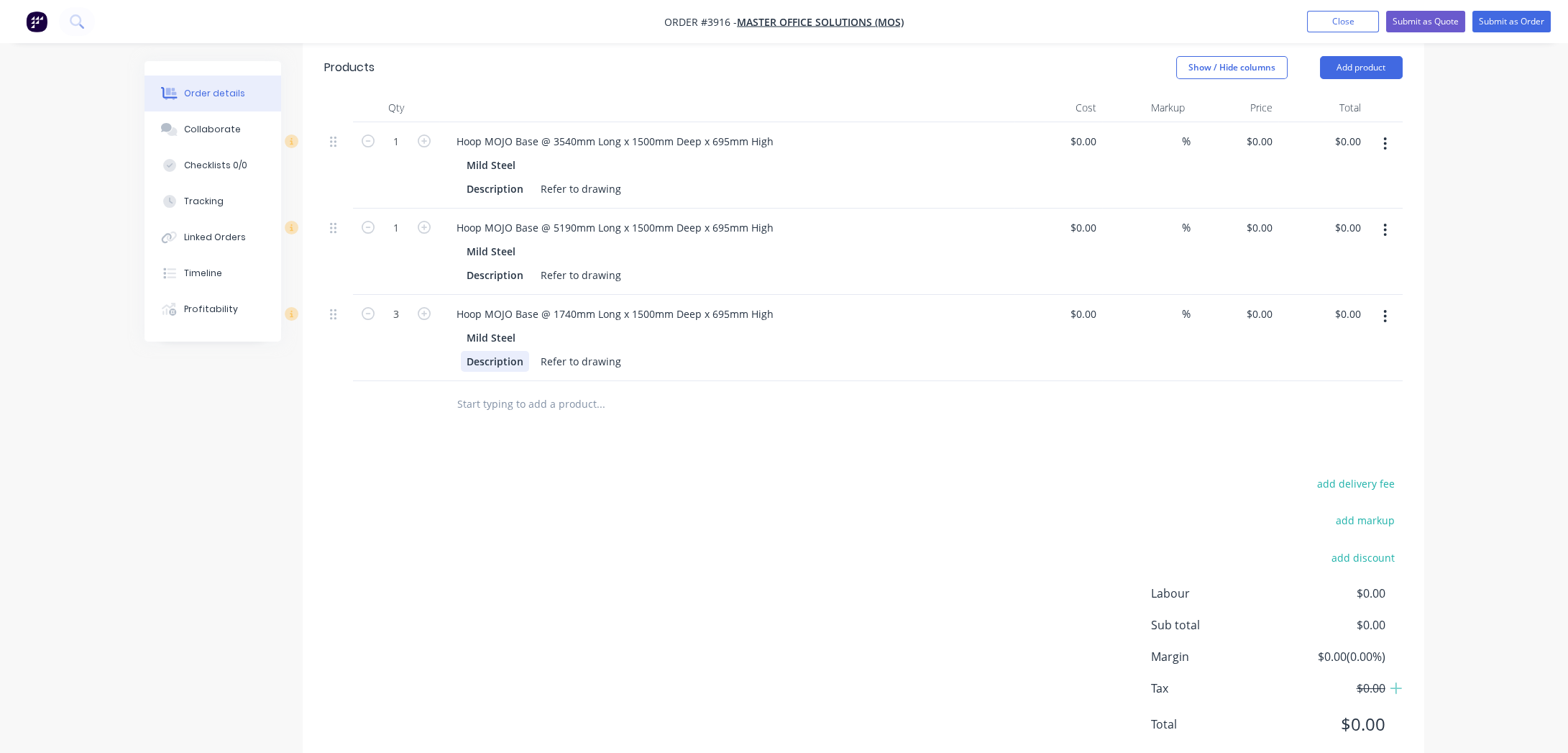
click at [514, 351] on div "Description" at bounding box center [495, 361] width 68 height 21
click at [518, 381] on div at bounding box center [697, 405] width 517 height 47
click at [581, 390] on input "text" at bounding box center [600, 404] width 288 height 29
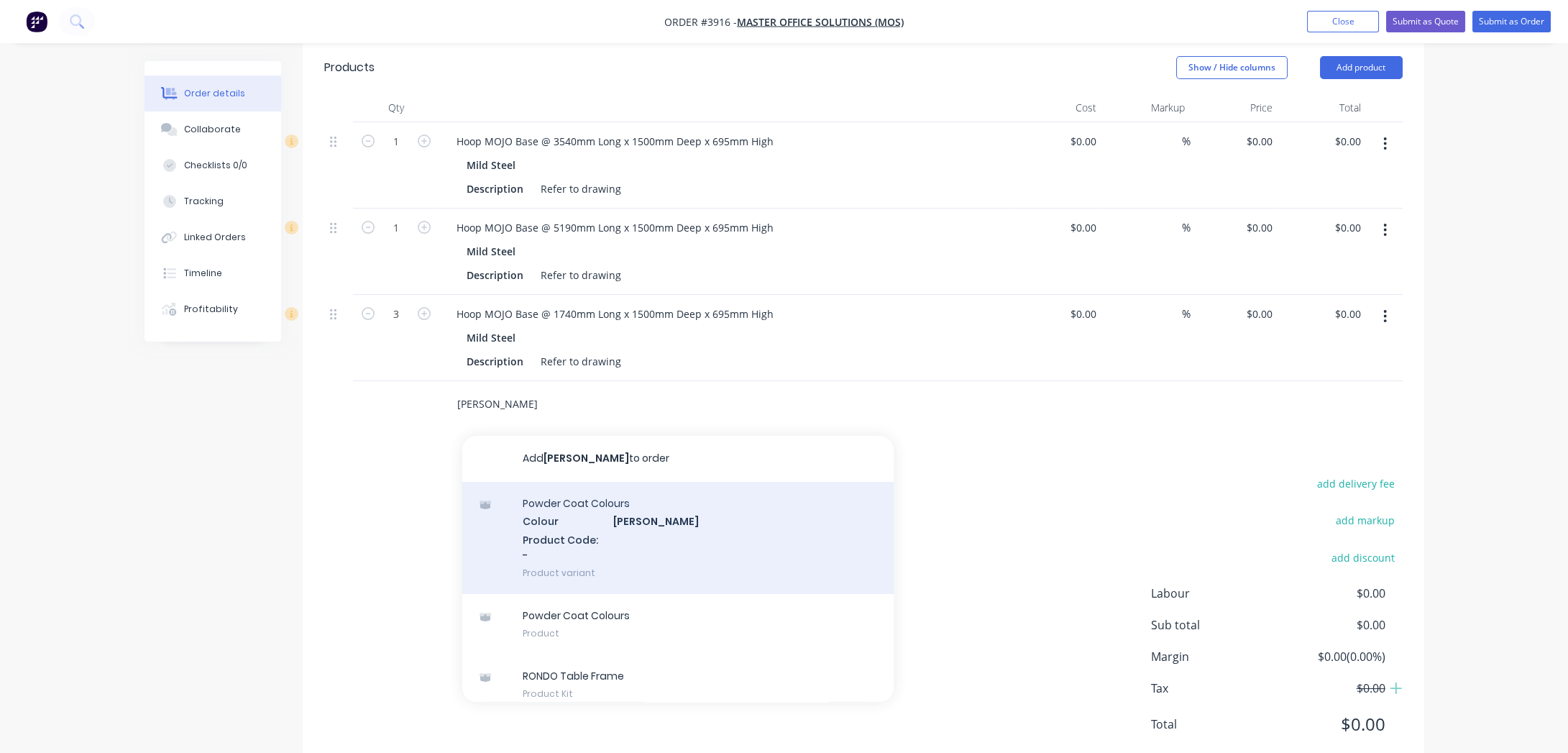
type input "[PERSON_NAME]"
click at [722, 482] on div "Powder Coat Colours Colour [PERSON_NAME] Product Code: - Product variant" at bounding box center [678, 537] width 431 height 113
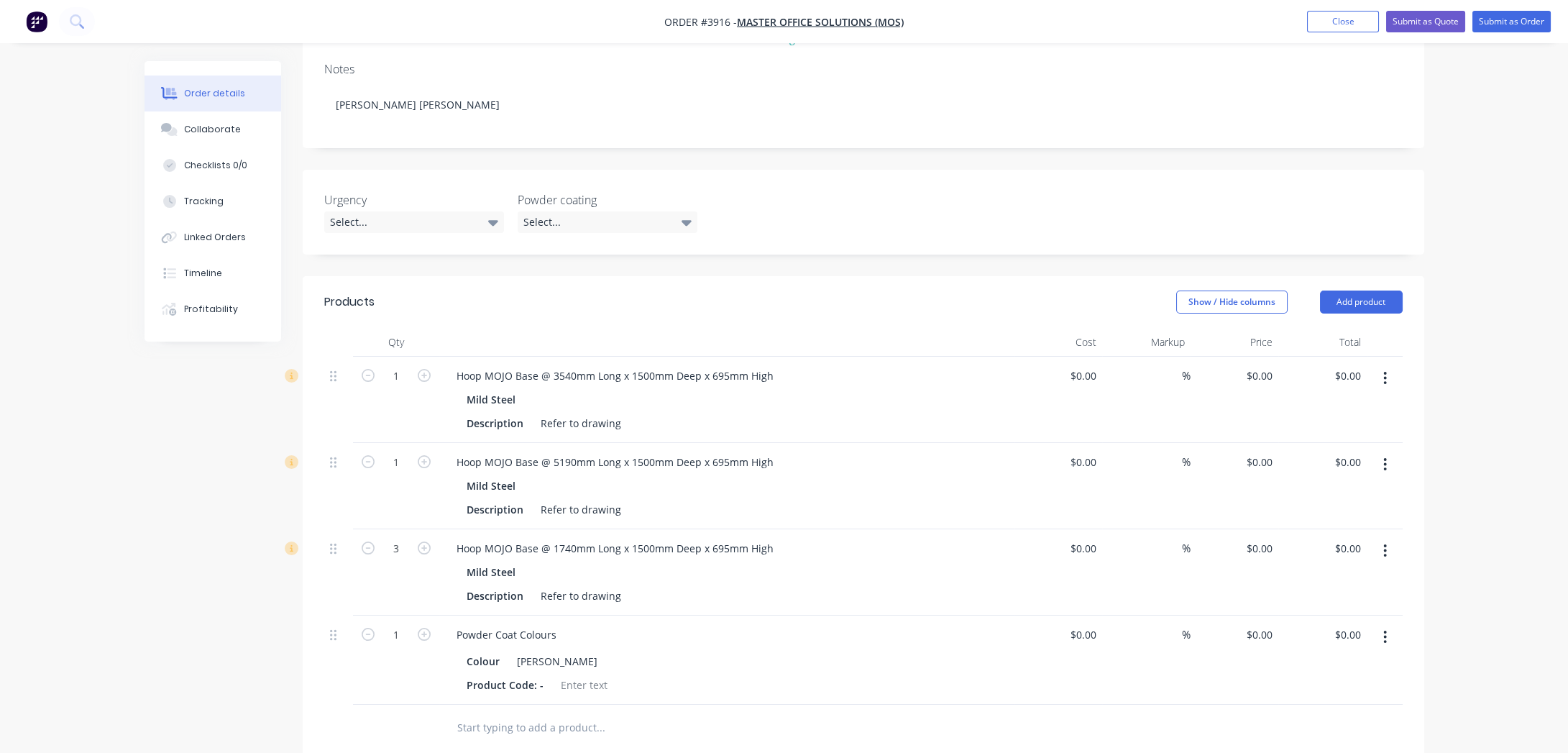
scroll to position [0, 0]
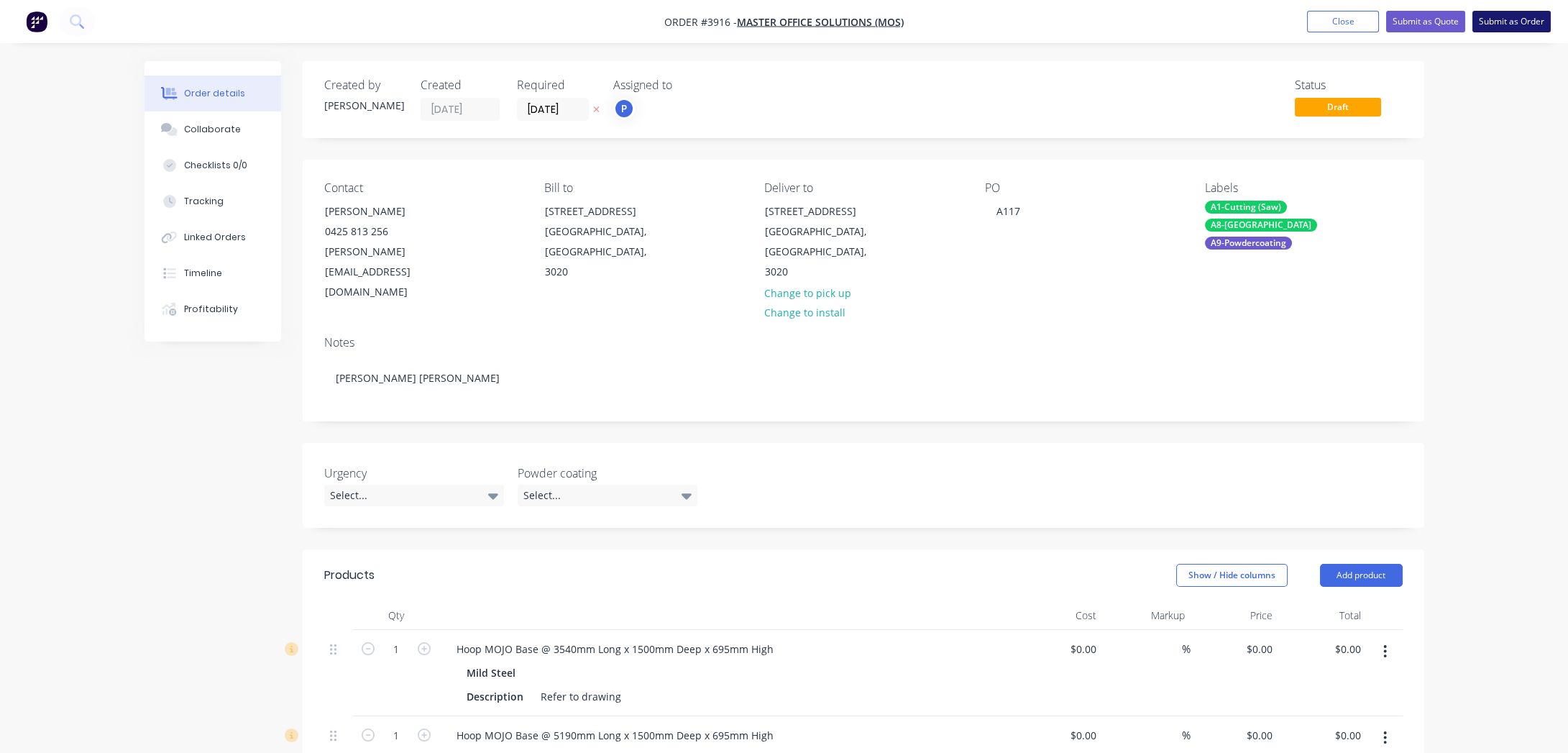
click at [1501, 29] on button "Submit as Order" at bounding box center [1511, 21] width 79 height 22
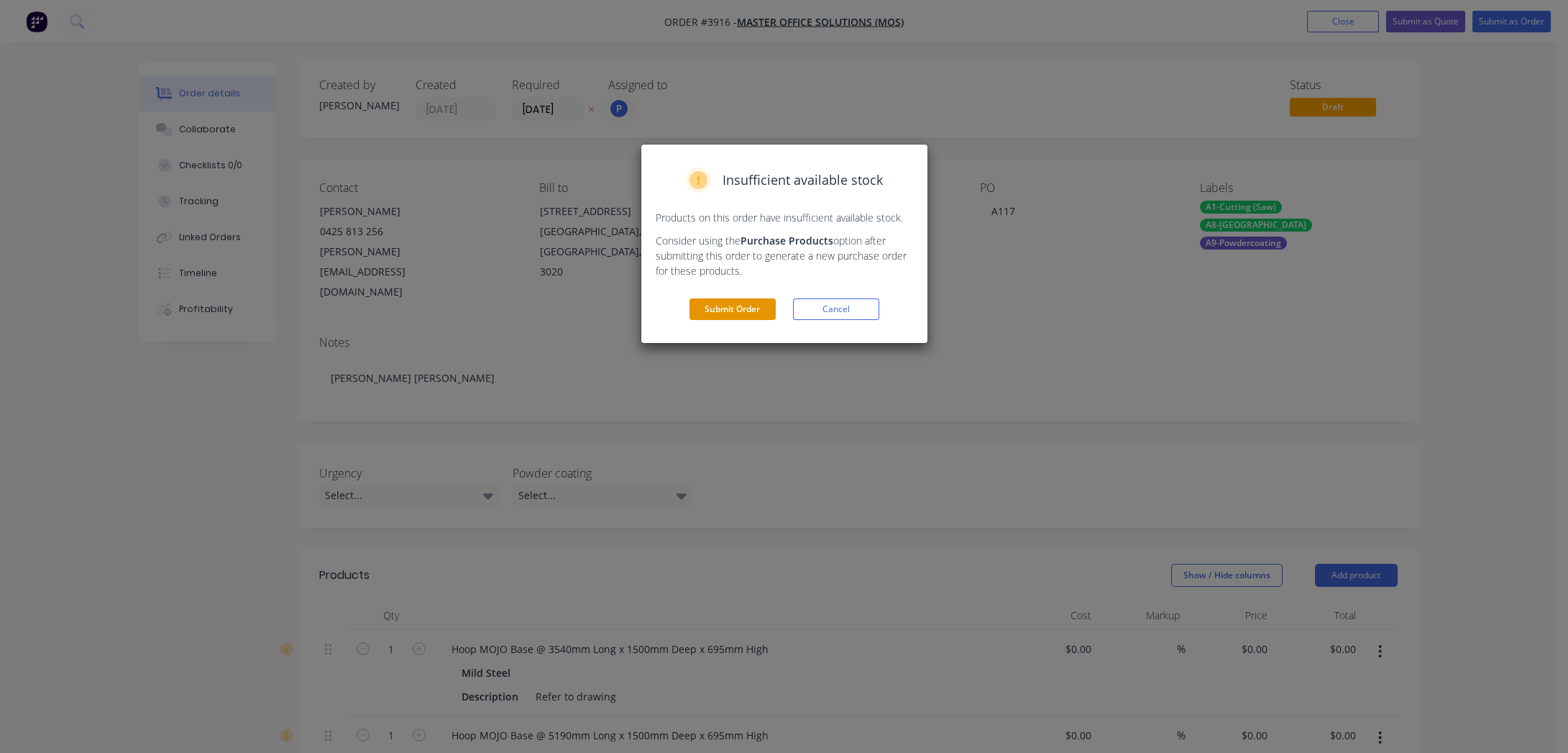
click at [767, 312] on button "Submit Order" at bounding box center [732, 309] width 86 height 22
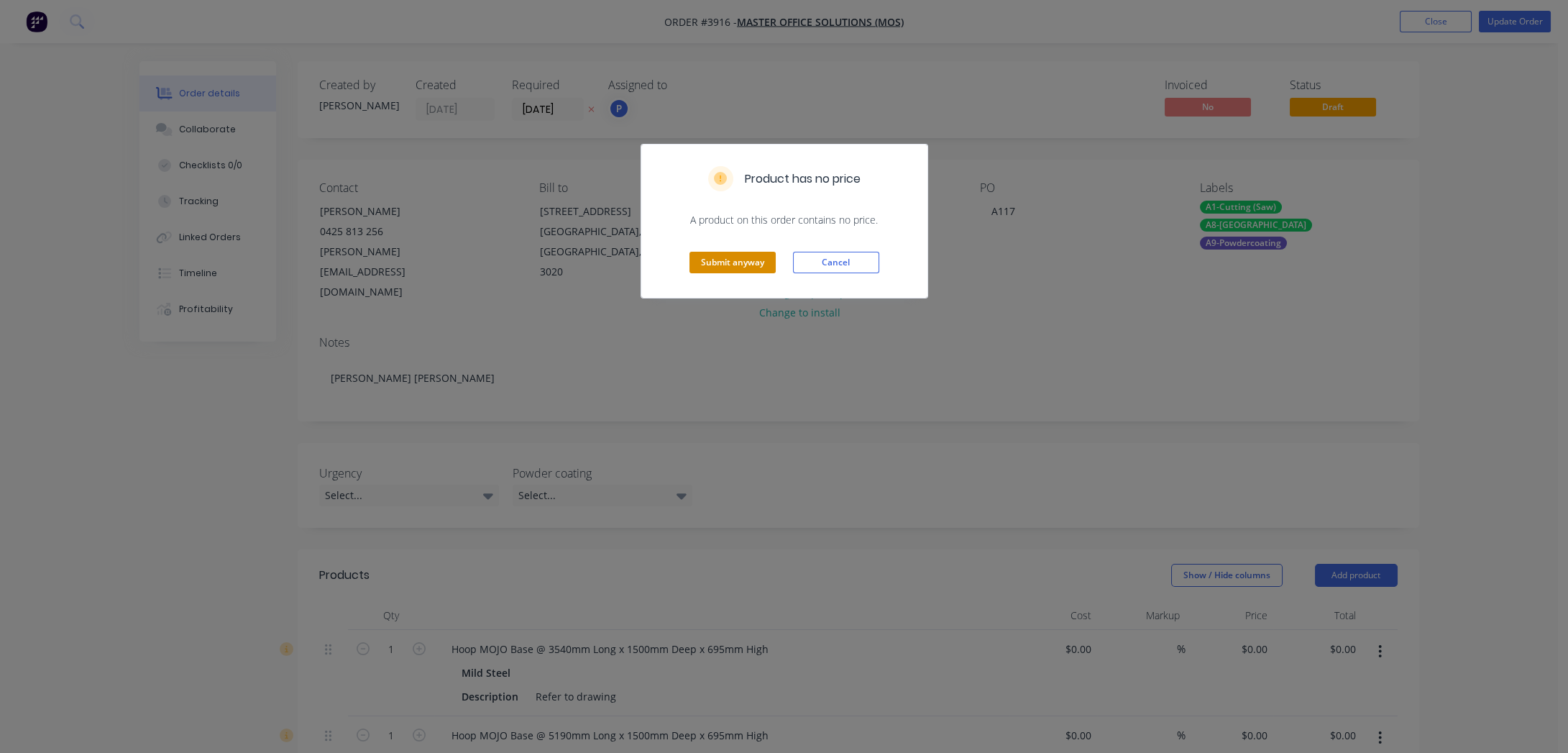
click at [751, 269] on button "Submit anyway" at bounding box center [732, 262] width 86 height 22
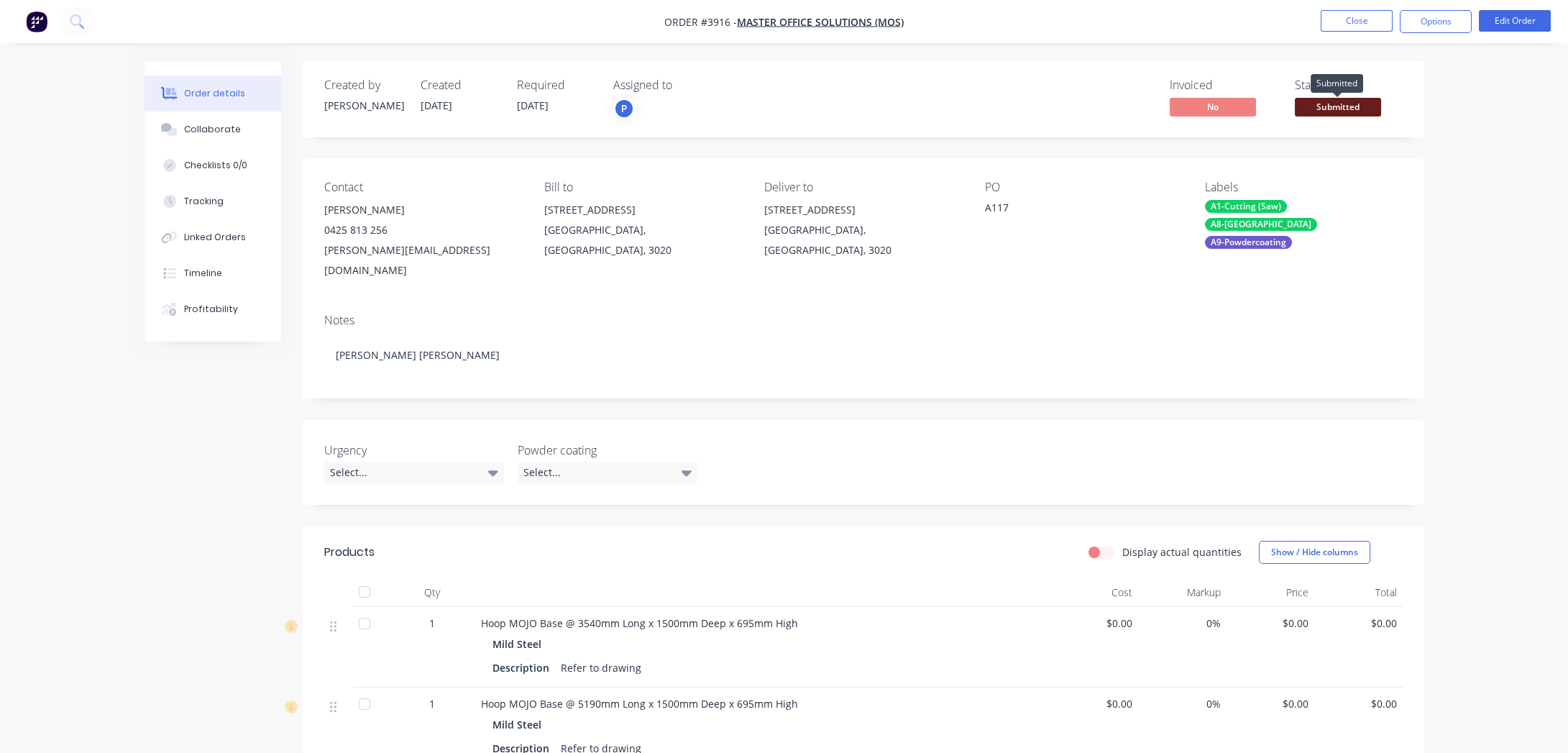
click at [1364, 100] on span "Submitted" at bounding box center [1338, 106] width 86 height 18
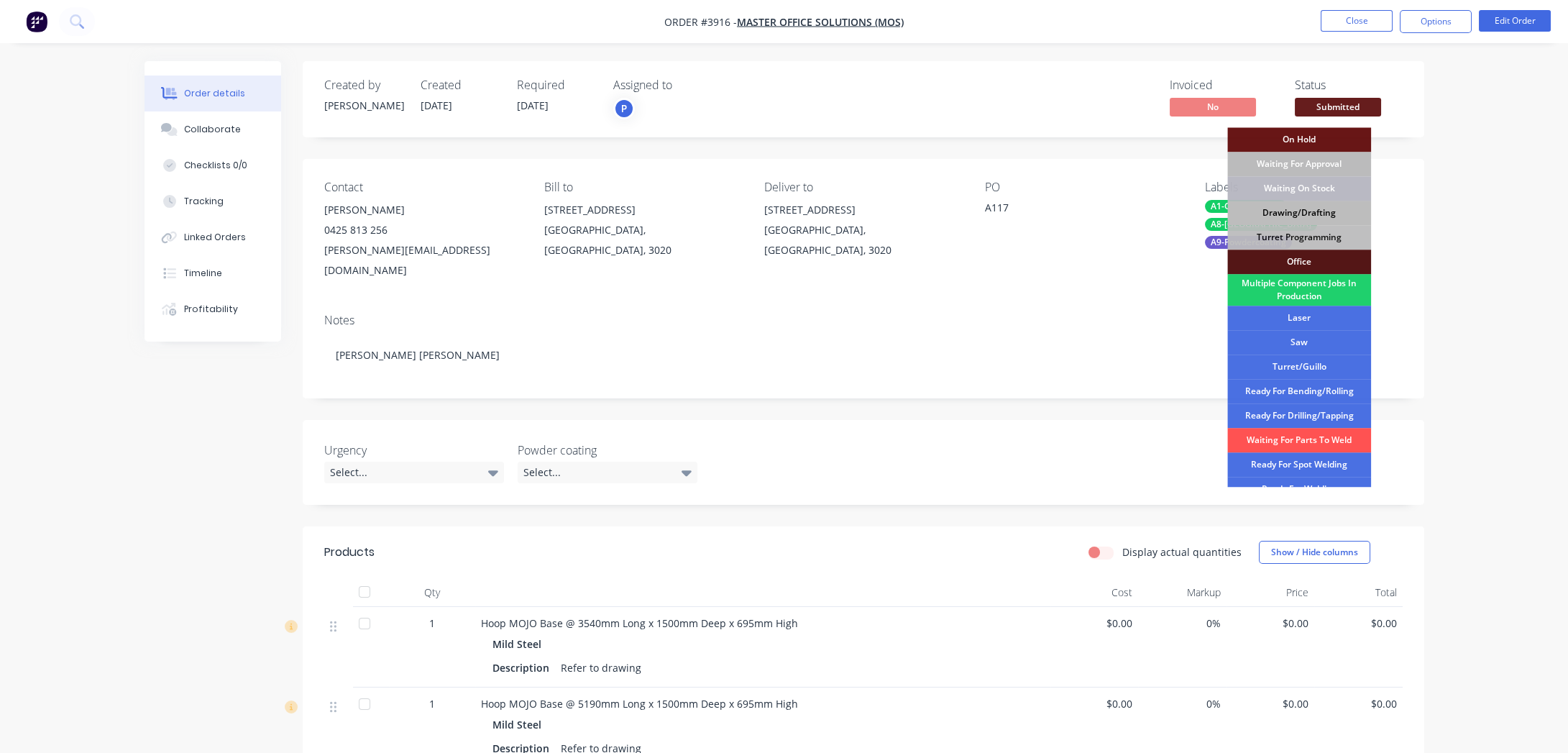
click at [1307, 208] on div "Drawing/Drafting" at bounding box center [1298, 213] width 144 height 24
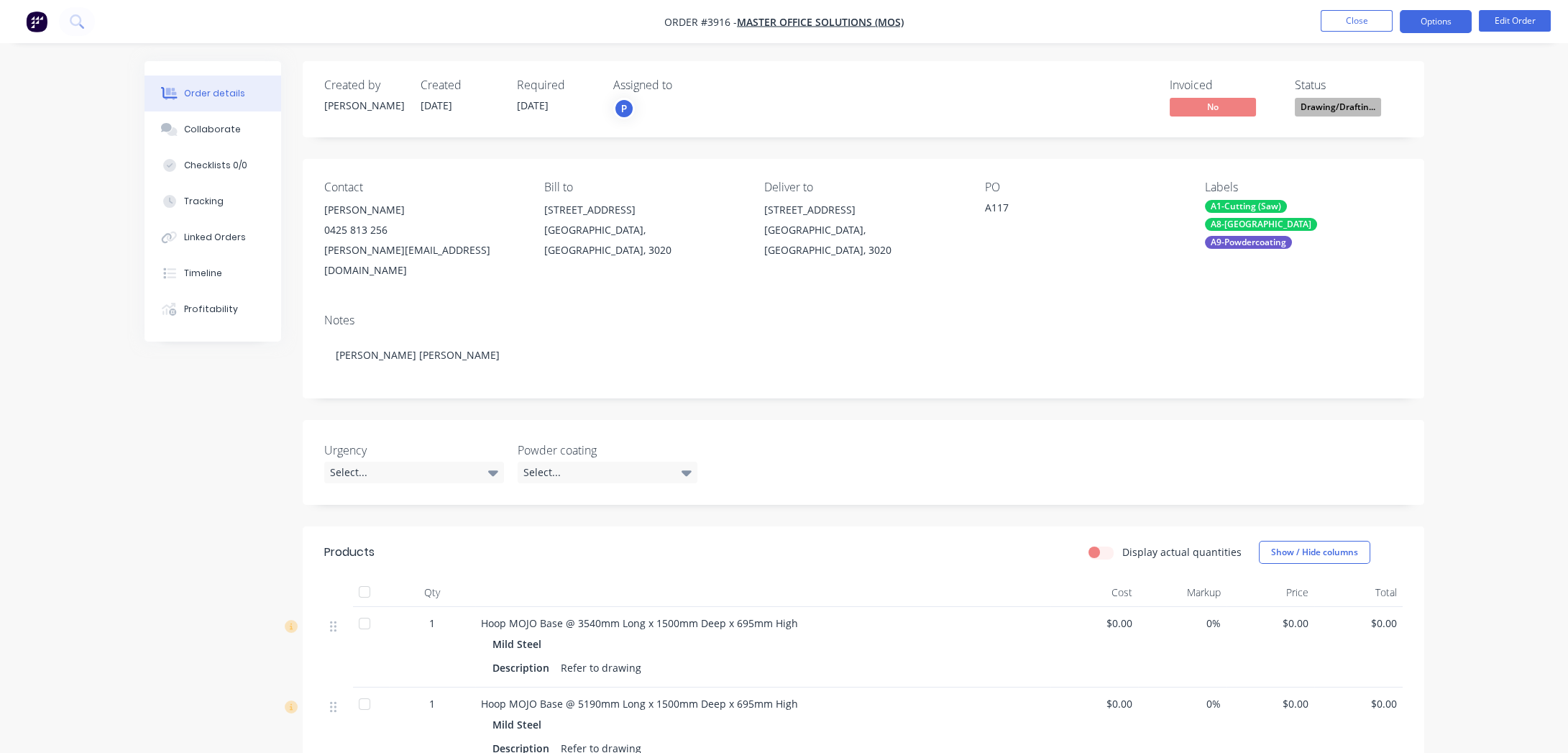
click at [1437, 23] on button "Options" at bounding box center [1435, 22] width 72 height 23
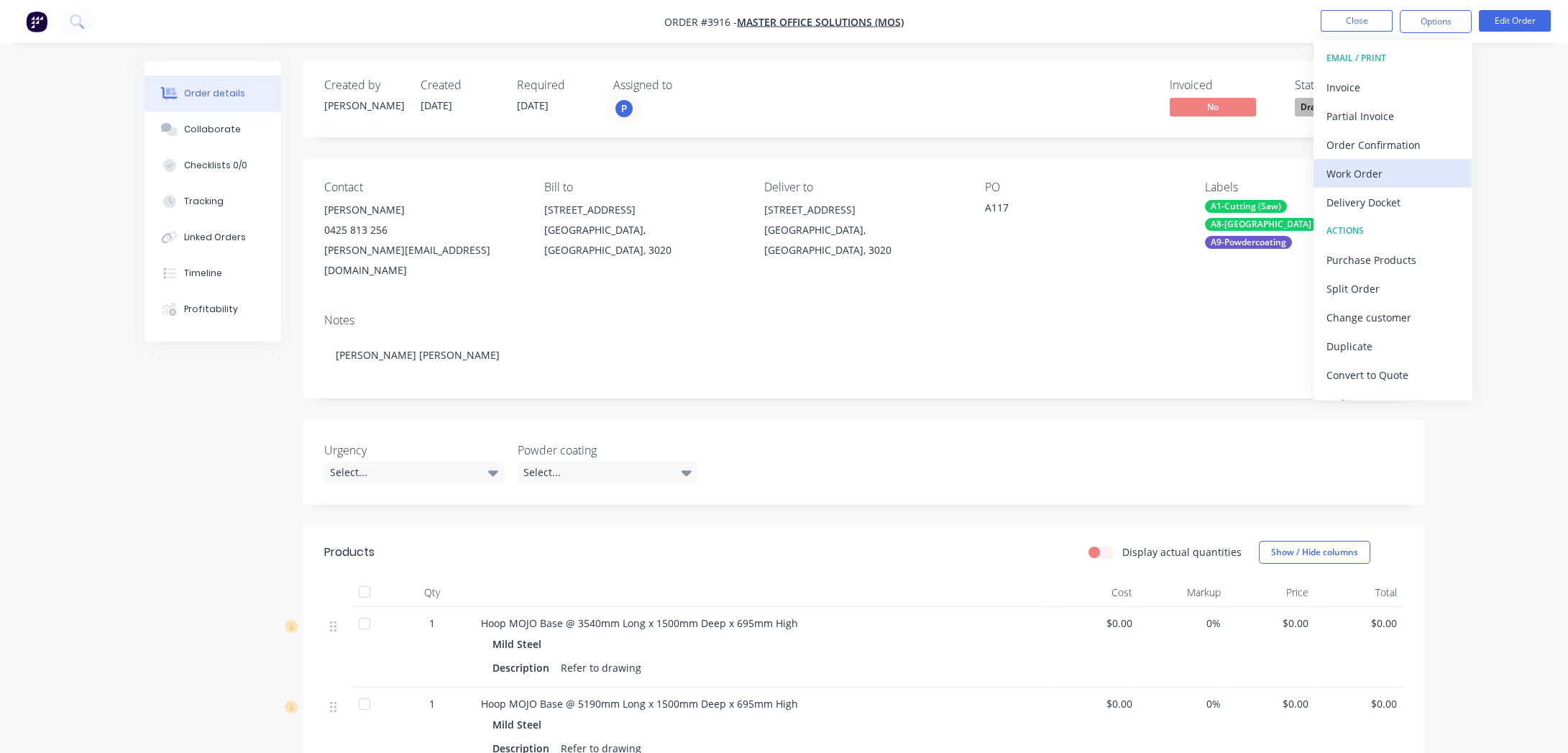
click at [1407, 171] on div "Work Order" at bounding box center [1393, 174] width 133 height 21
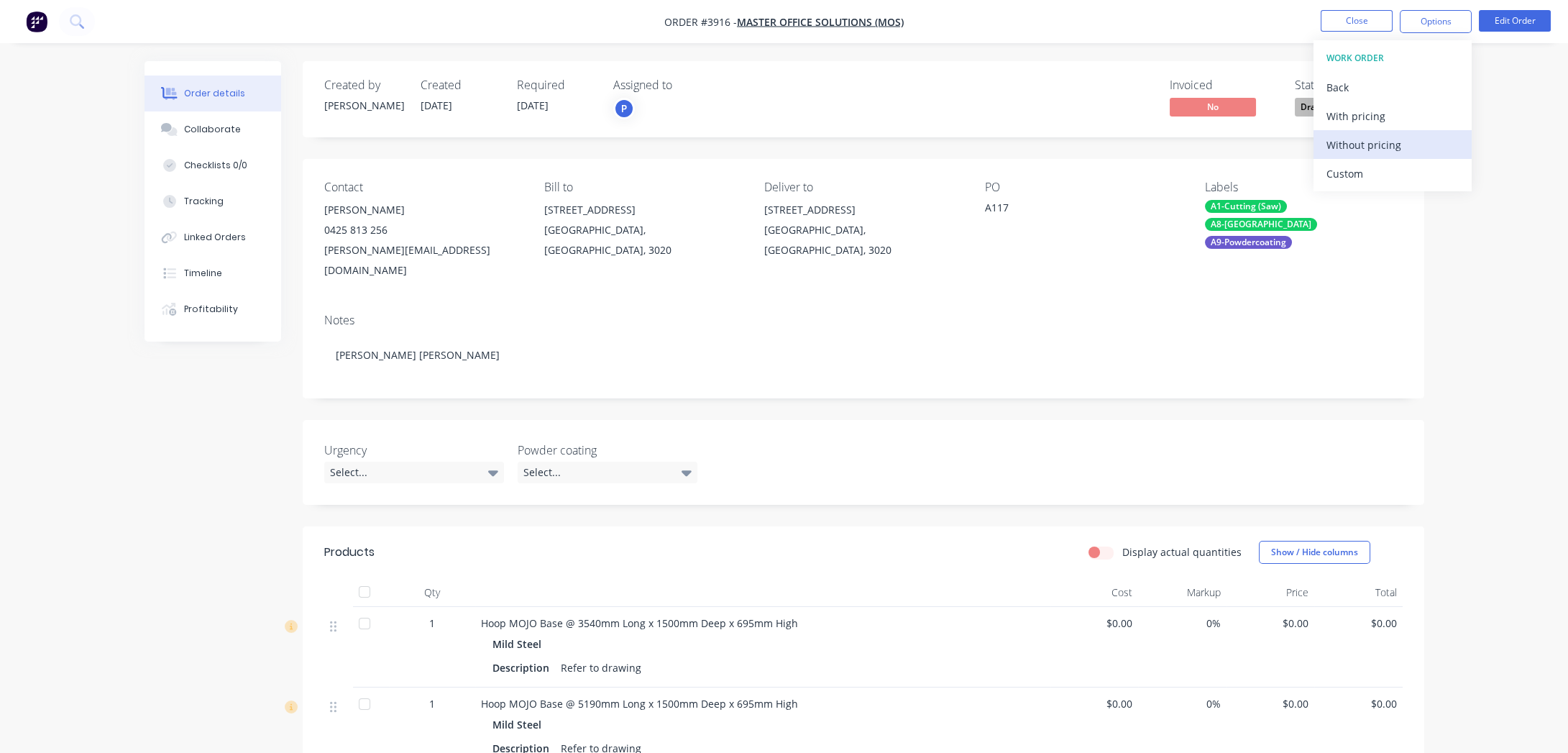
click at [1414, 152] on div "Without pricing" at bounding box center [1393, 145] width 133 height 21
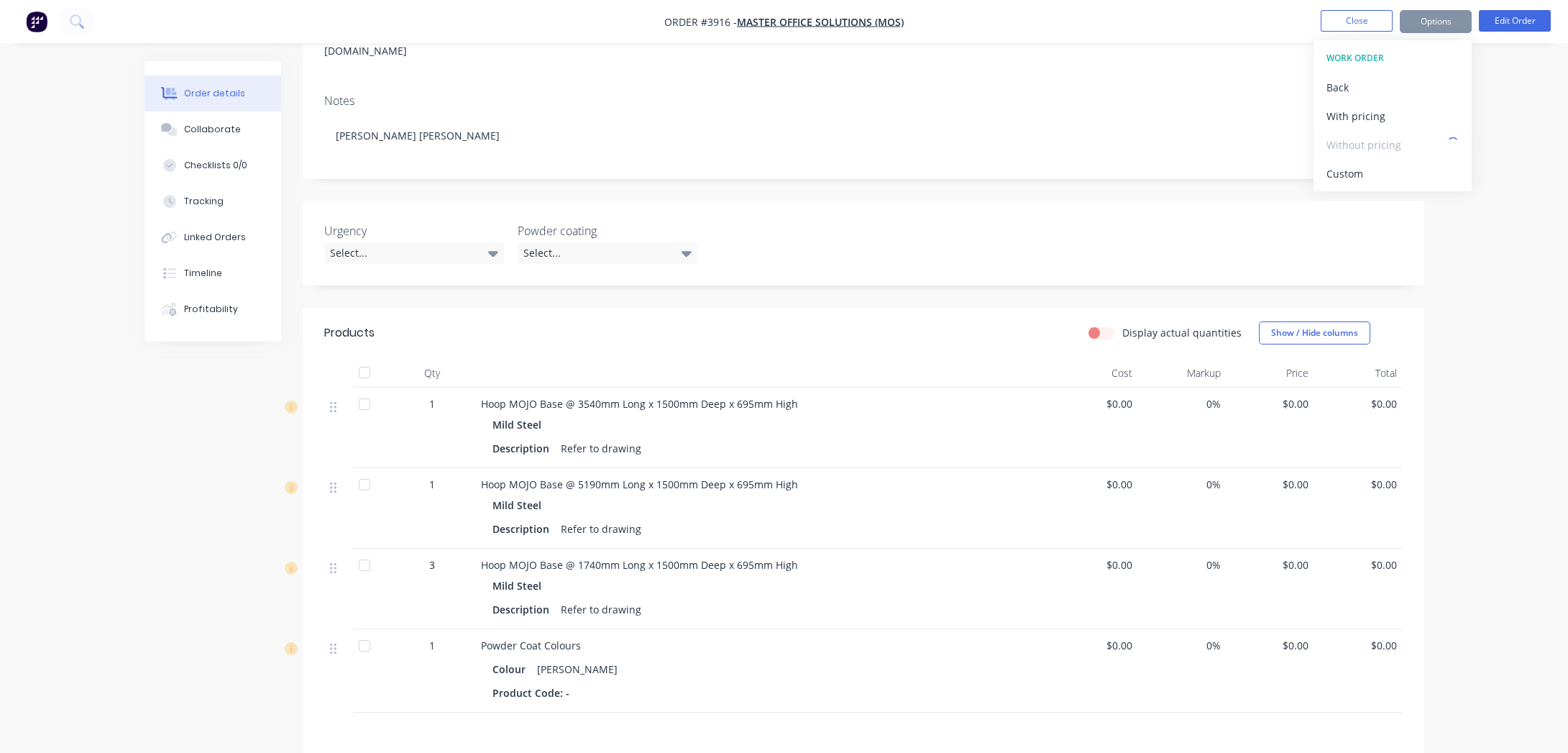
scroll to position [326, 0]
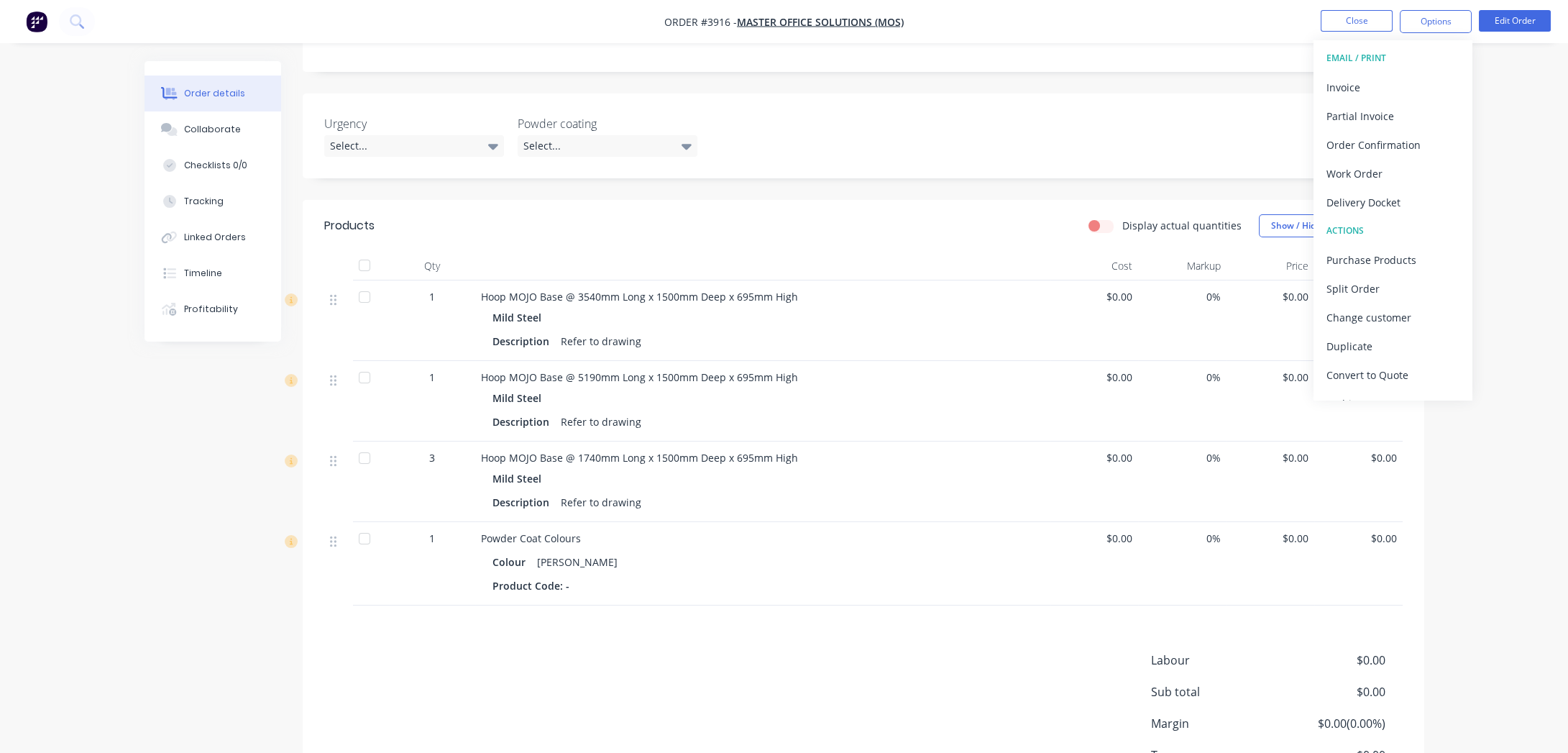
click at [1244, 10] on nav "Order #3916 - Master Office Solutions (MOS) Close Options EMAIL / PRINT Invoice…" at bounding box center [784, 21] width 1568 height 43
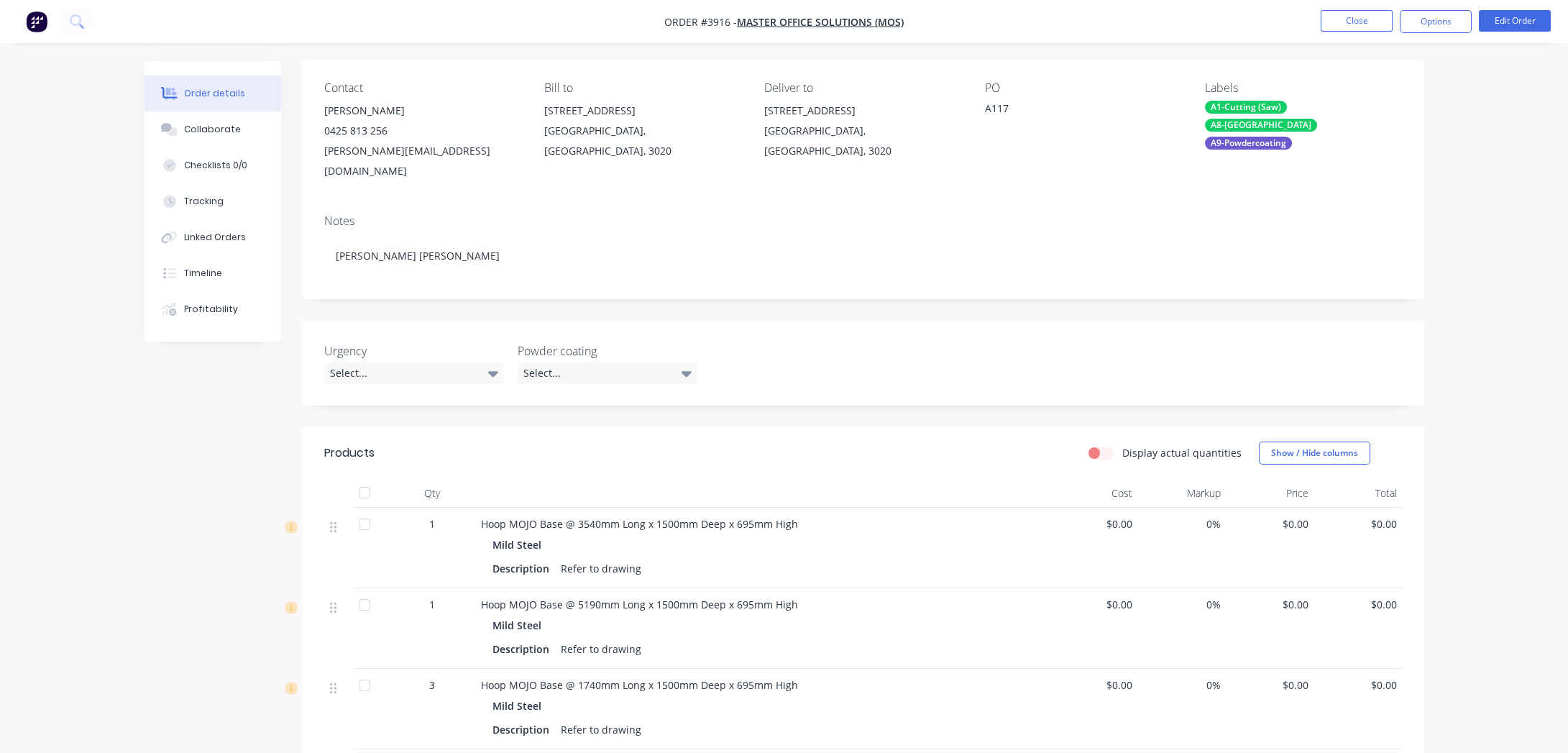
scroll to position [0, 0]
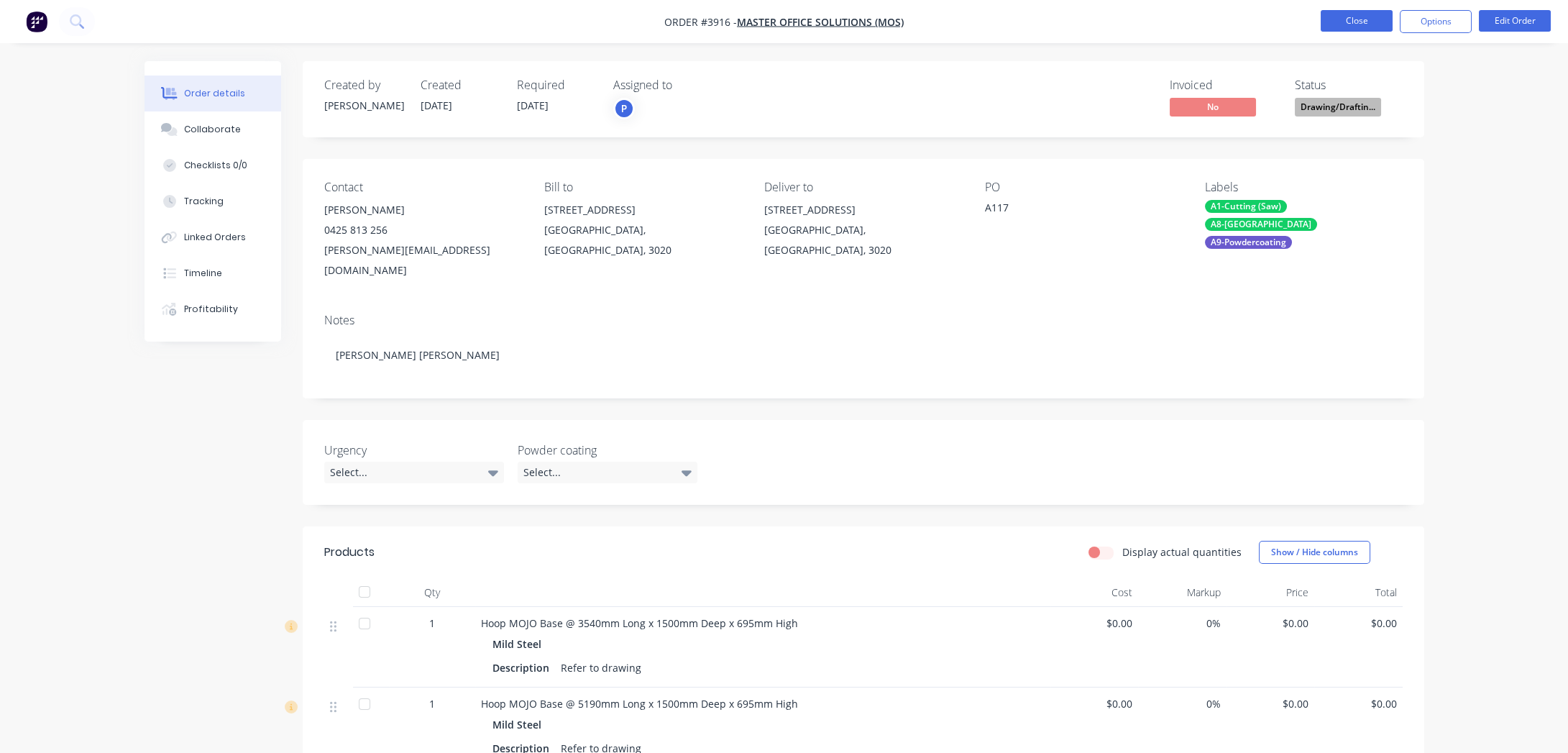
click at [1380, 30] on button "Close" at bounding box center [1357, 21] width 72 height 22
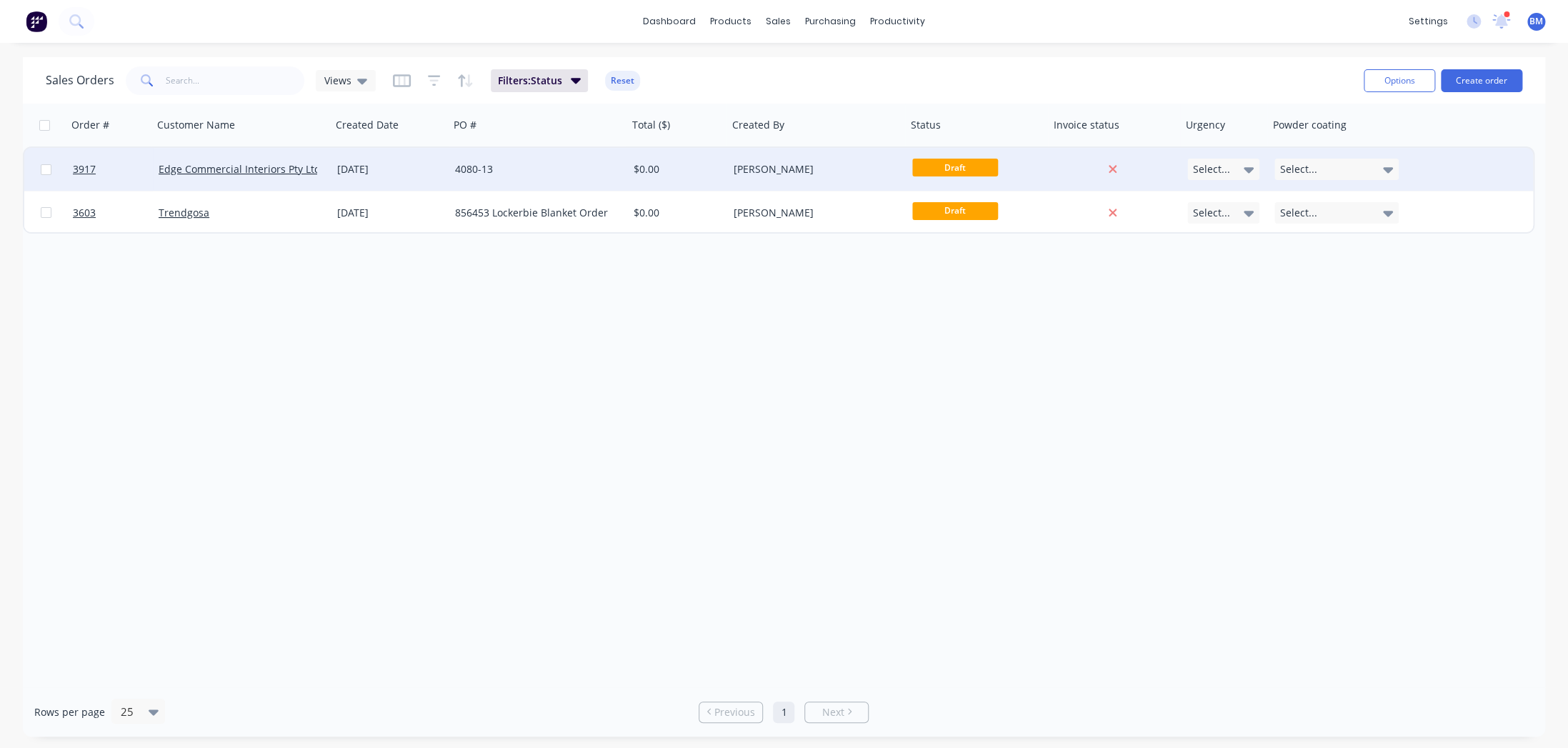
click at [438, 173] on div "[DATE]" at bounding box center [390, 169] width 107 height 14
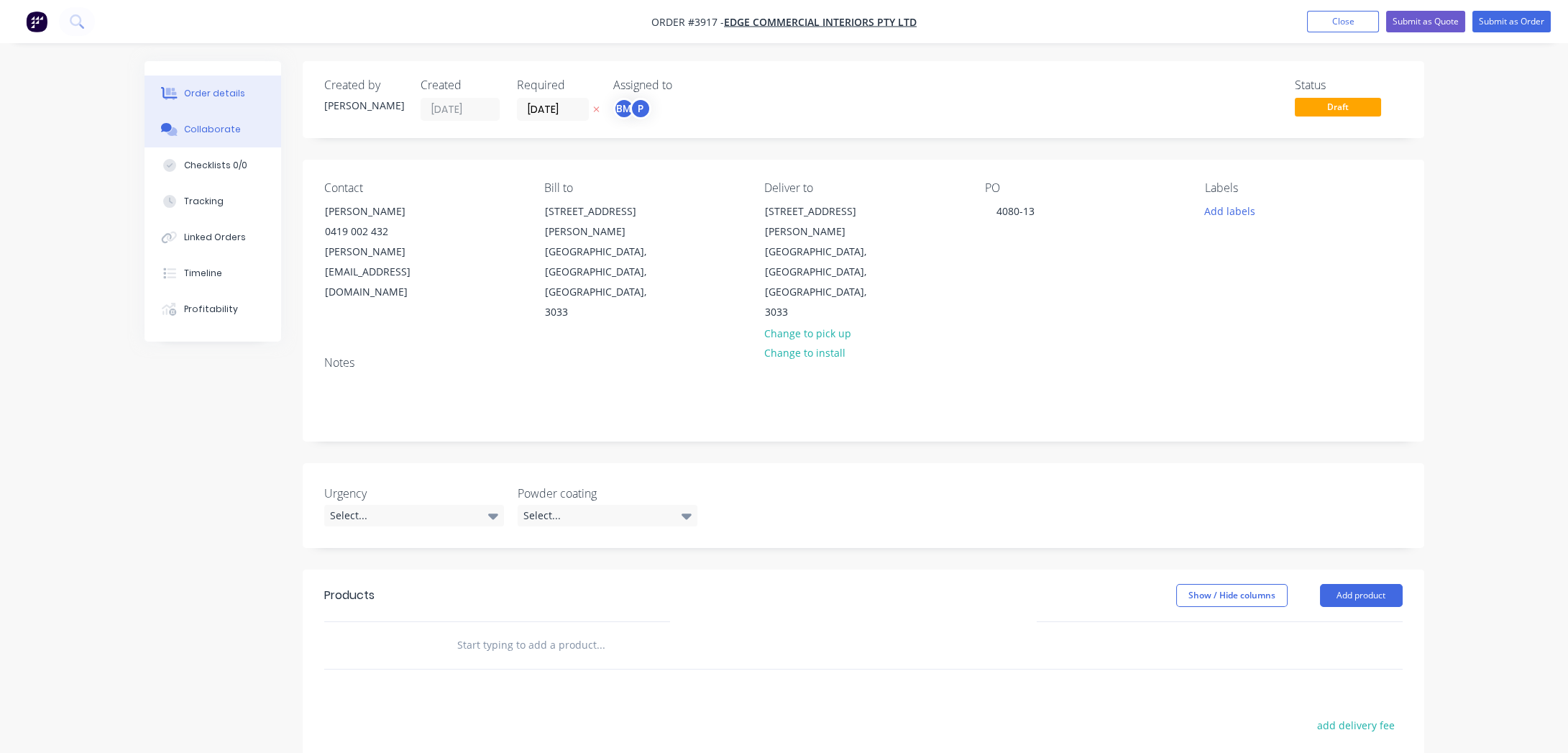
click at [192, 133] on div "Collaborate" at bounding box center [212, 129] width 57 height 13
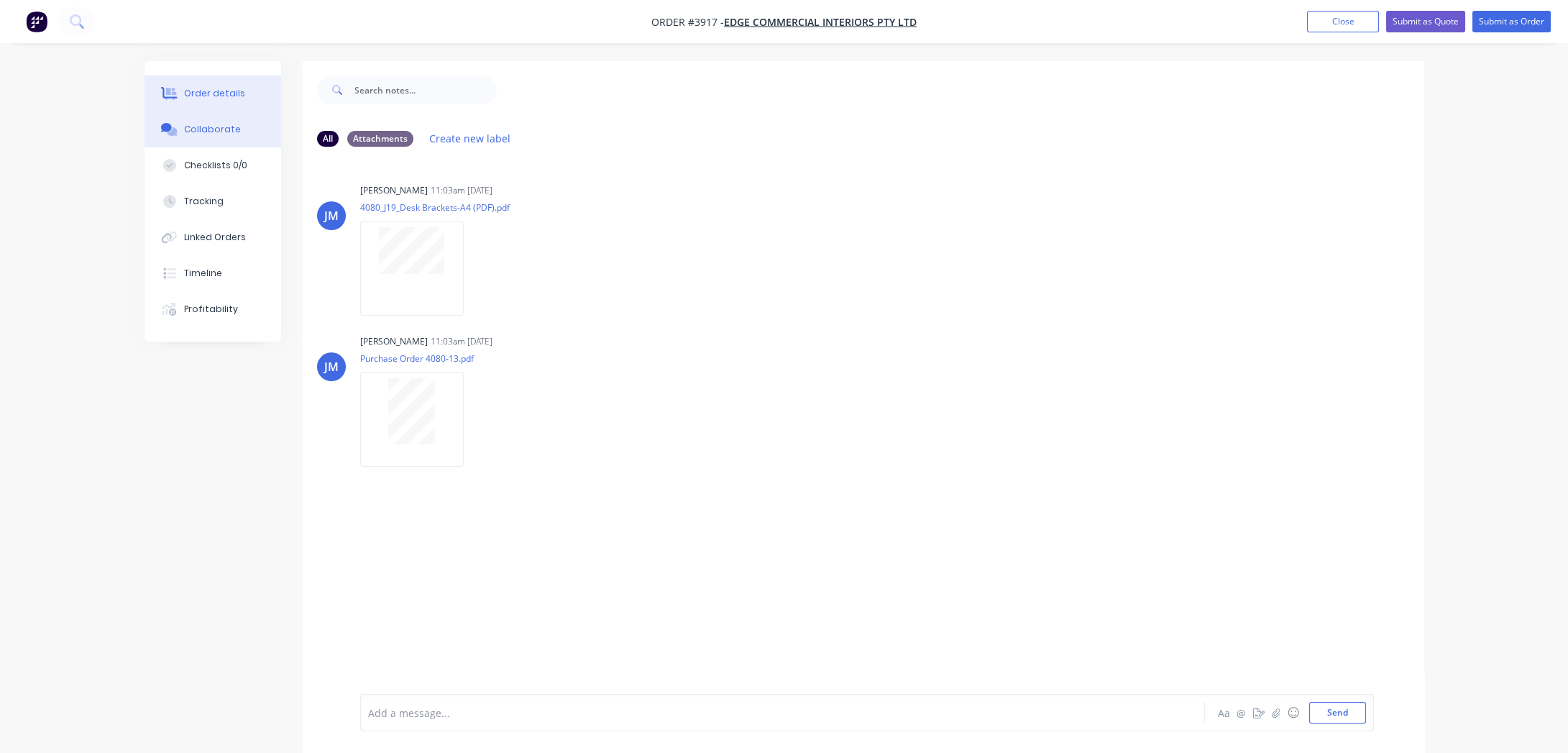
click at [189, 90] on div "Order details" at bounding box center [215, 93] width 61 height 13
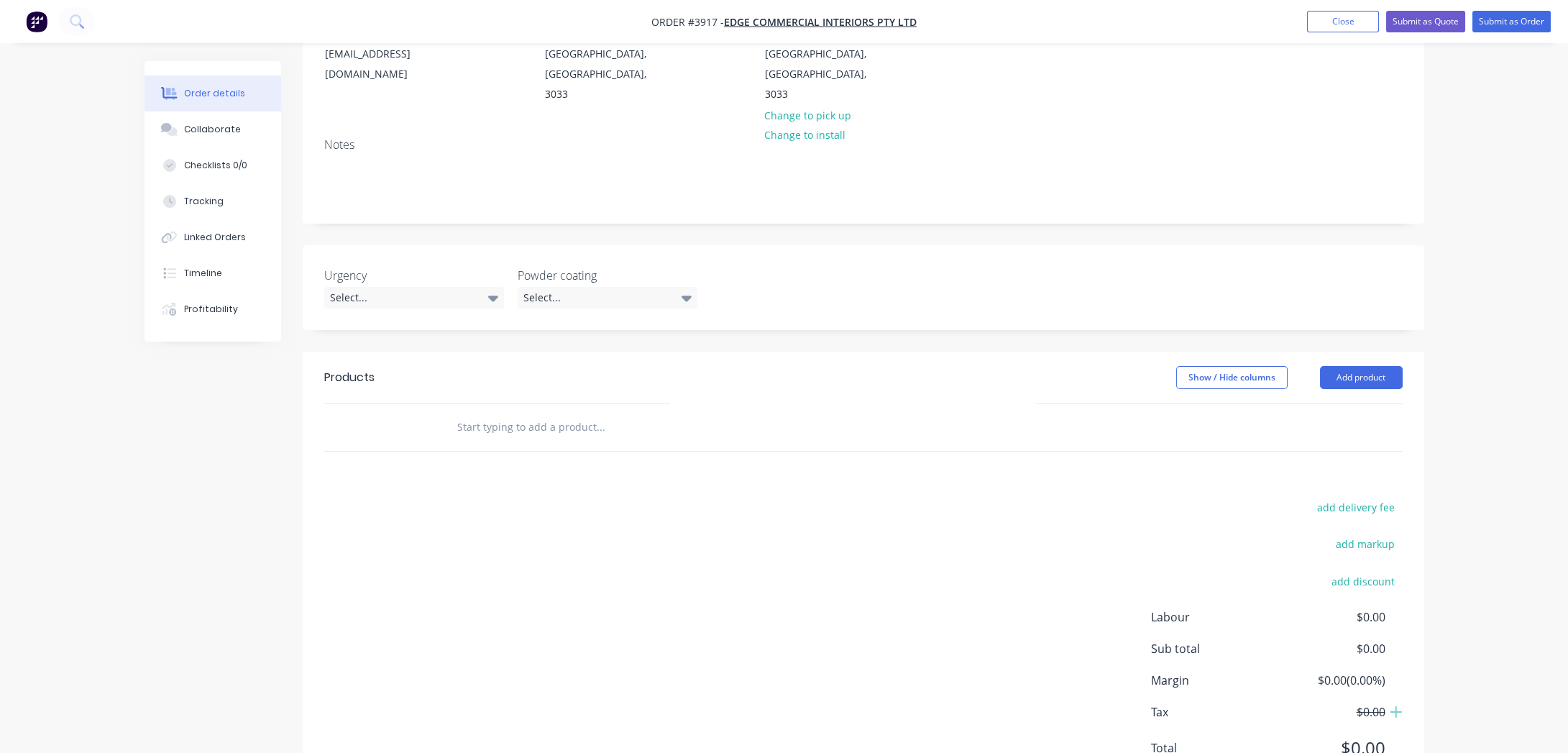
scroll to position [222, 0]
click at [1380, 361] on button "Add product" at bounding box center [1361, 373] width 83 height 23
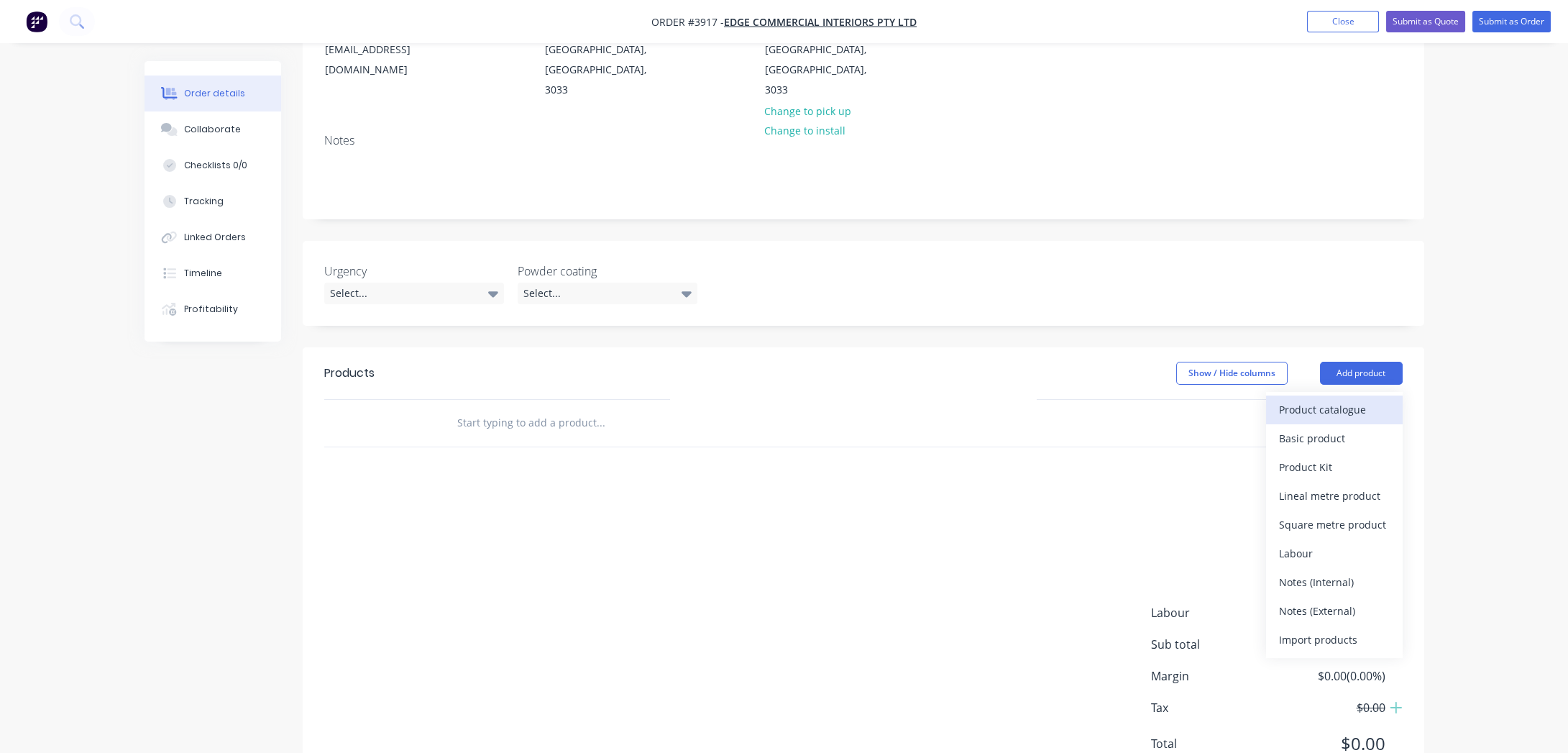
click at [1351, 399] on div "Product catalogue" at bounding box center [1334, 409] width 111 height 21
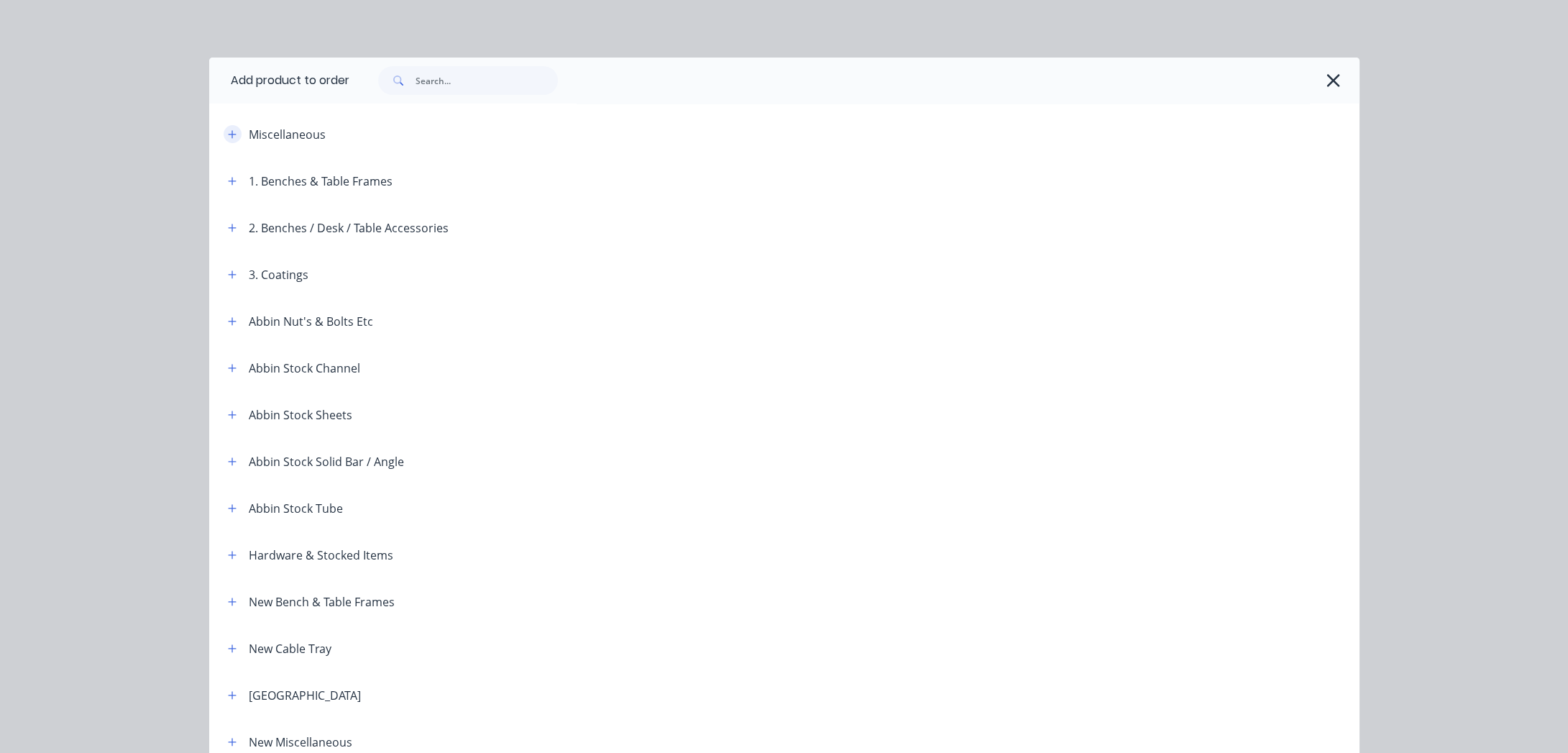
click at [229, 133] on icon "button" at bounding box center [232, 134] width 9 height 10
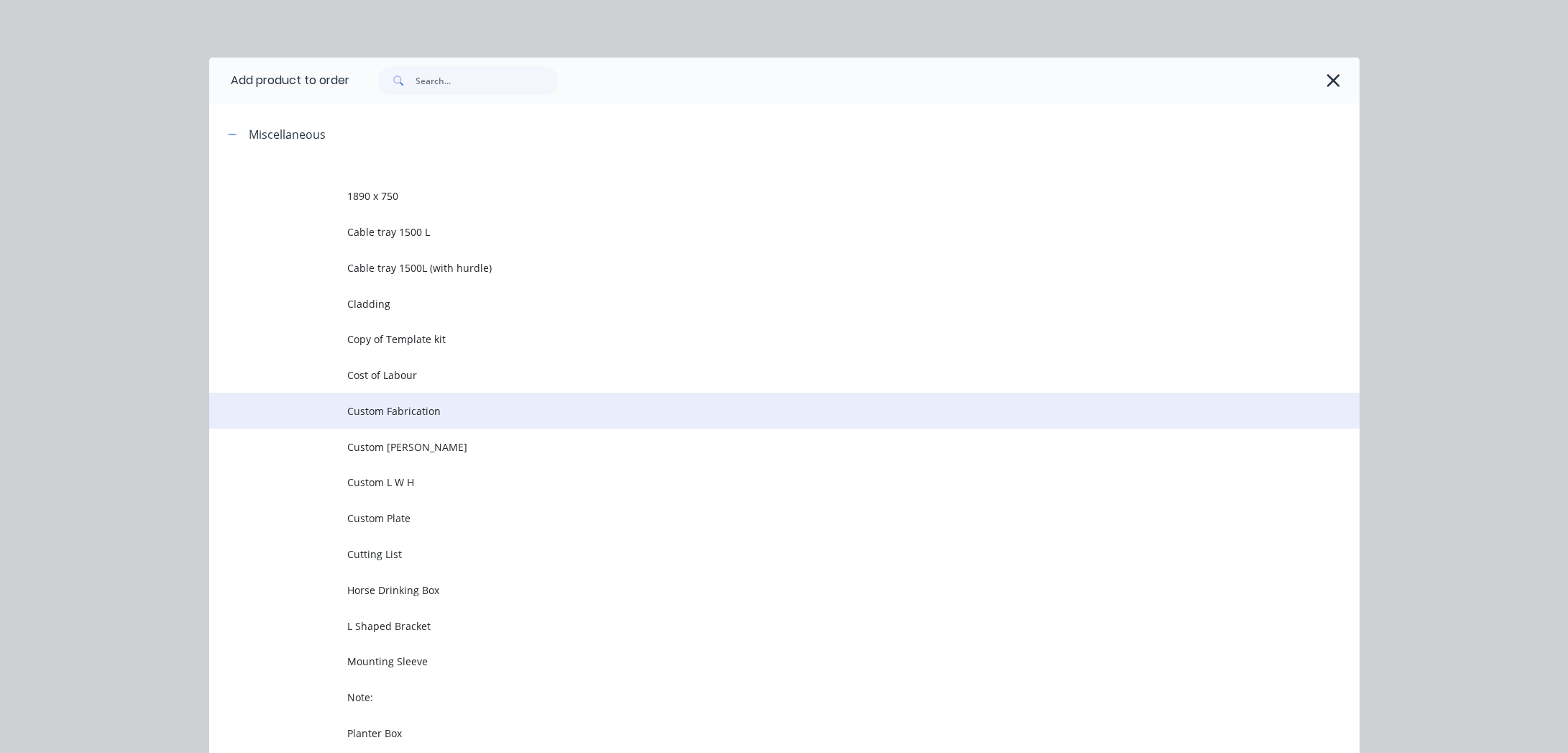
click at [414, 407] on span "Custom Fabrication" at bounding box center [752, 410] width 810 height 15
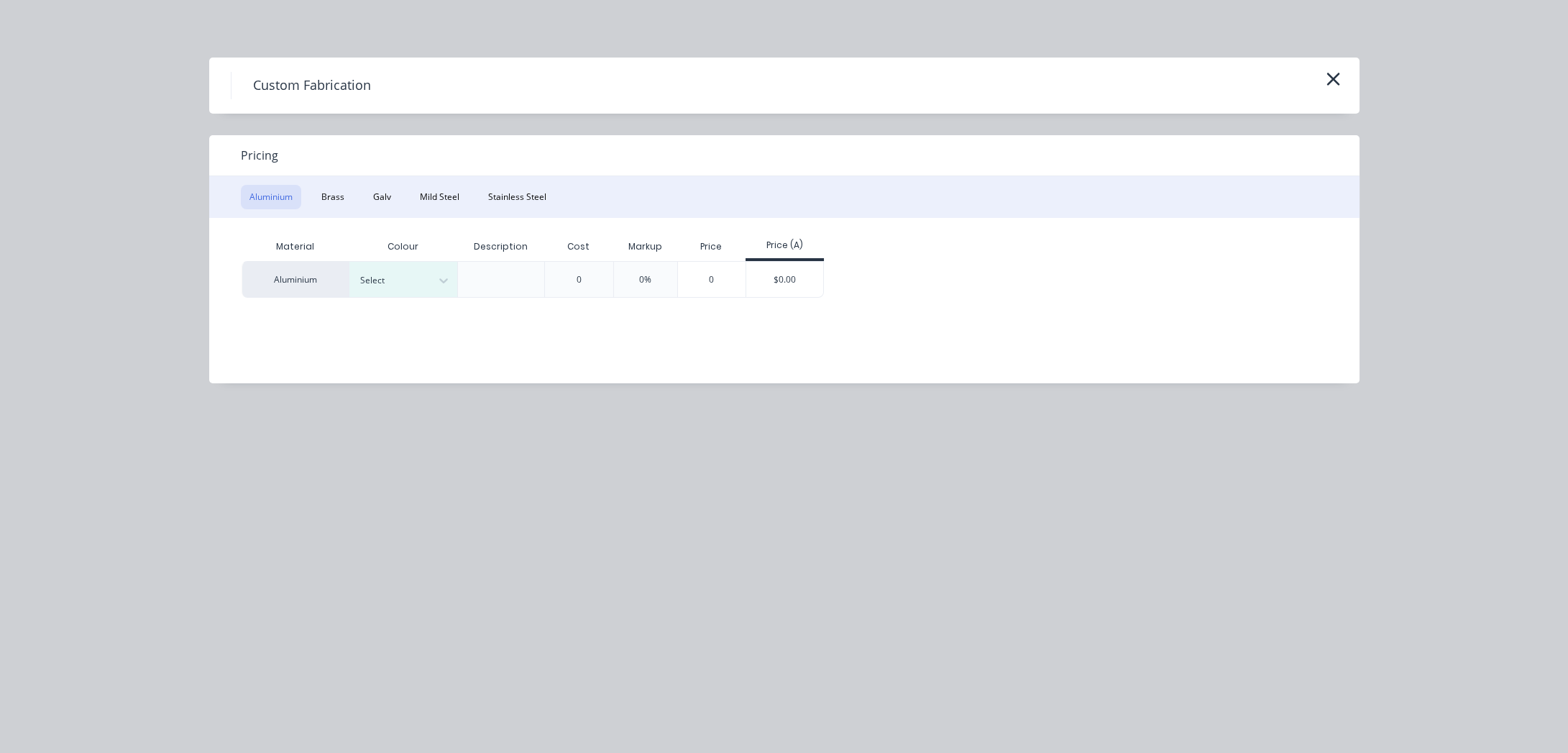
click at [434, 211] on div "Aluminium Brass Galv Mild Steel Stainless Steel" at bounding box center [784, 197] width 1150 height 42
click at [439, 198] on button "Mild Steel" at bounding box center [439, 197] width 57 height 24
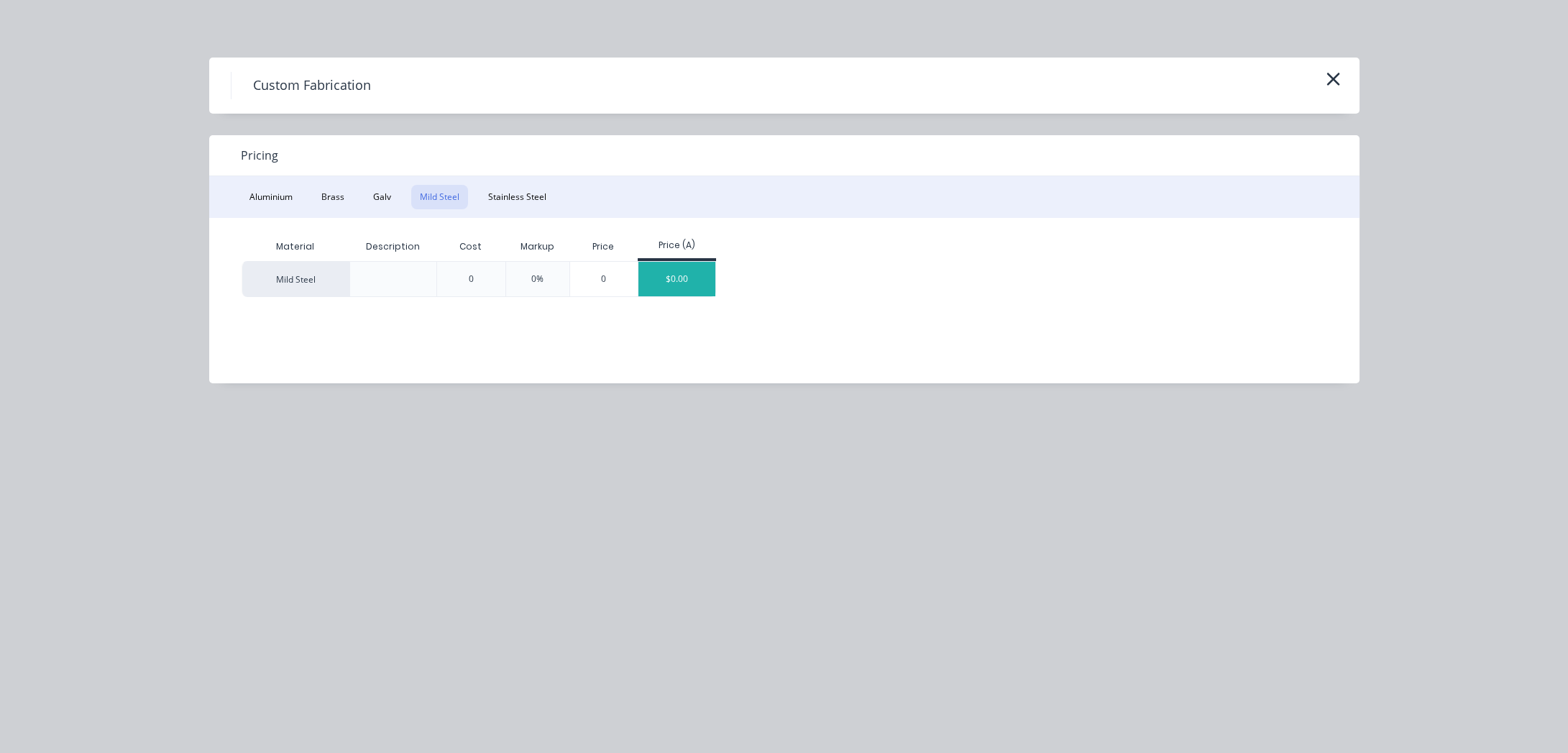
click at [713, 273] on div "$0.00" at bounding box center [677, 279] width 77 height 35
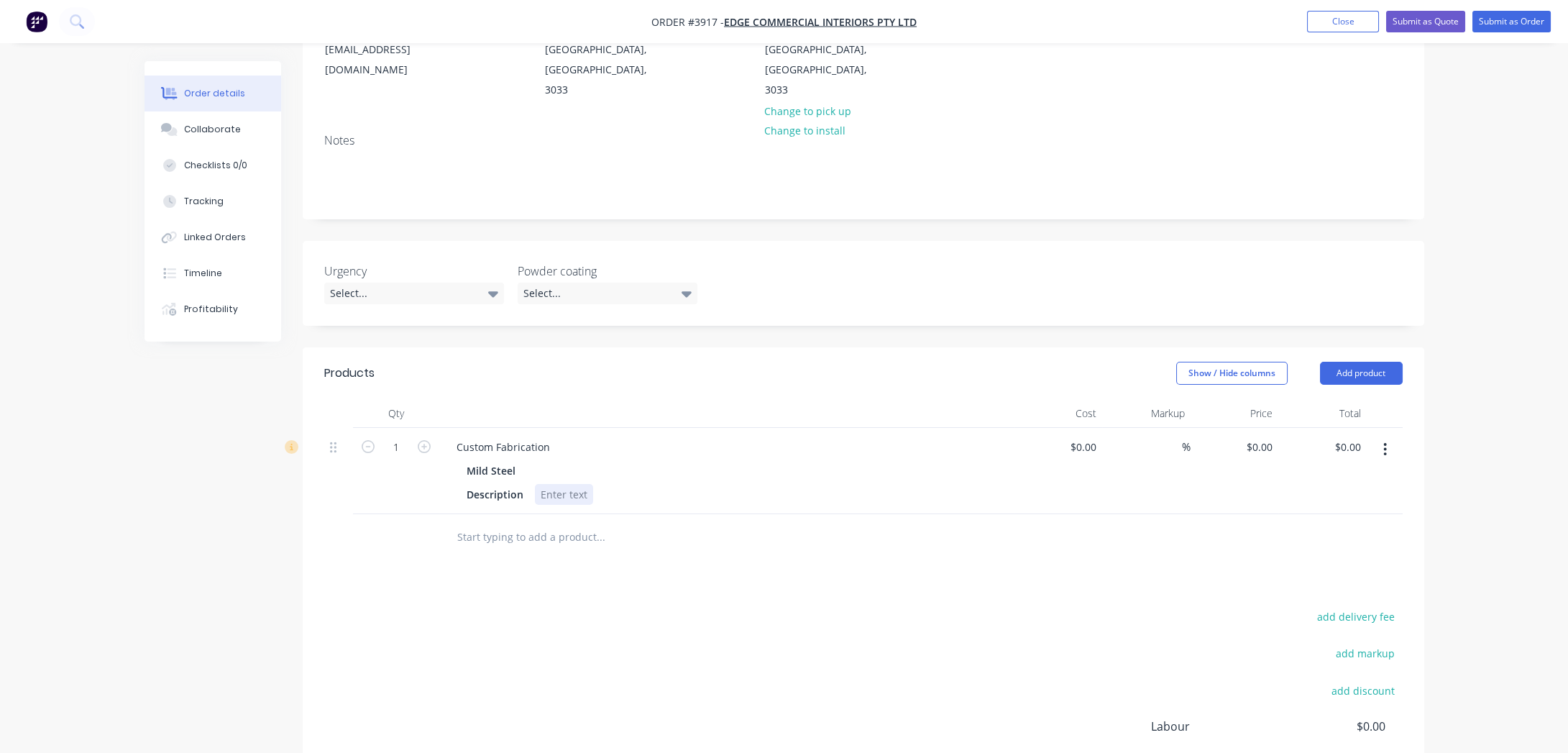
click at [564, 484] on div at bounding box center [564, 495] width 58 height 21
drag, startPoint x: 553, startPoint y: 382, endPoint x: 396, endPoint y: 373, distance: 157.3
click at [396, 428] on div "1 Custom Fabrication Mild Steel Description $0.00 $0.00 % $0.00 $0.00 $0.00 $0.…" at bounding box center [864, 470] width 1078 height 86
paste div
click at [453, 436] on div "J19 Boardroom Table - Desk Legs/Brackets - P/C Black" at bounding box center [506, 462] width 122 height 51
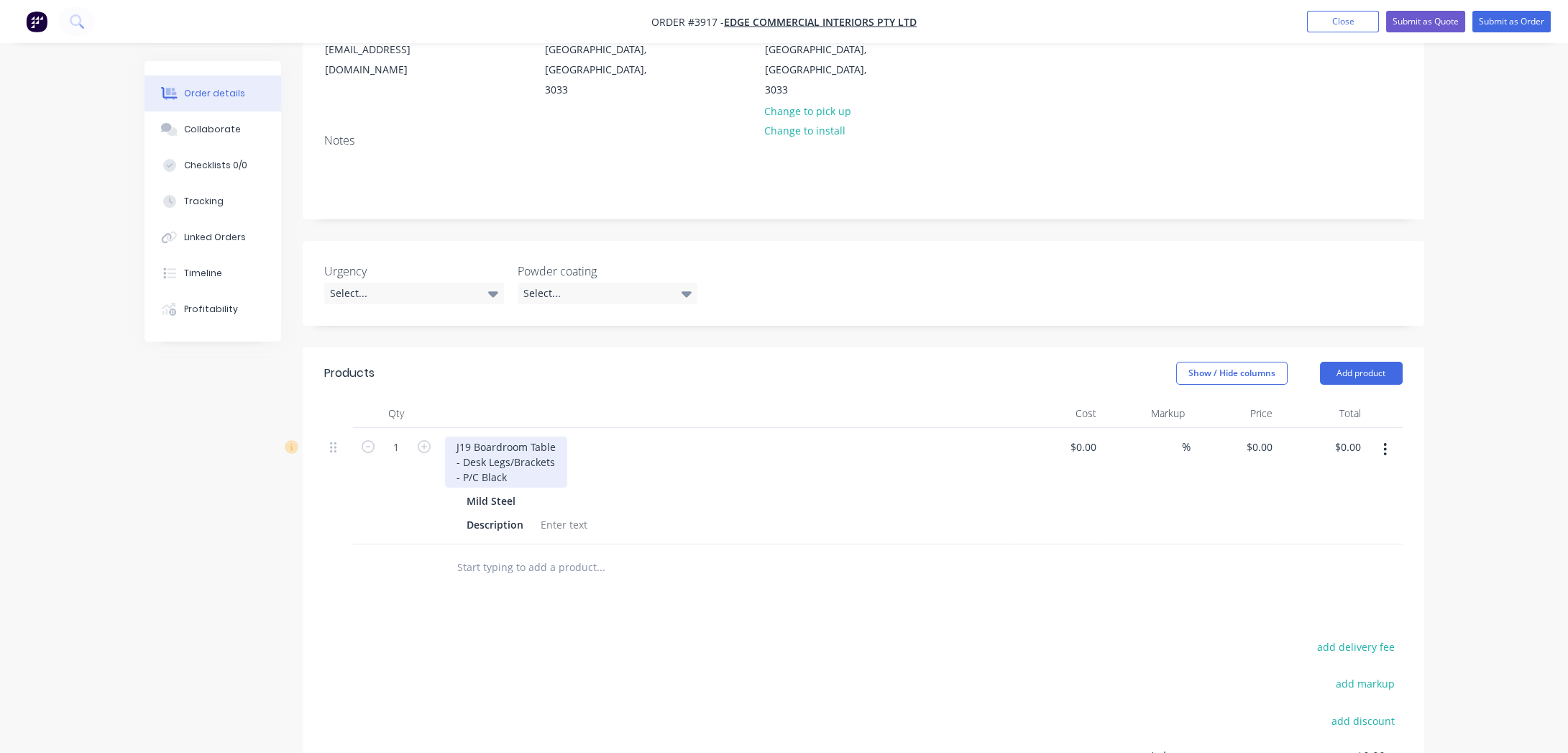
click at [461, 436] on div "J19 Boardroom Table - Desk Legs/Brackets - P/C Black" at bounding box center [506, 462] width 122 height 51
click at [635, 436] on div "J19 Boardroom Table - Desk Legs/Brackets - P/C Black" at bounding box center [727, 462] width 564 height 51
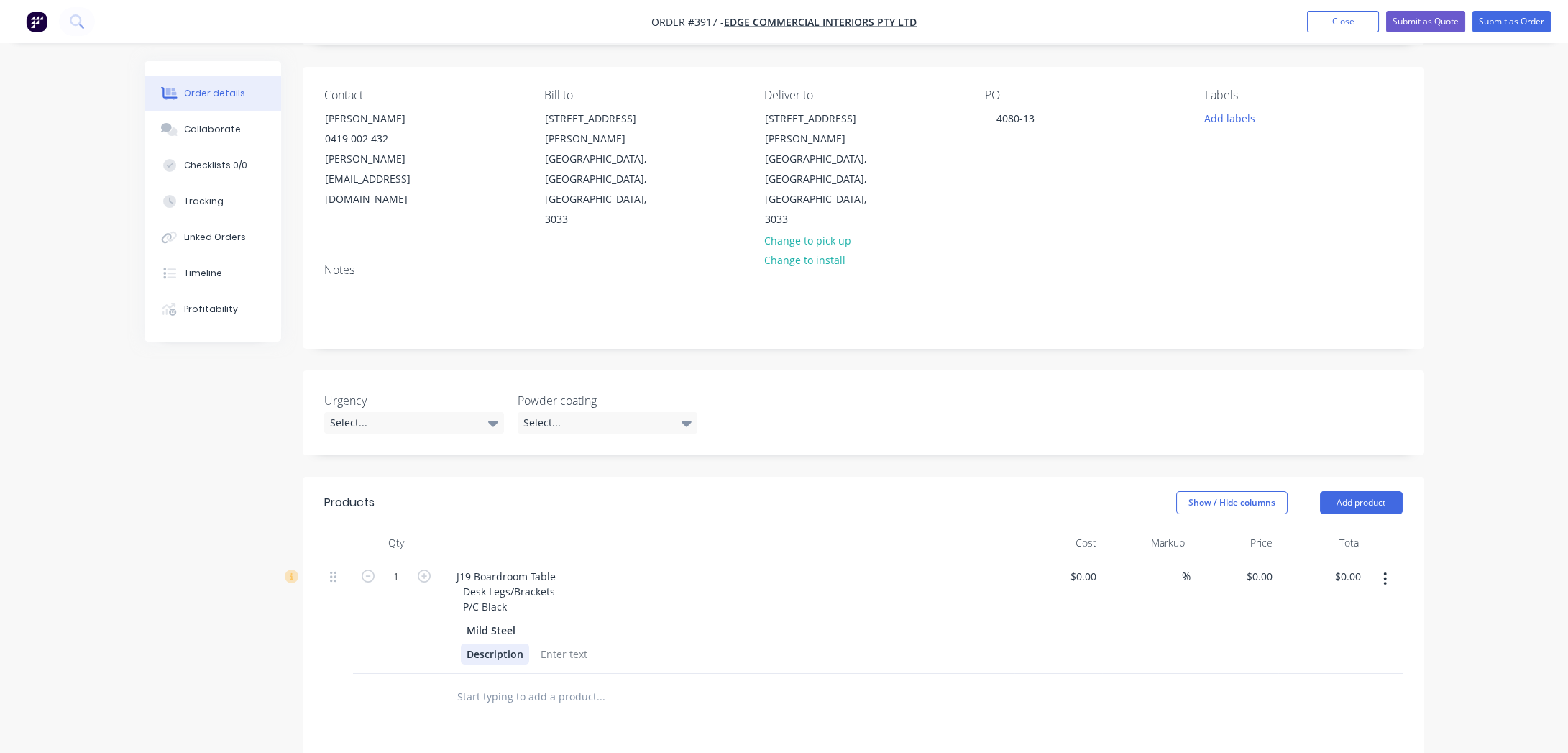
scroll to position [92, 0]
click at [405, 567] on input "1" at bounding box center [396, 578] width 38 height 22
type input "18"
drag, startPoint x: 815, startPoint y: 648, endPoint x: 674, endPoint y: 624, distance: 143.0
click at [814, 684] on div at bounding box center [661, 698] width 431 height 29
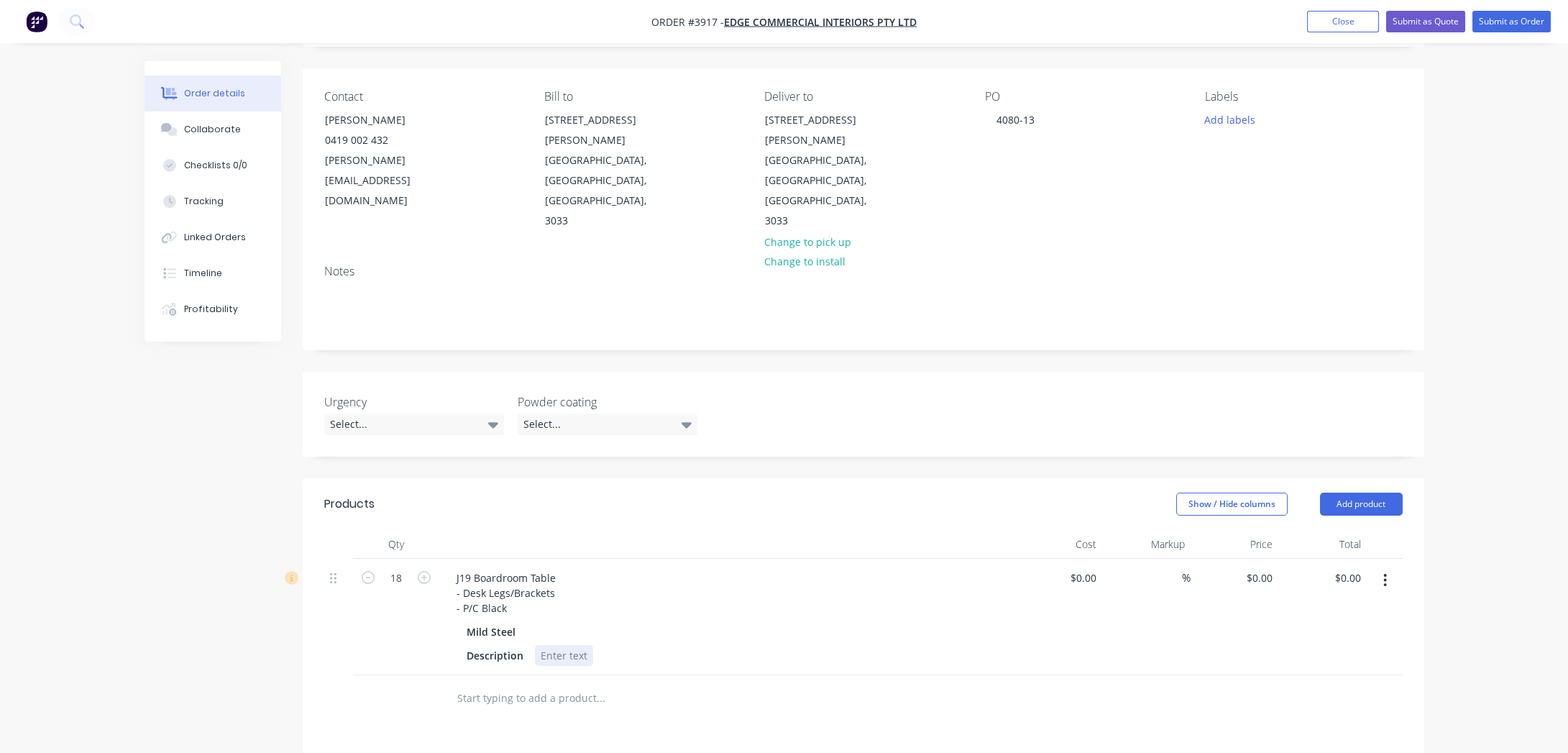
click at [565, 645] on div at bounding box center [564, 655] width 58 height 21
click at [683, 675] on div at bounding box center [697, 699] width 517 height 47
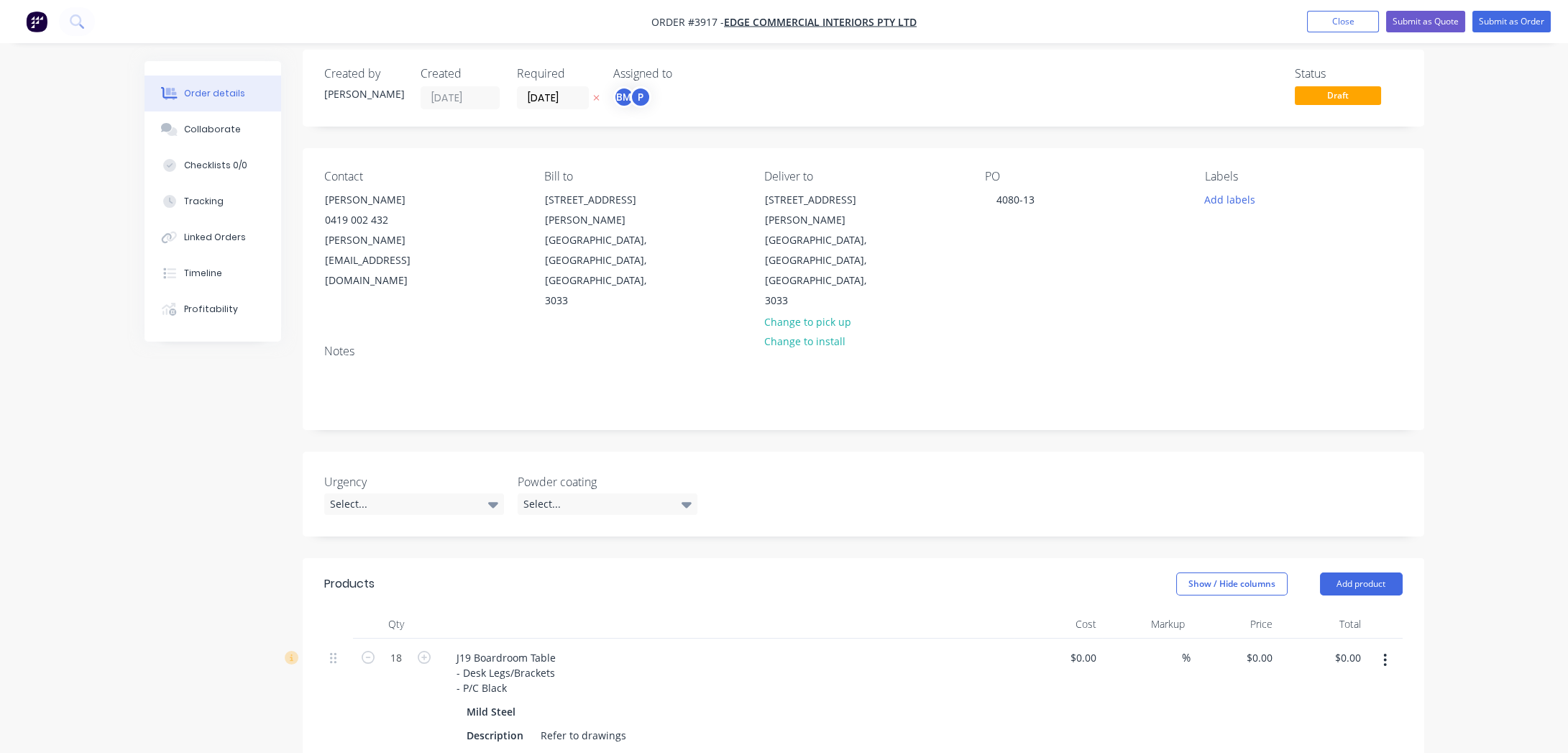
scroll to position [0, 0]
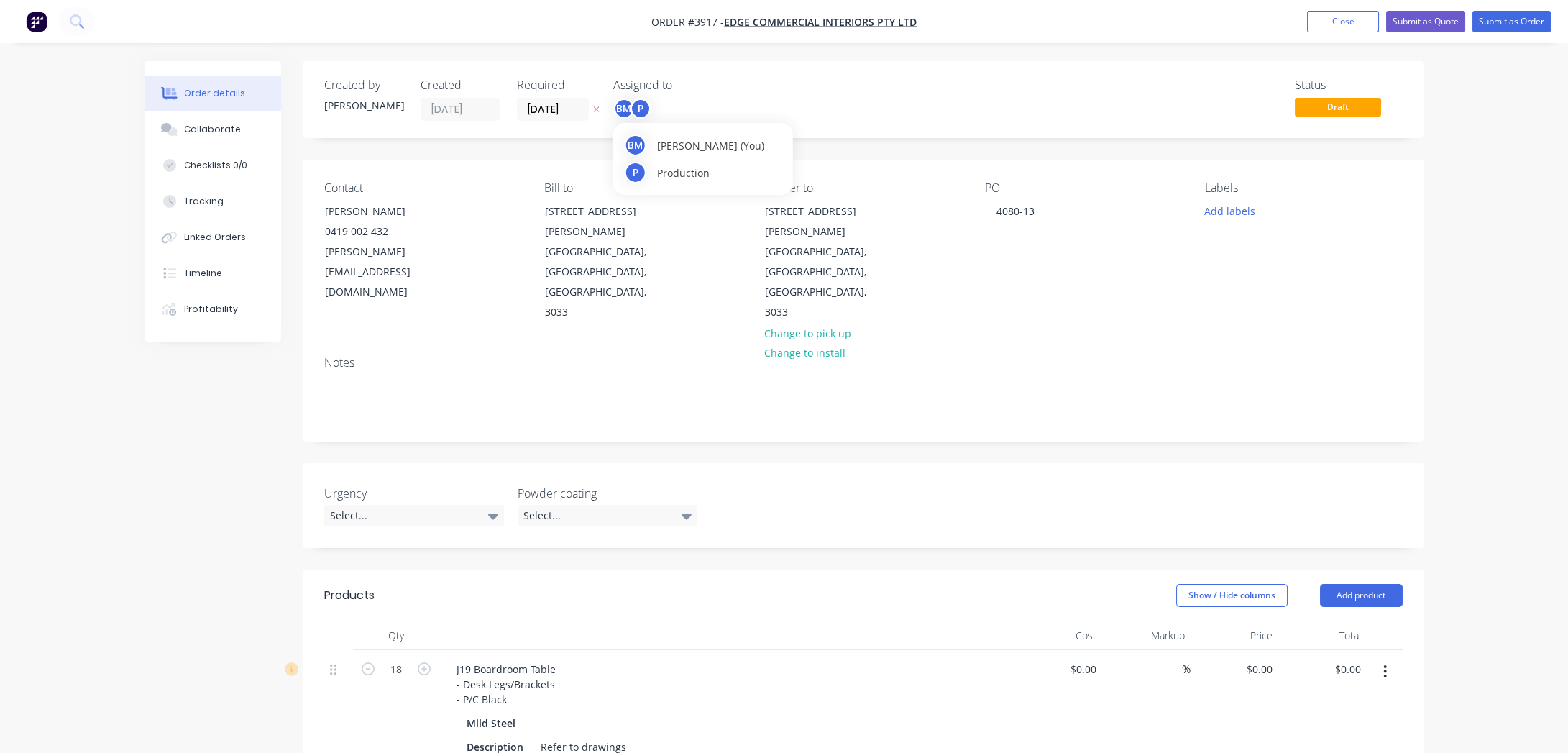
click at [636, 112] on div "P" at bounding box center [640, 108] width 22 height 22
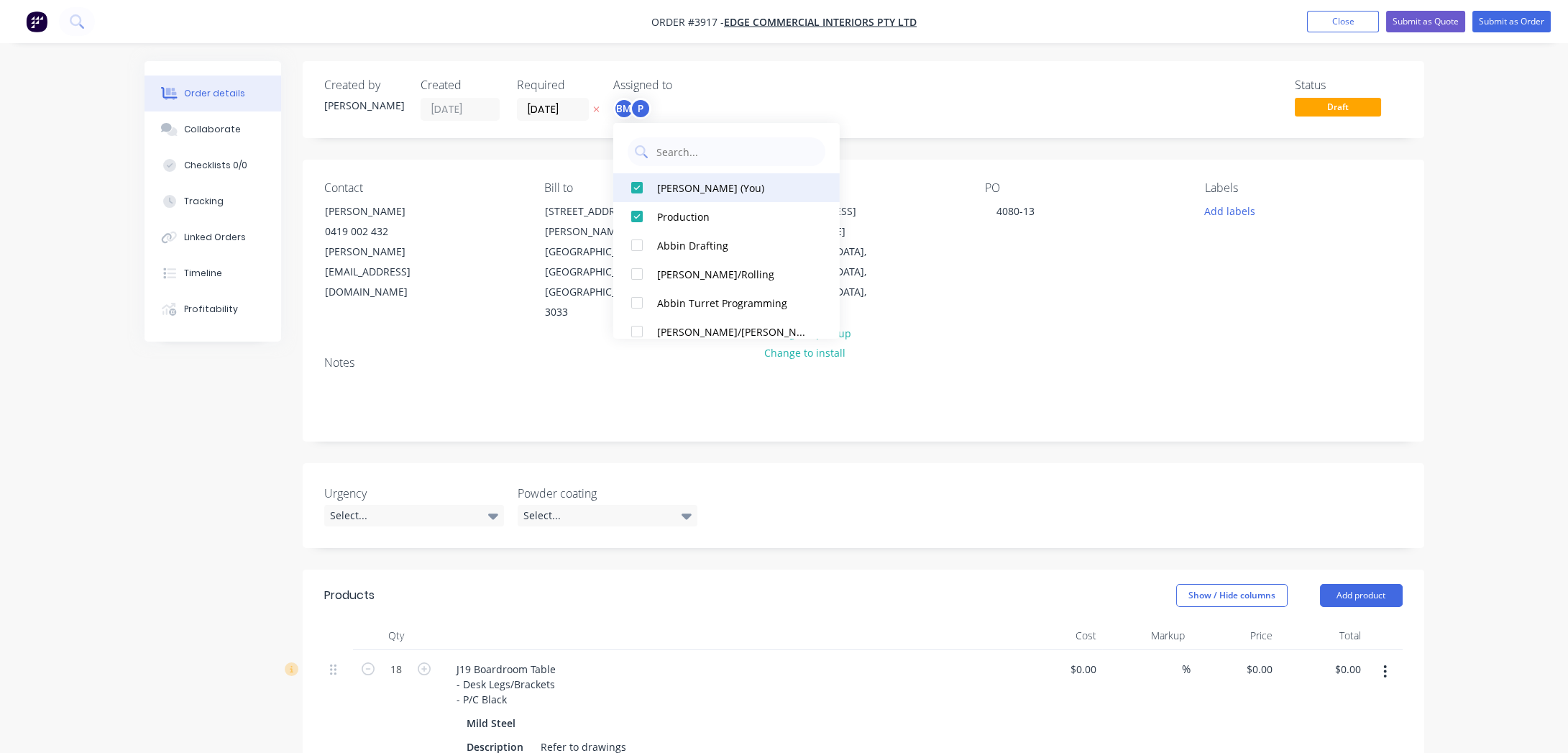
click at [663, 190] on div "[PERSON_NAME] (You)" at bounding box center [733, 187] width 153 height 15
click at [855, 93] on div "Status Draft" at bounding box center [1080, 99] width 646 height 43
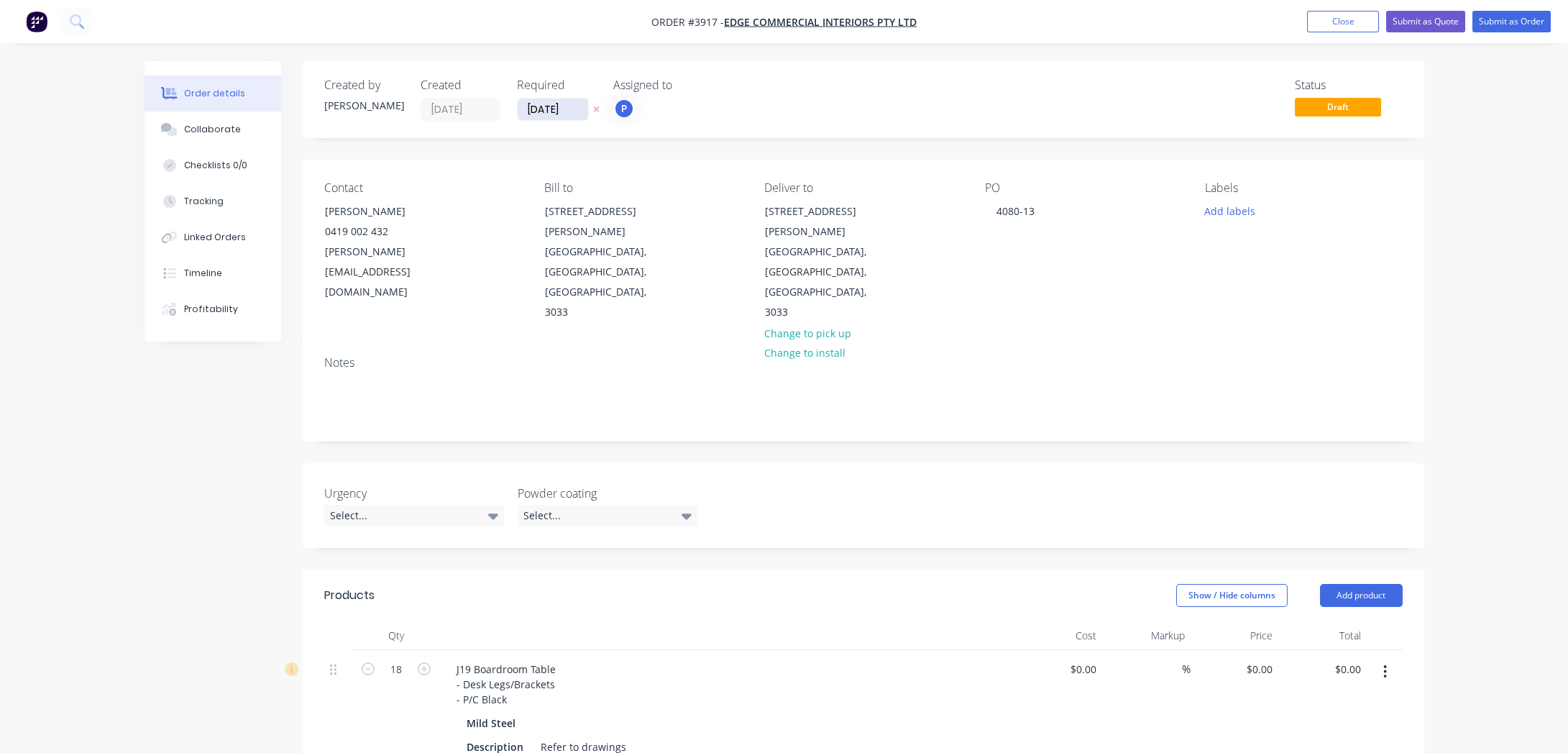
click at [543, 109] on input "[DATE]" at bounding box center [552, 109] width 71 height 22
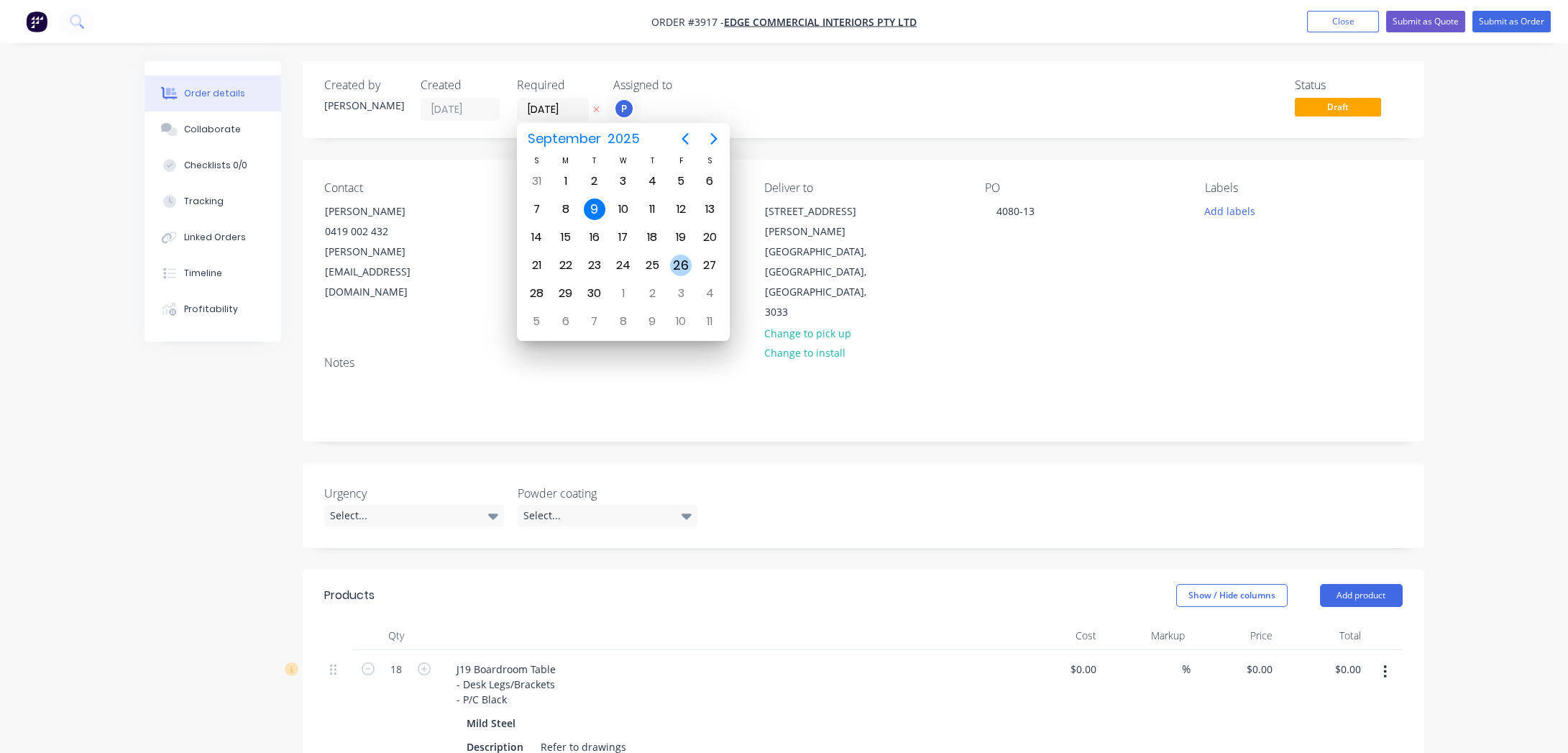
click at [675, 261] on div "26" at bounding box center [681, 265] width 22 height 22
type input "[DATE]"
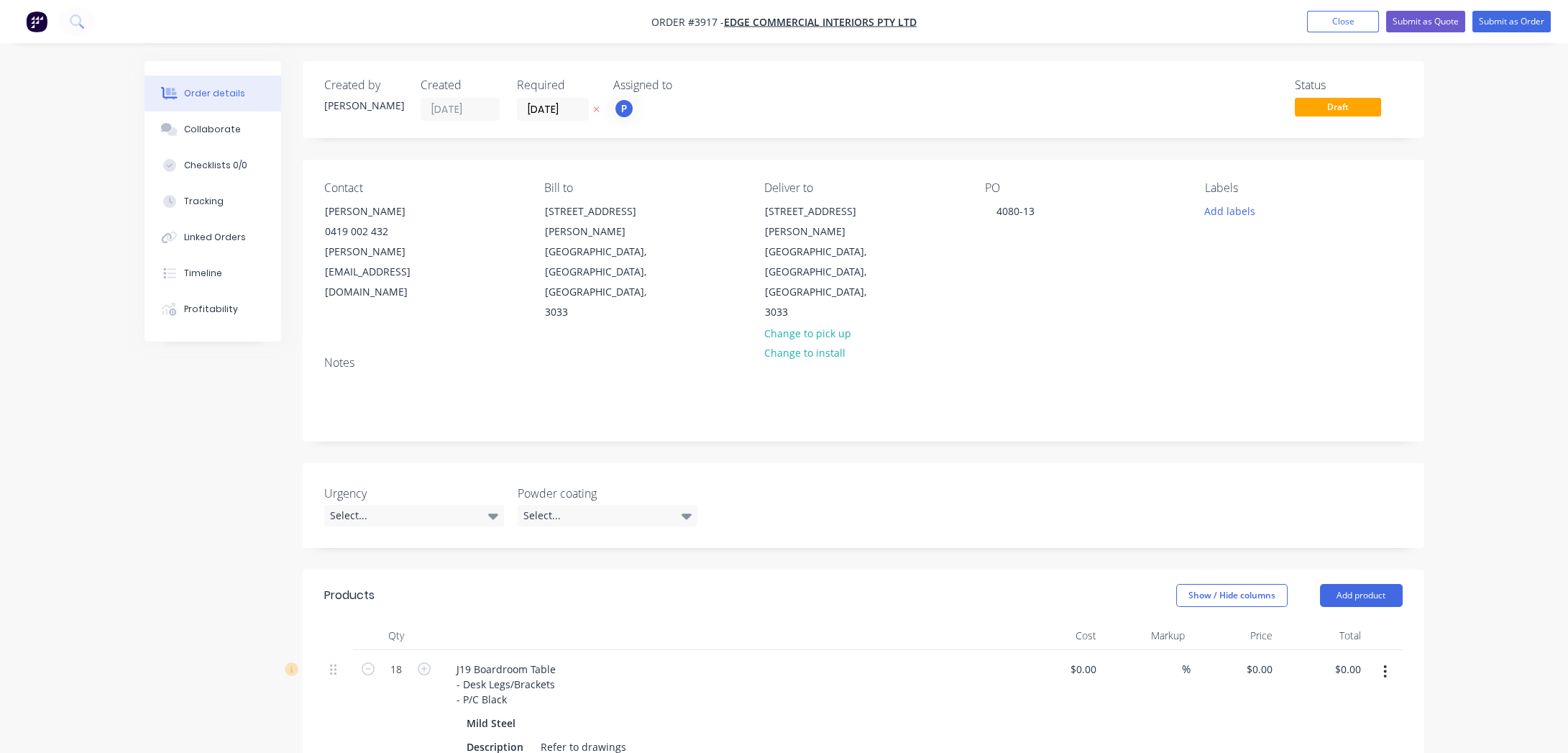
click at [504, 356] on div "Notes" at bounding box center [864, 363] width 1078 height 14
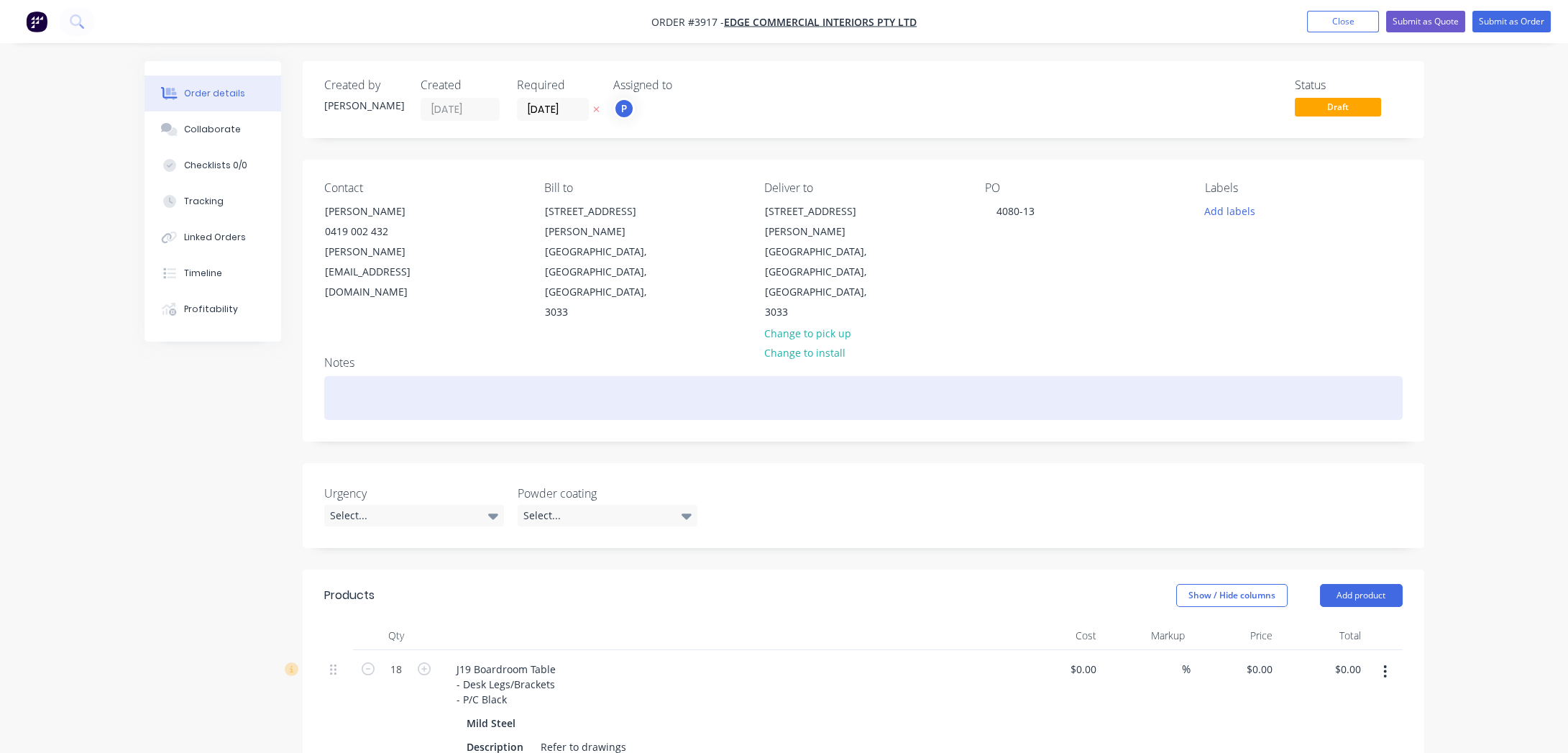
click at [478, 376] on div at bounding box center [864, 398] width 1078 height 44
paste div
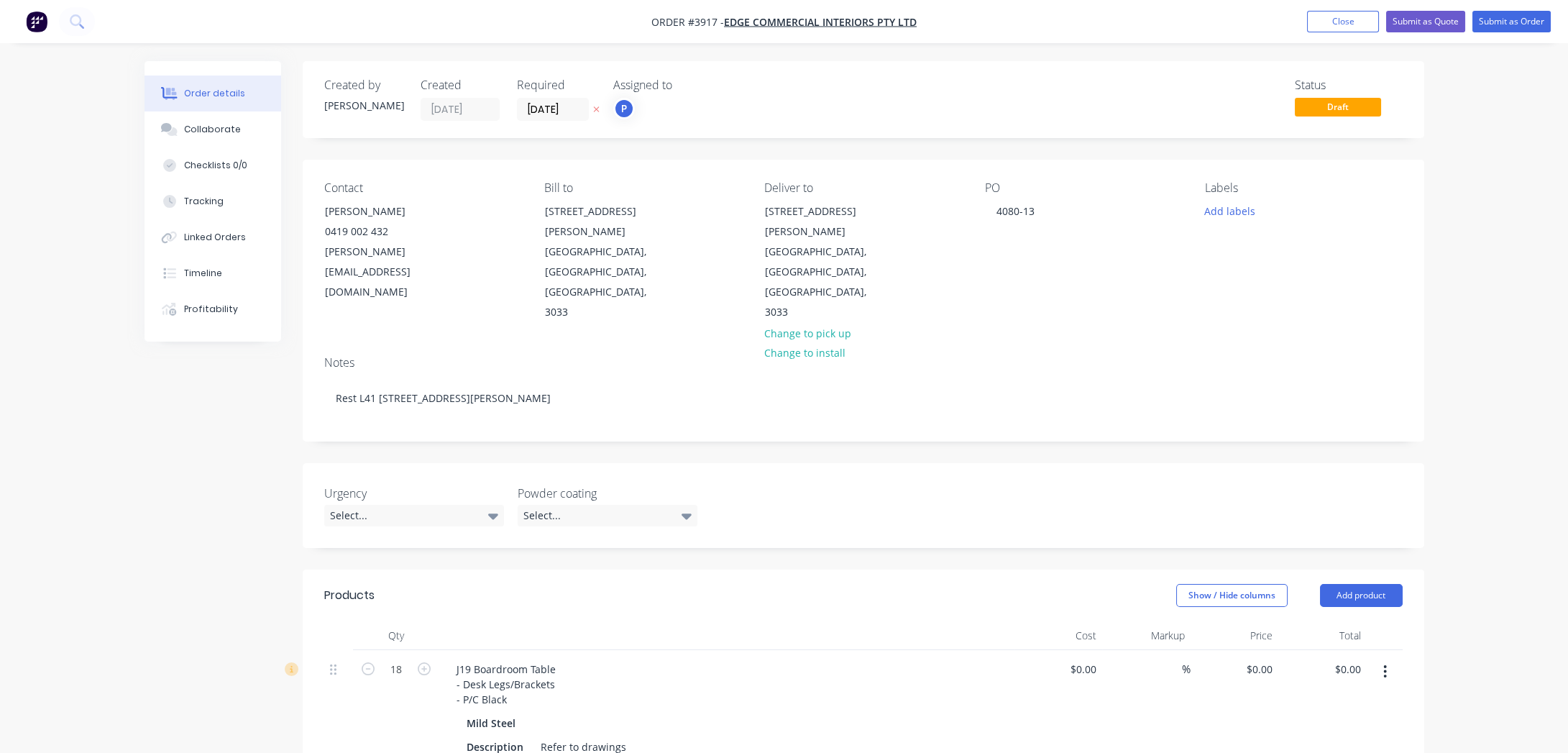
click at [210, 414] on div "Created by [PERSON_NAME] Created [DATE] Required [DATE] Assigned to P Status Dr…" at bounding box center [784, 620] width 1280 height 1119
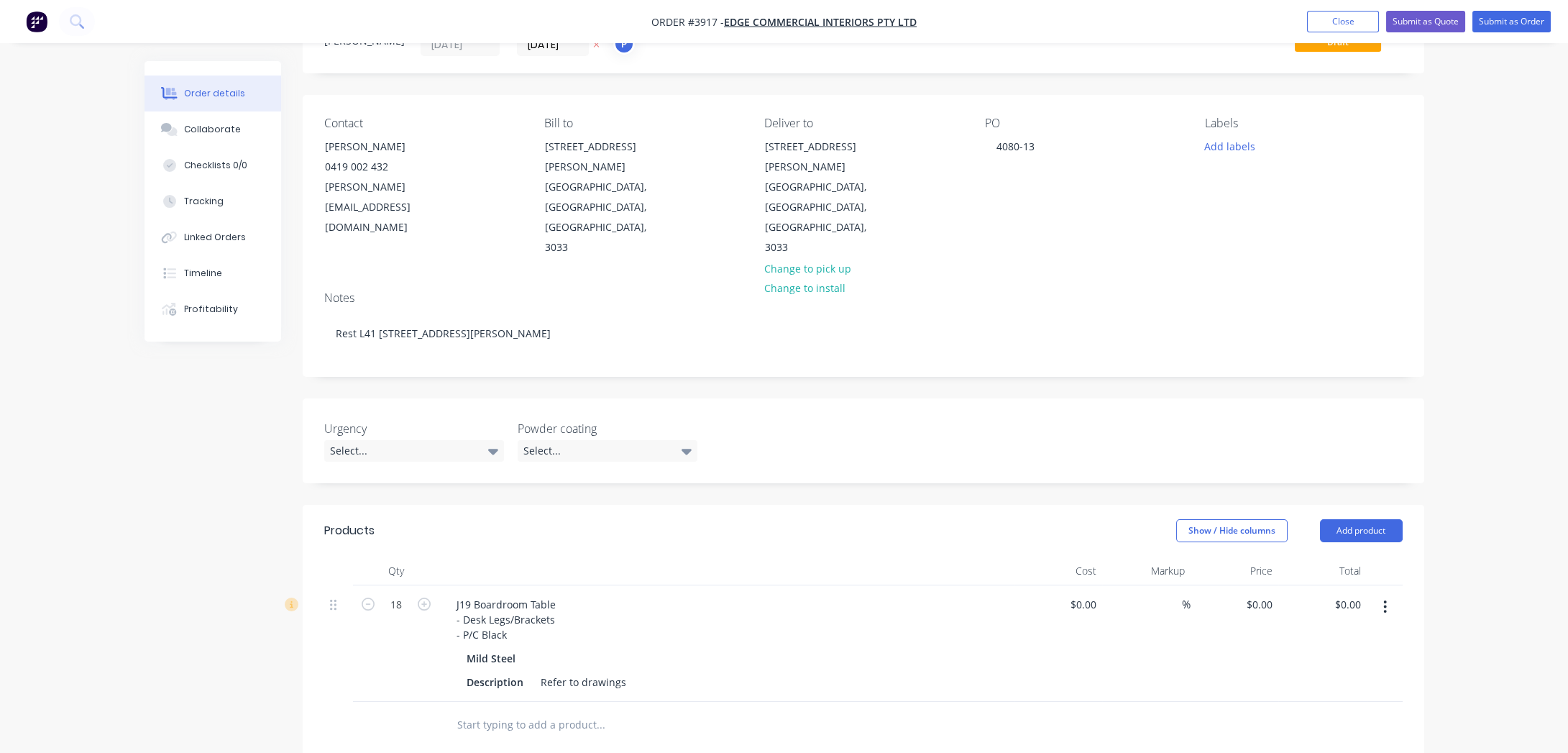
scroll to position [261, 0]
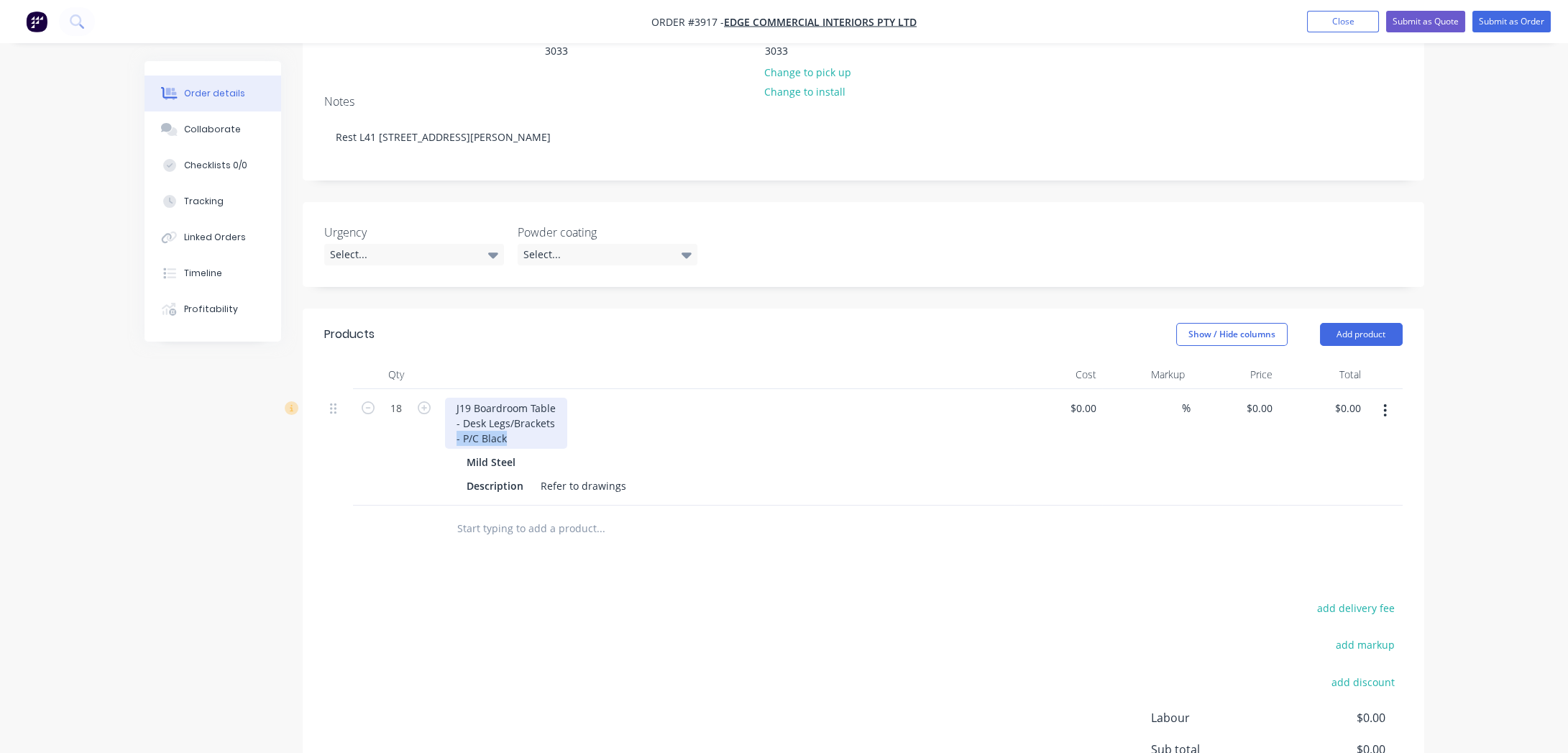
drag, startPoint x: 511, startPoint y: 377, endPoint x: 443, endPoint y: 373, distance: 68.1
click at [443, 389] on div "J19 Boardroom Table - Desk Legs/Brackets - P/C Black Mild Steel Description Ref…" at bounding box center [726, 447] width 575 height 116
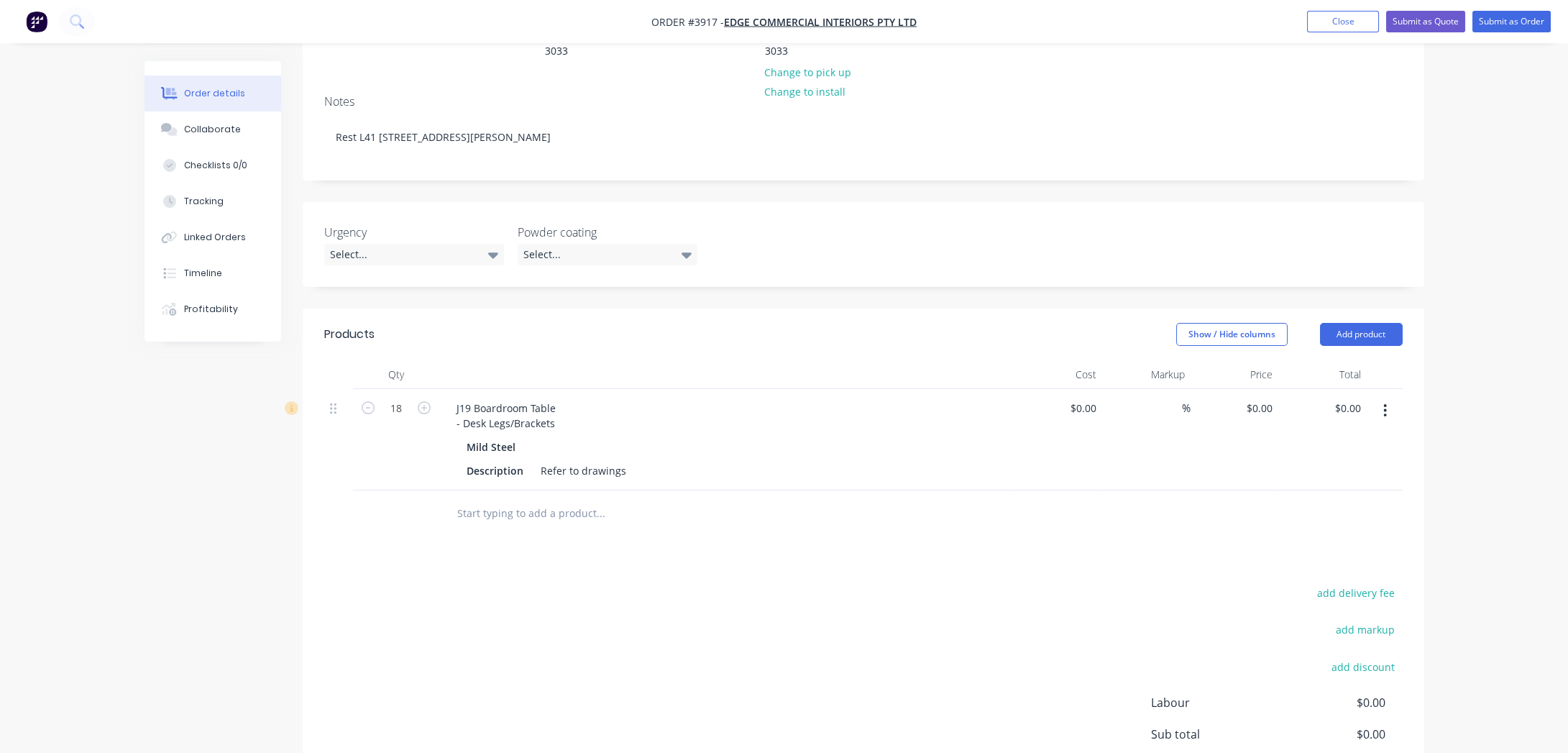
click at [573, 499] on input "text" at bounding box center [600, 513] width 288 height 29
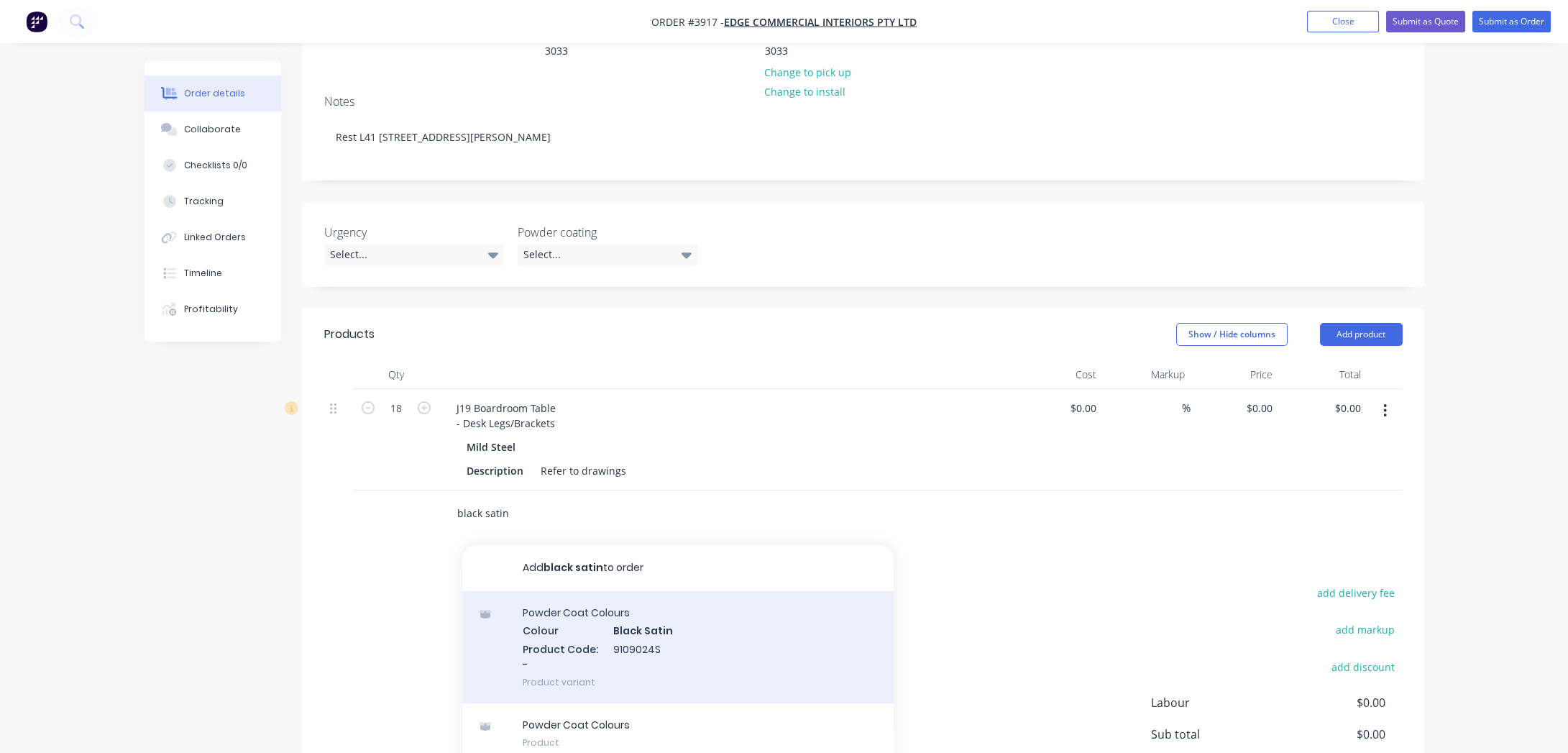
type input "black satin"
click at [752, 591] on div "Powder Coat Colours Colour Black Satin Product Code: - 9109024S Product variant" at bounding box center [678, 647] width 431 height 113
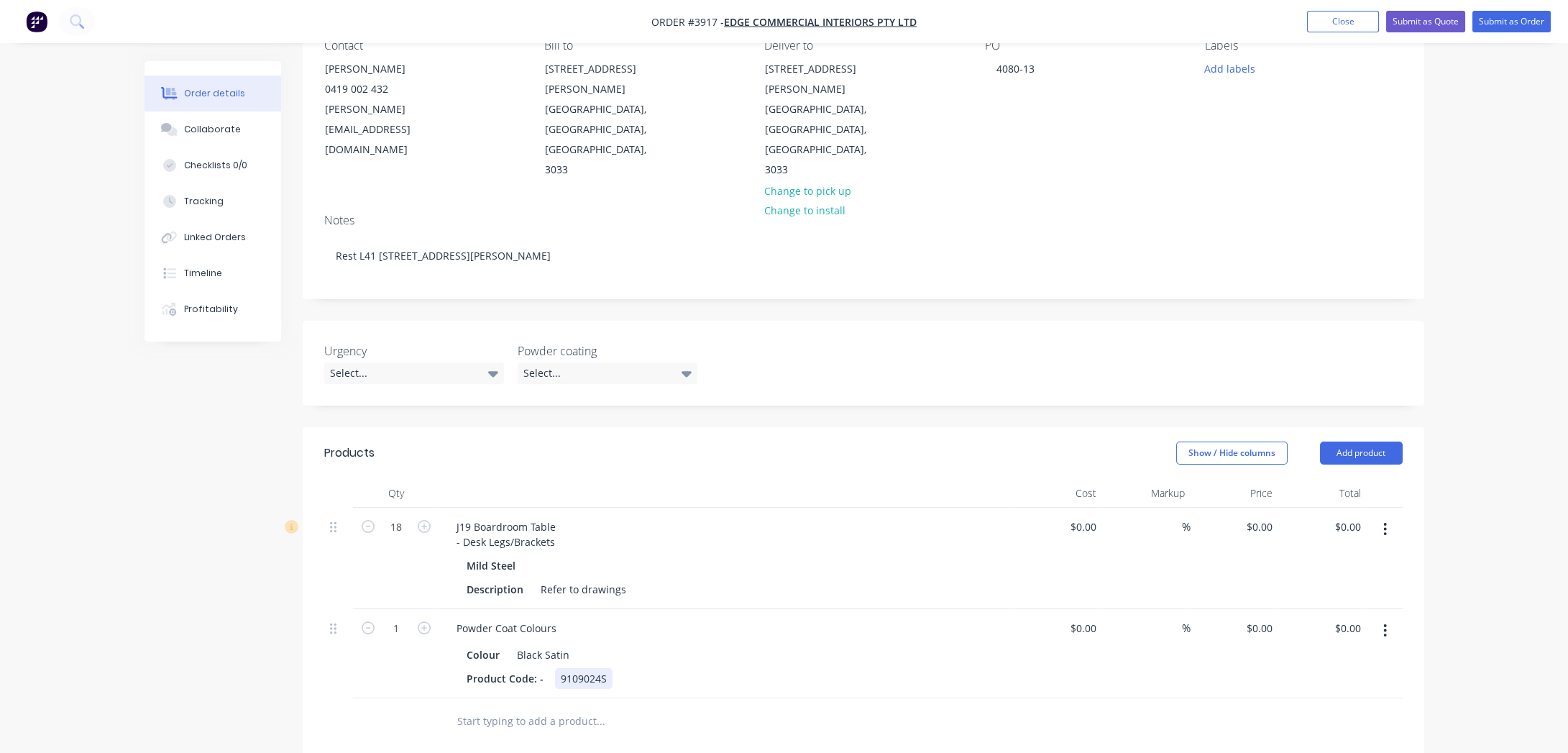
scroll to position [130, 0]
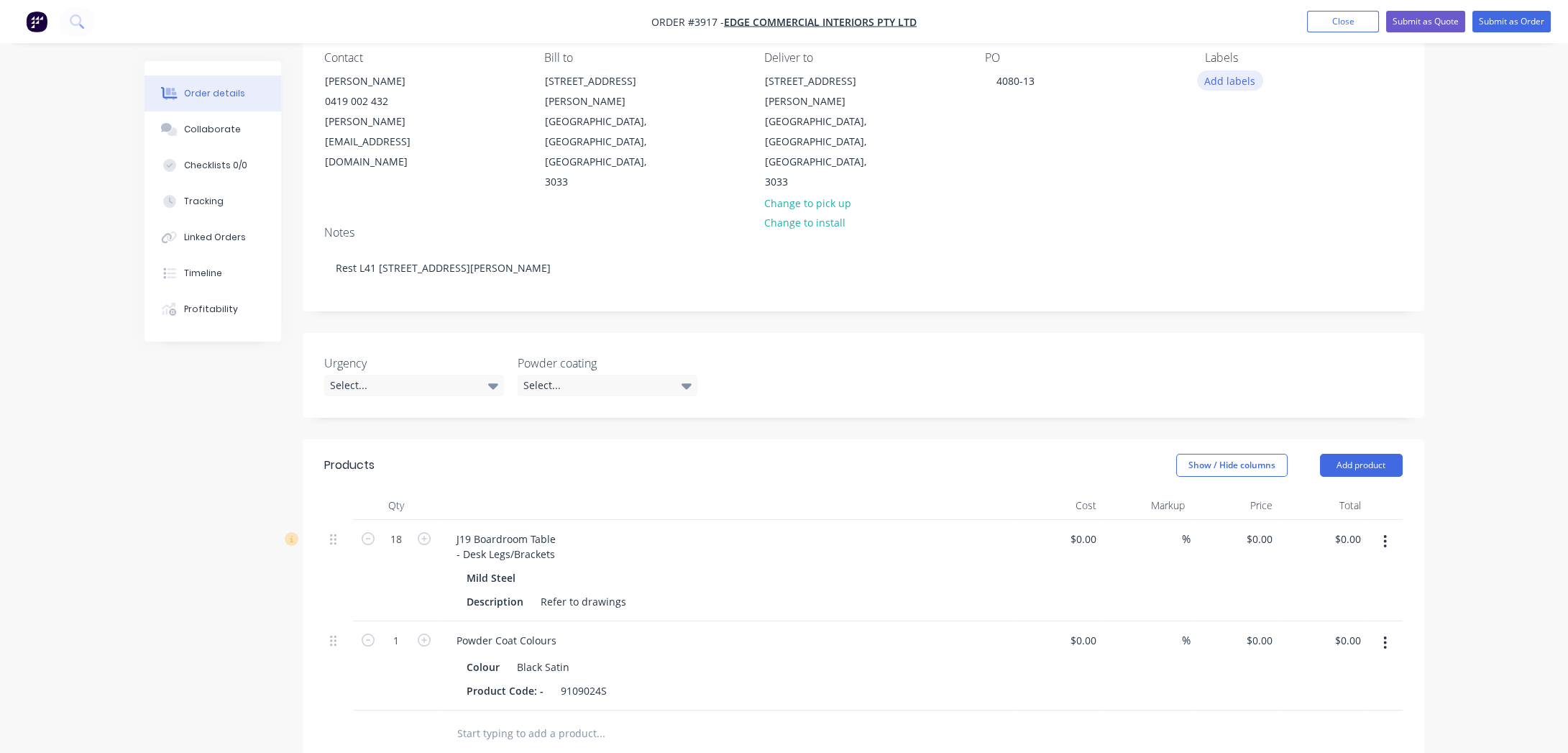
click at [1246, 84] on button "Add labels" at bounding box center [1230, 80] width 66 height 19
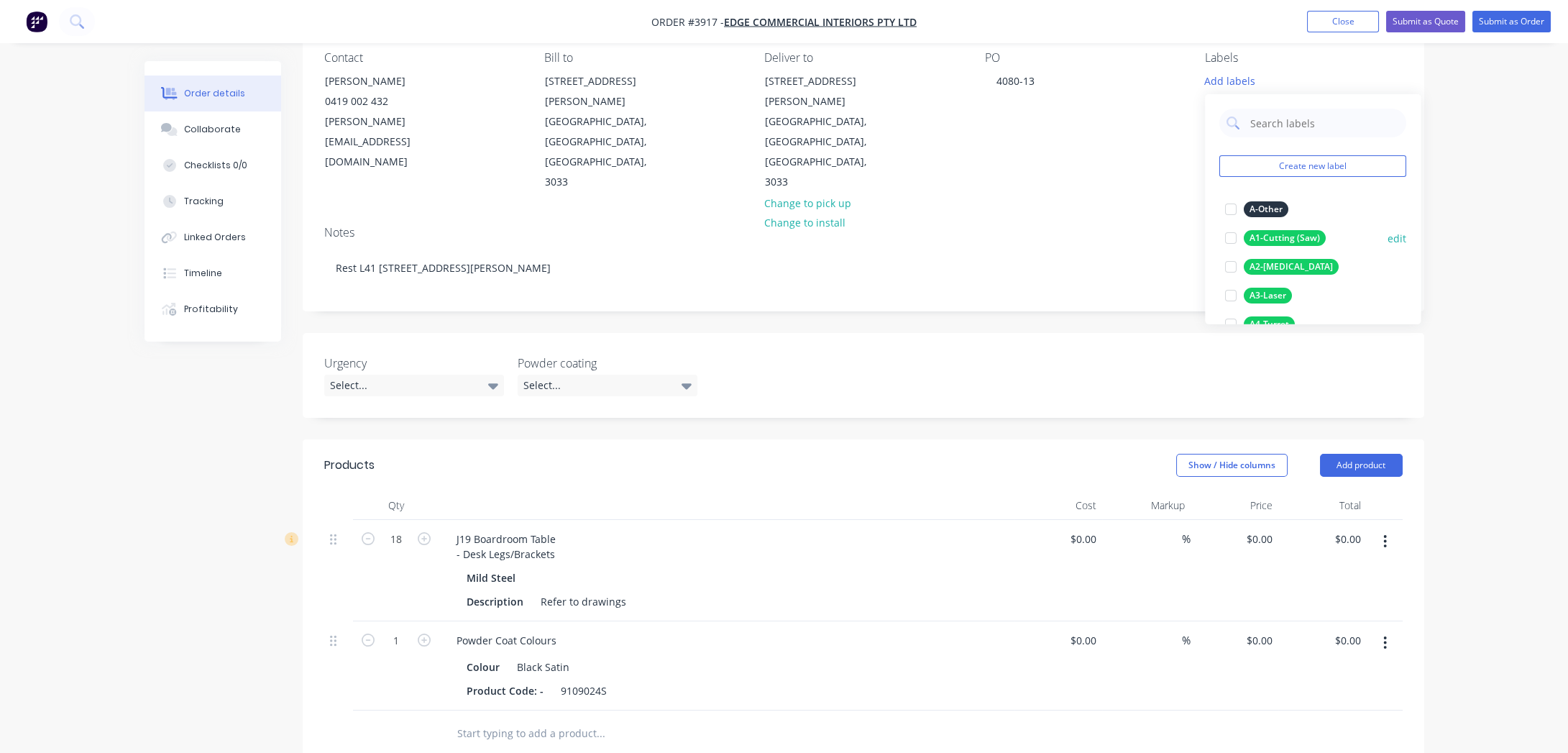
click at [1259, 231] on div "A1-Cutting (Saw)" at bounding box center [1284, 238] width 82 height 16
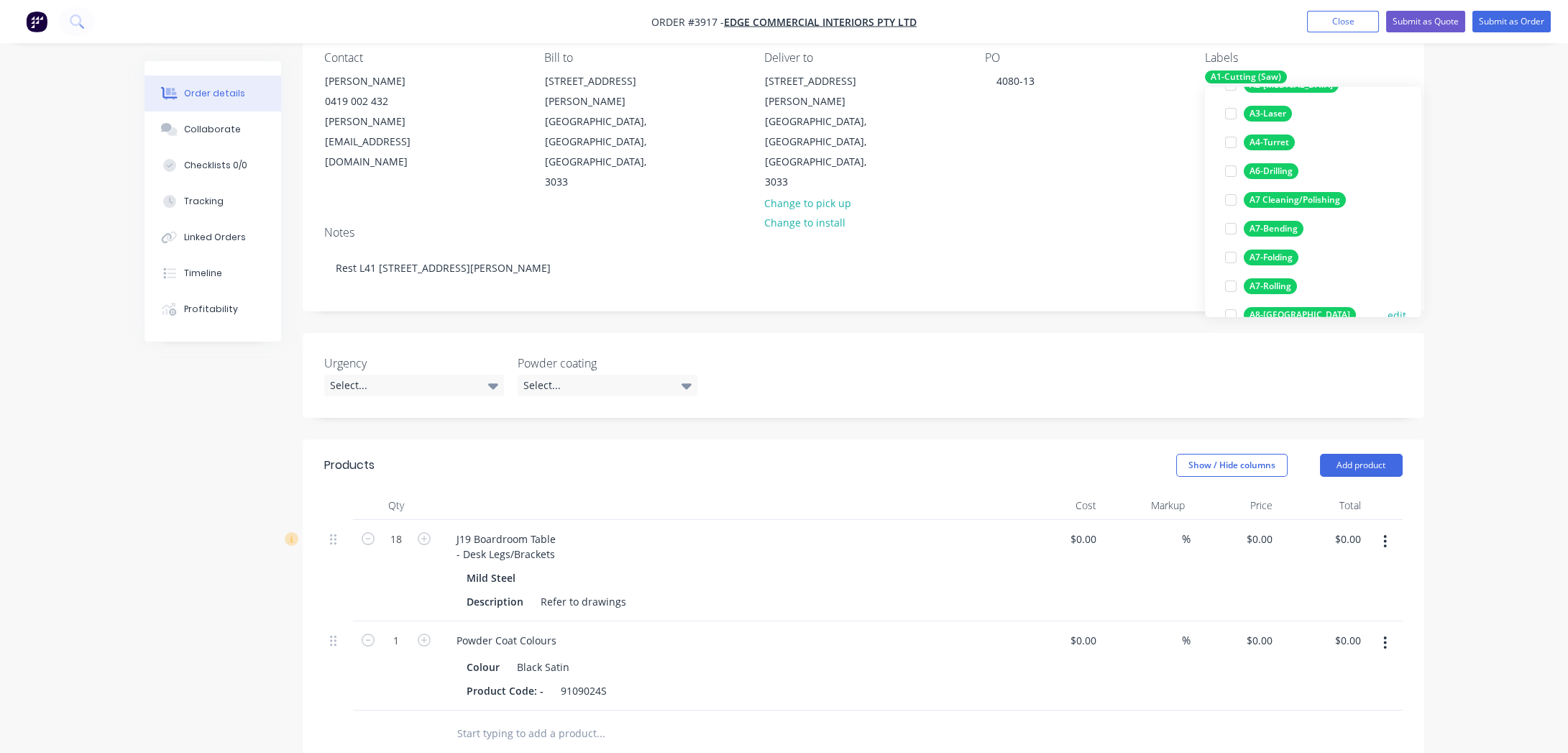
scroll to position [195, 0]
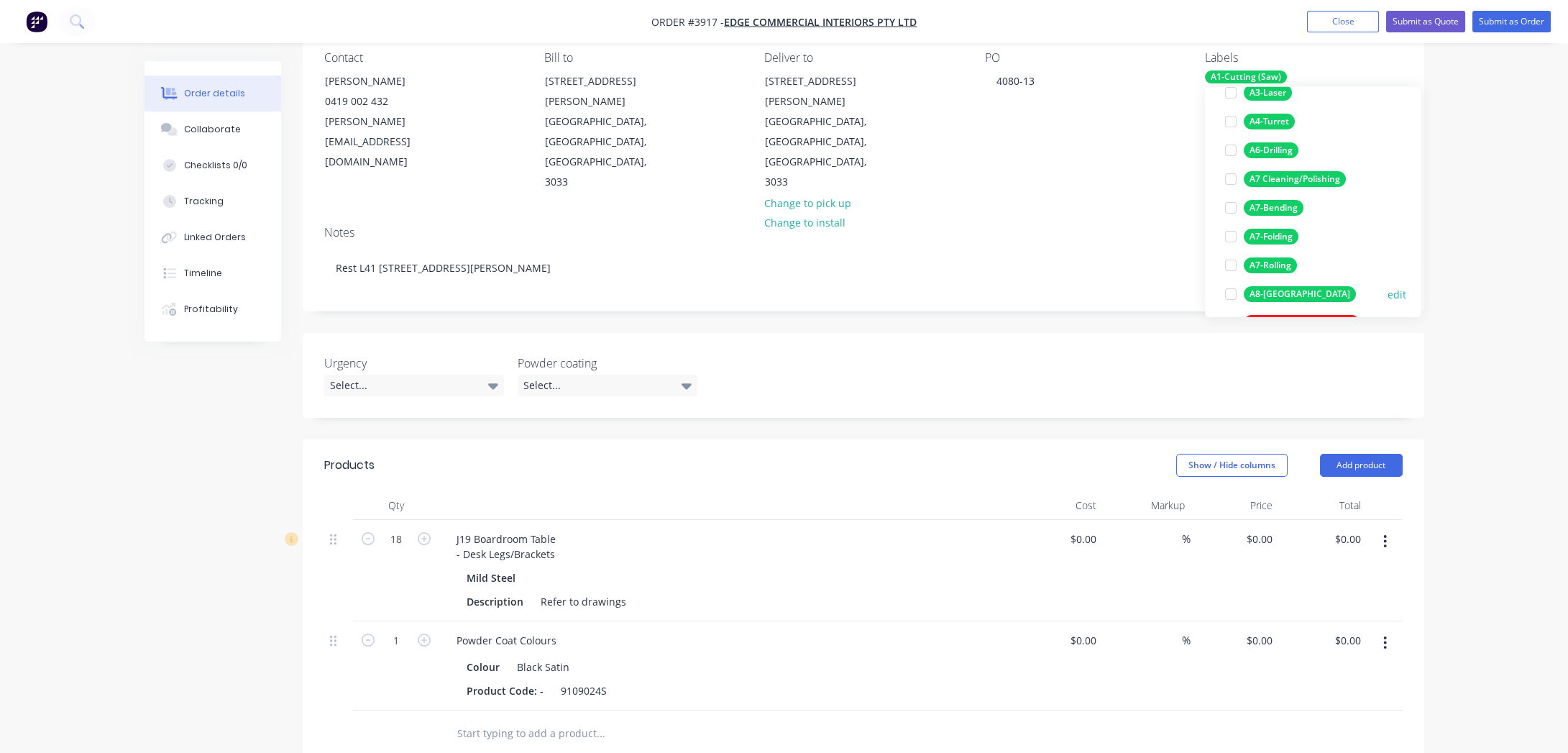
click at [1283, 292] on div "A8-[GEOGRAPHIC_DATA]" at bounding box center [1299, 294] width 113 height 16
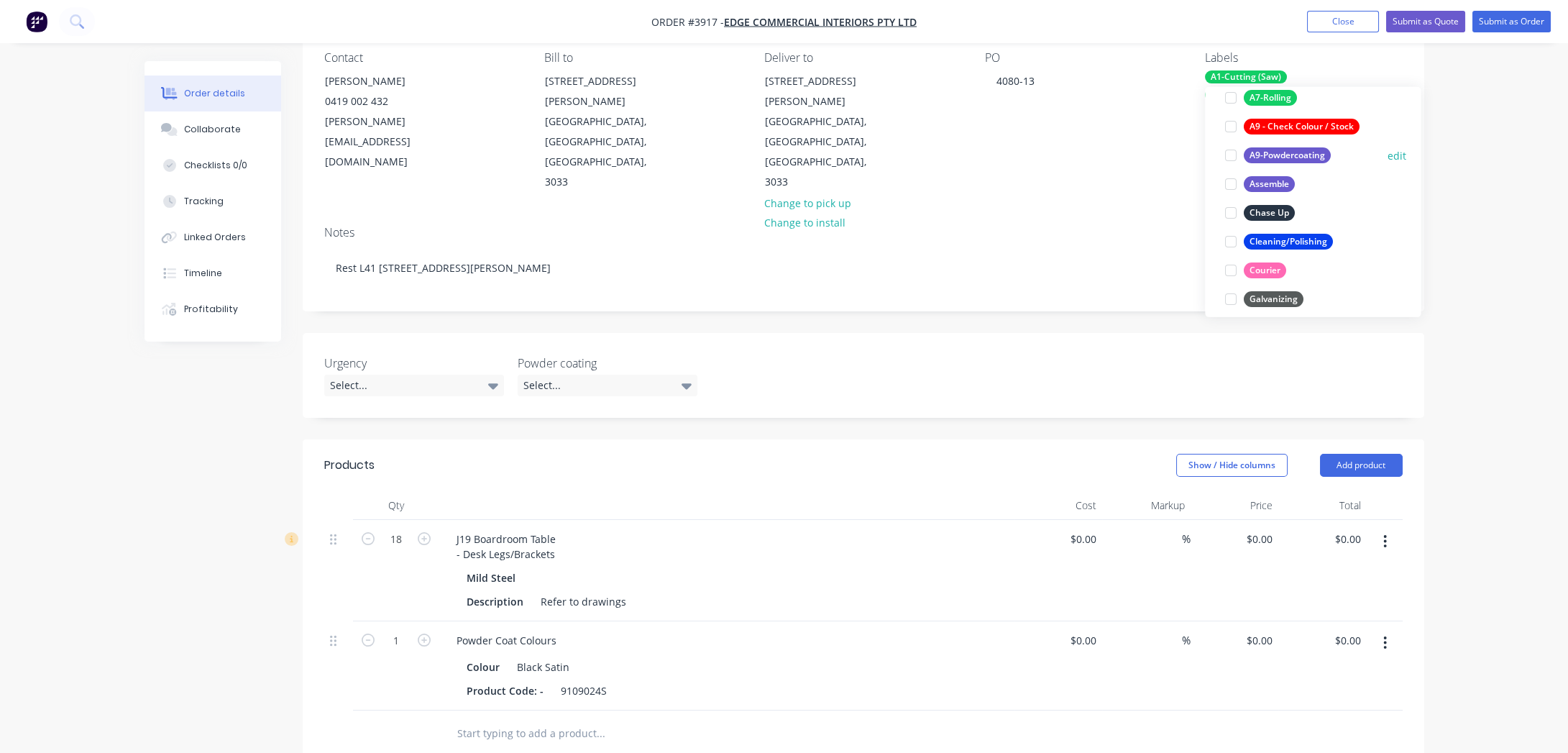
click at [1280, 157] on div "A9-Powdercoating" at bounding box center [1287, 155] width 87 height 16
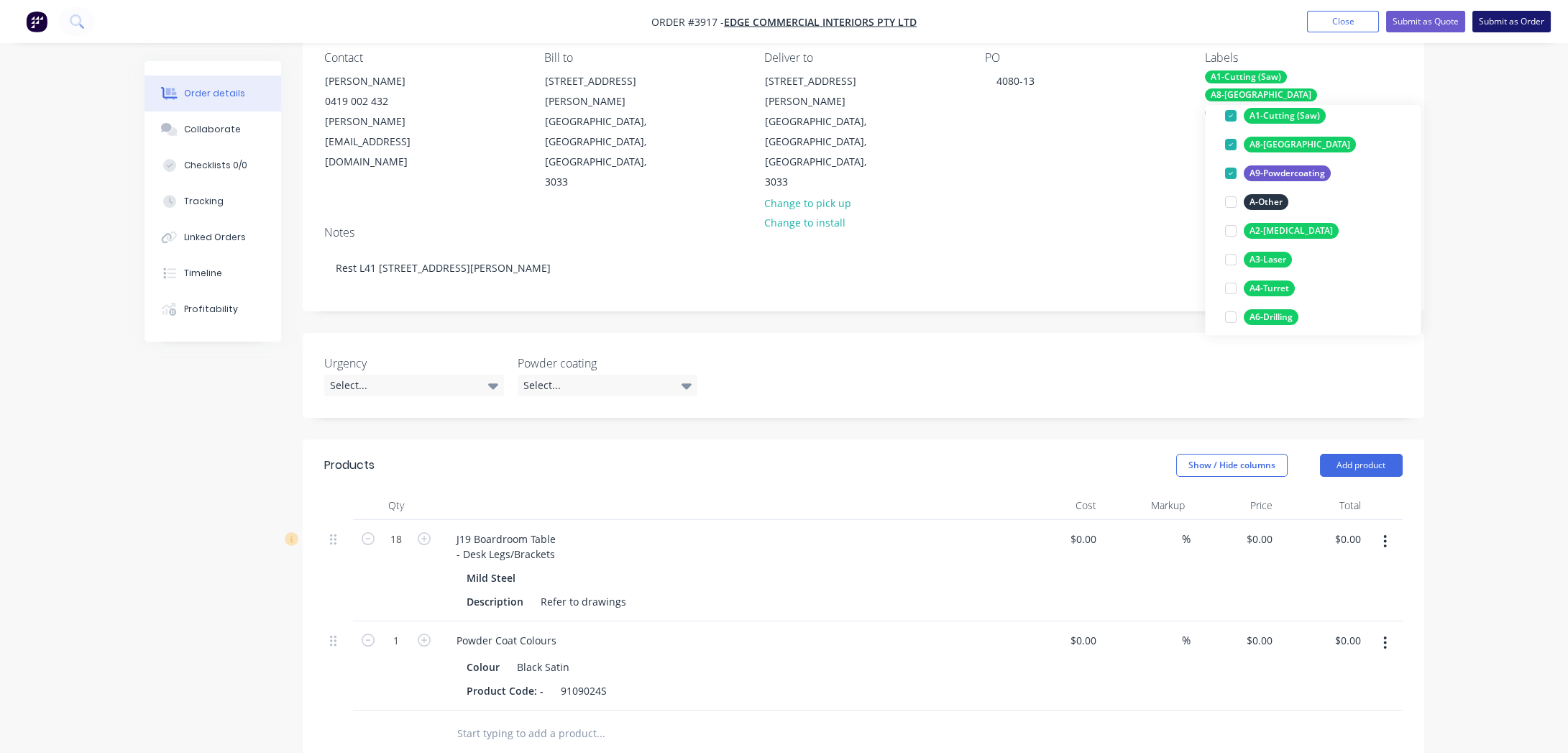
click at [1521, 23] on button "Submit as Order" at bounding box center [1511, 21] width 79 height 22
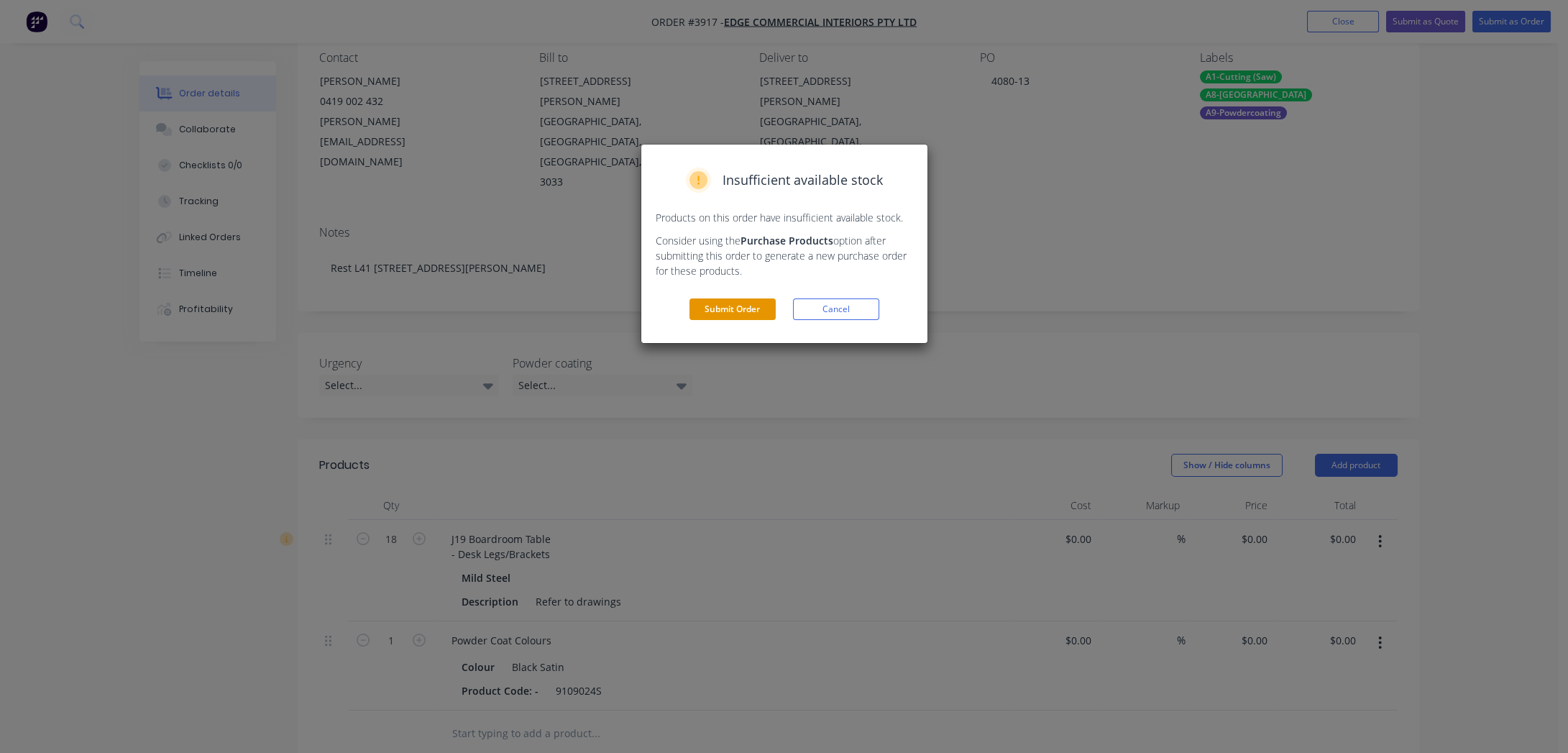
click at [744, 312] on button "Submit Order" at bounding box center [732, 309] width 86 height 22
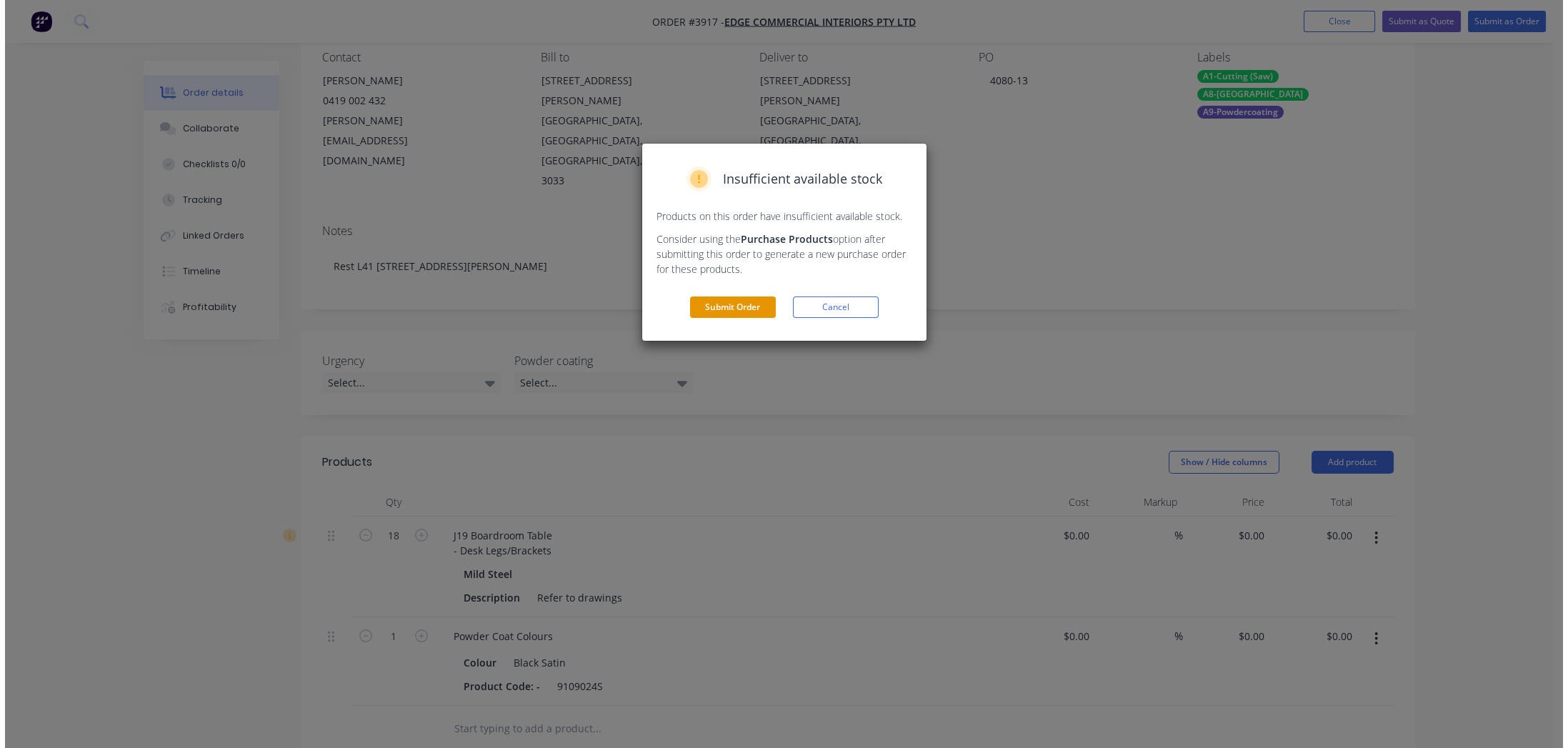
scroll to position [0, 0]
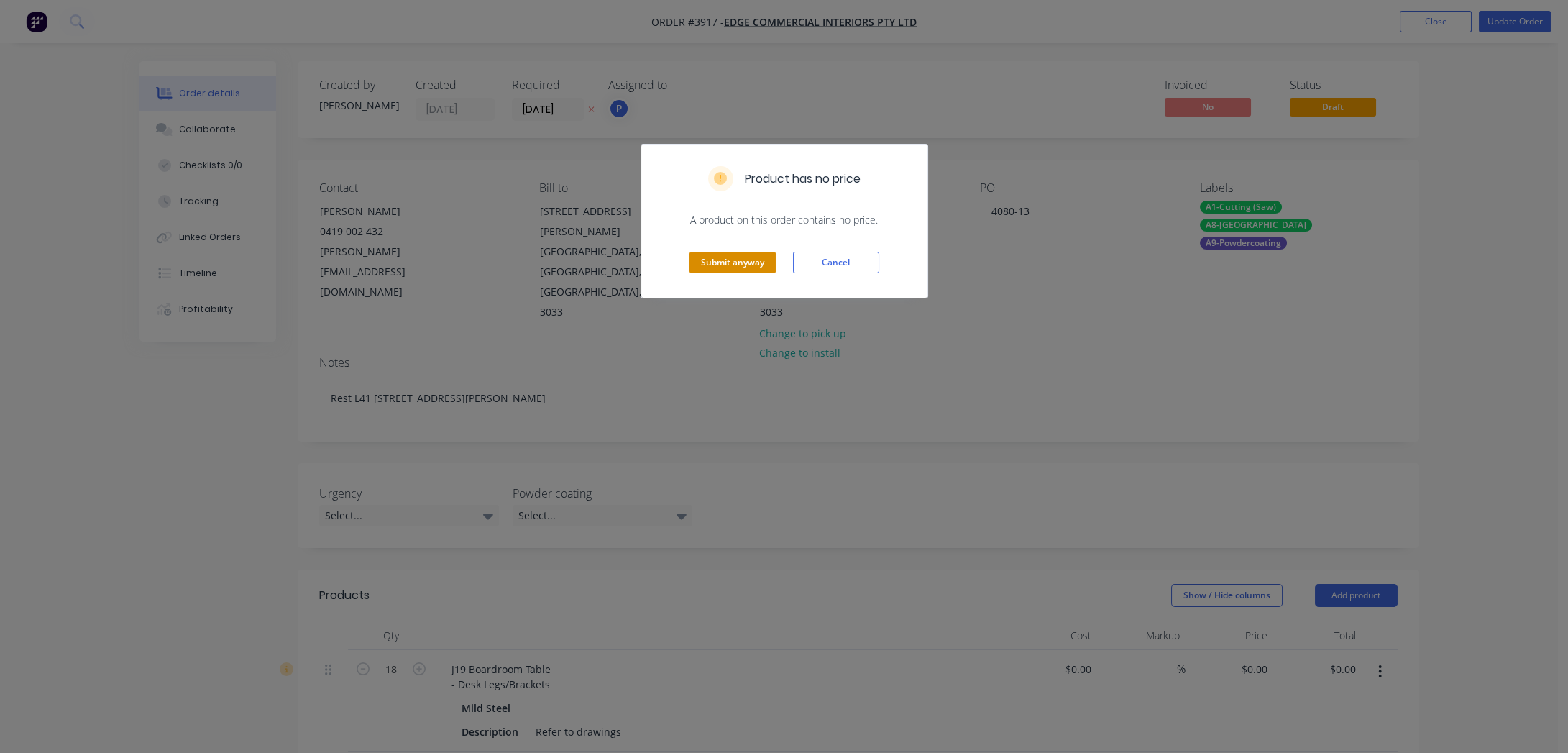
click at [733, 254] on button "Submit anyway" at bounding box center [732, 262] width 86 height 22
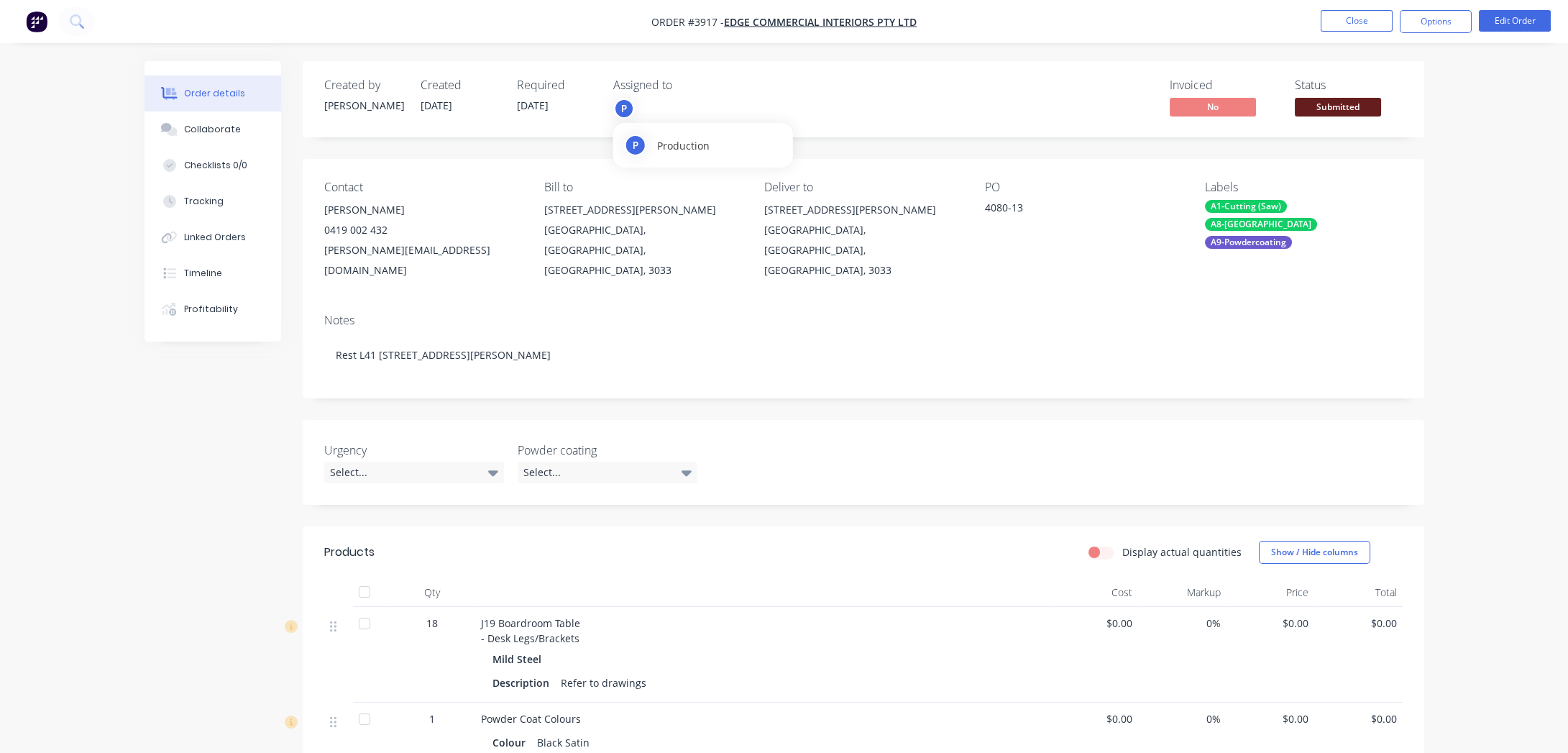
click at [618, 100] on div "P" at bounding box center [624, 108] width 22 height 22
drag, startPoint x: 941, startPoint y: 107, endPoint x: 984, endPoint y: 107, distance: 43.0
click at [943, 107] on div "Invoiced No Status Submitted" at bounding box center [1080, 99] width 646 height 42
click at [1385, 97] on div "Status Submitted" at bounding box center [1349, 99] width 108 height 42
click at [1352, 114] on span "Submitted" at bounding box center [1338, 106] width 86 height 18
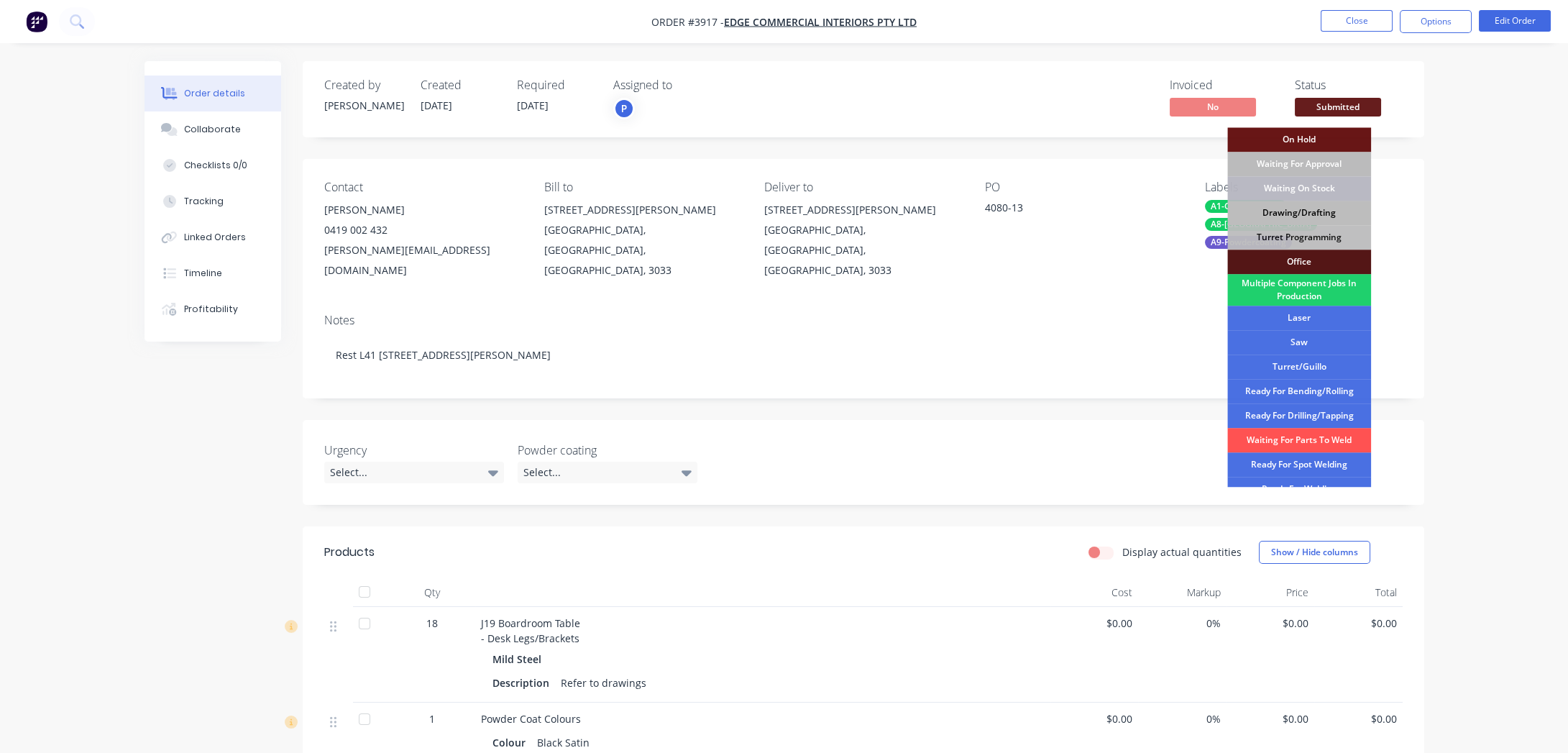
click at [1340, 209] on div "Drawing/Drafting" at bounding box center [1298, 213] width 144 height 24
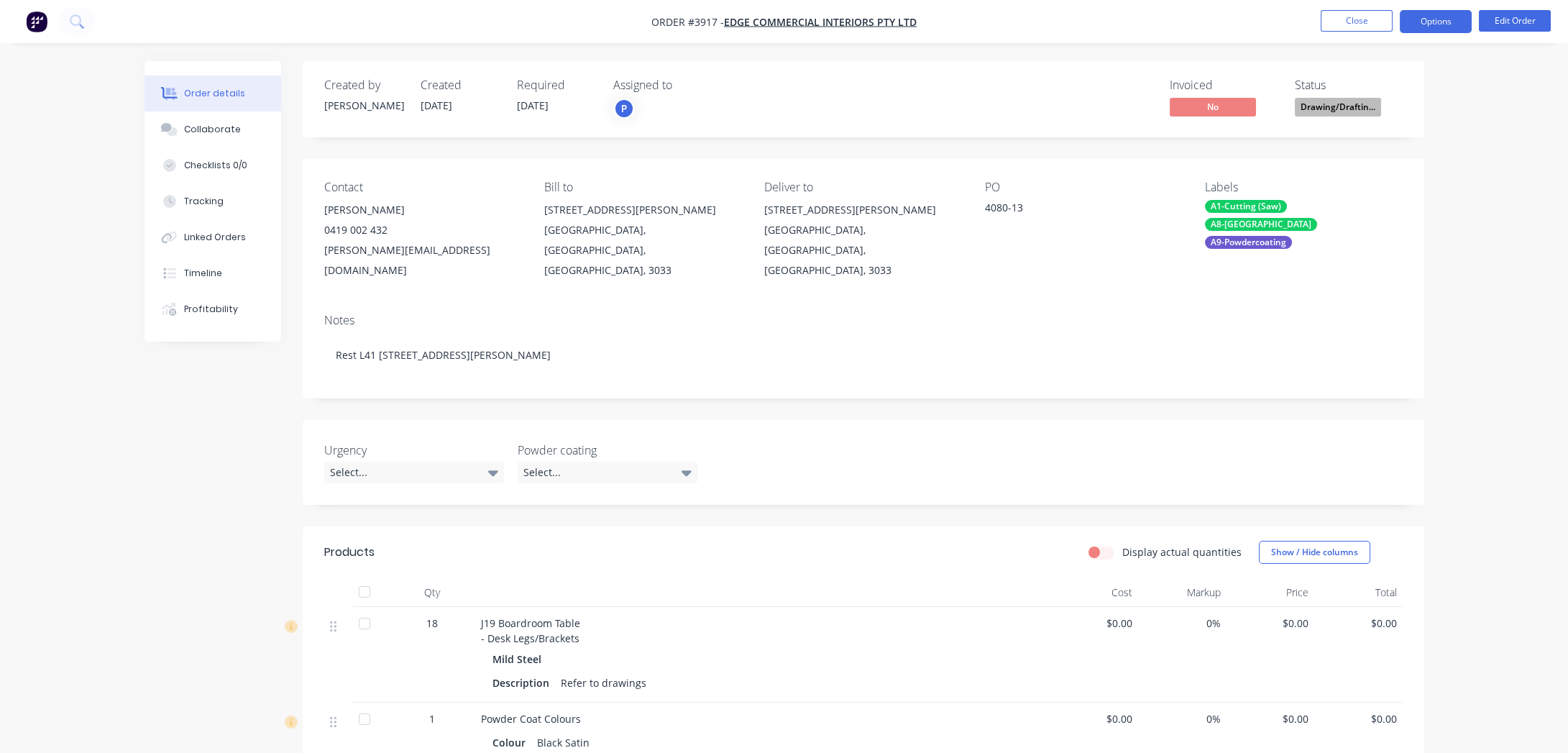
click at [1413, 18] on button "Options" at bounding box center [1435, 22] width 72 height 23
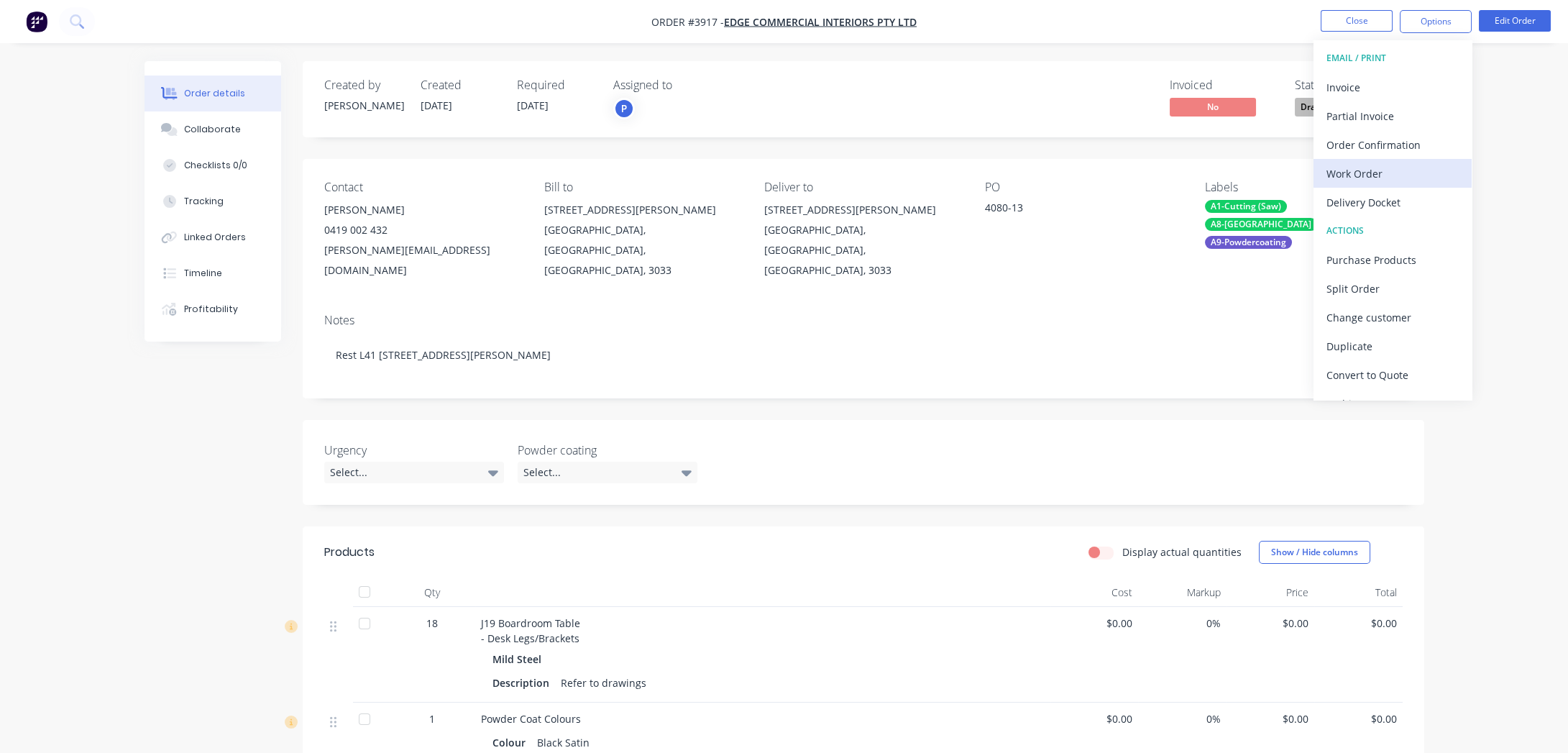
click at [1384, 167] on div "Work Order" at bounding box center [1393, 174] width 133 height 21
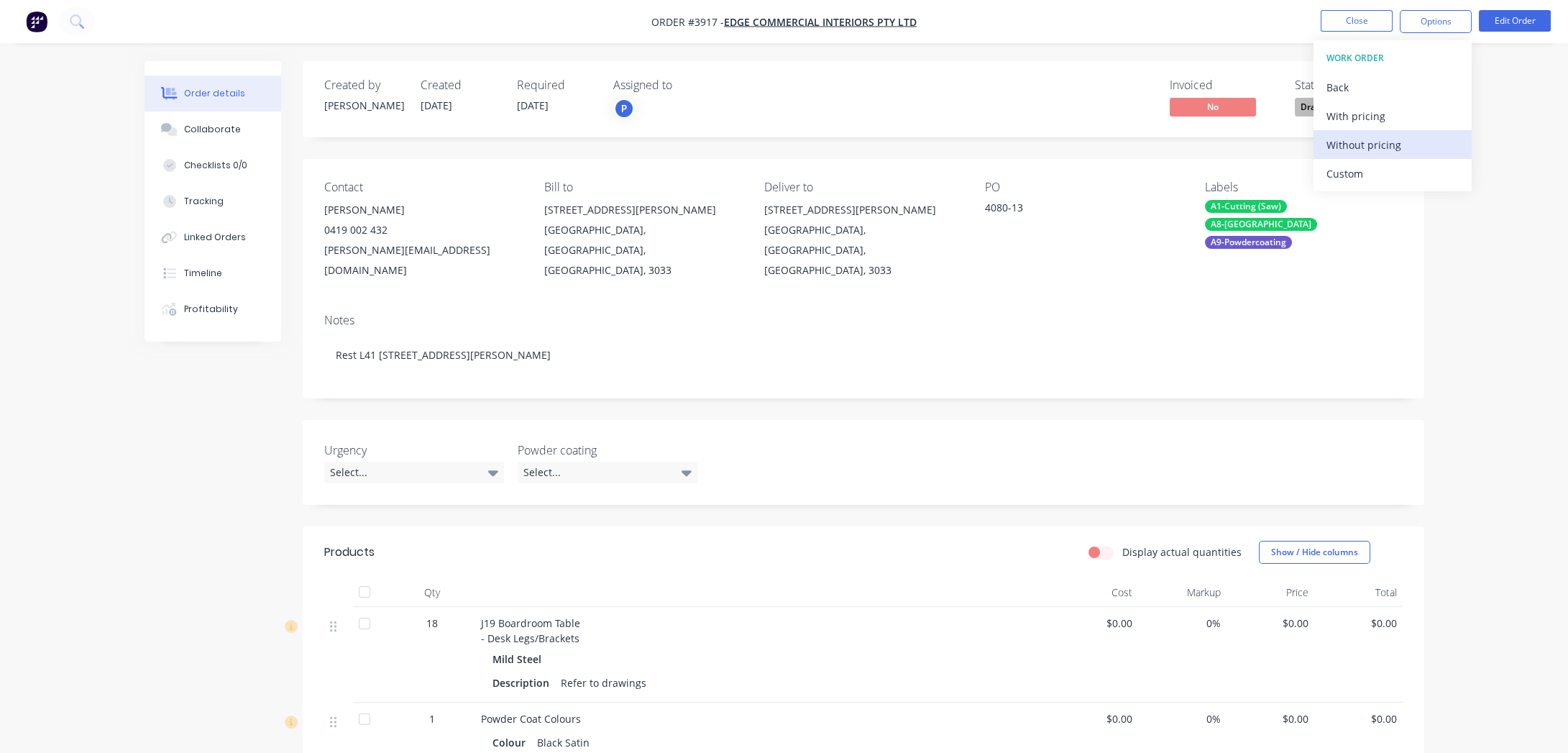
click at [1390, 145] on div "Without pricing" at bounding box center [1393, 145] width 133 height 21
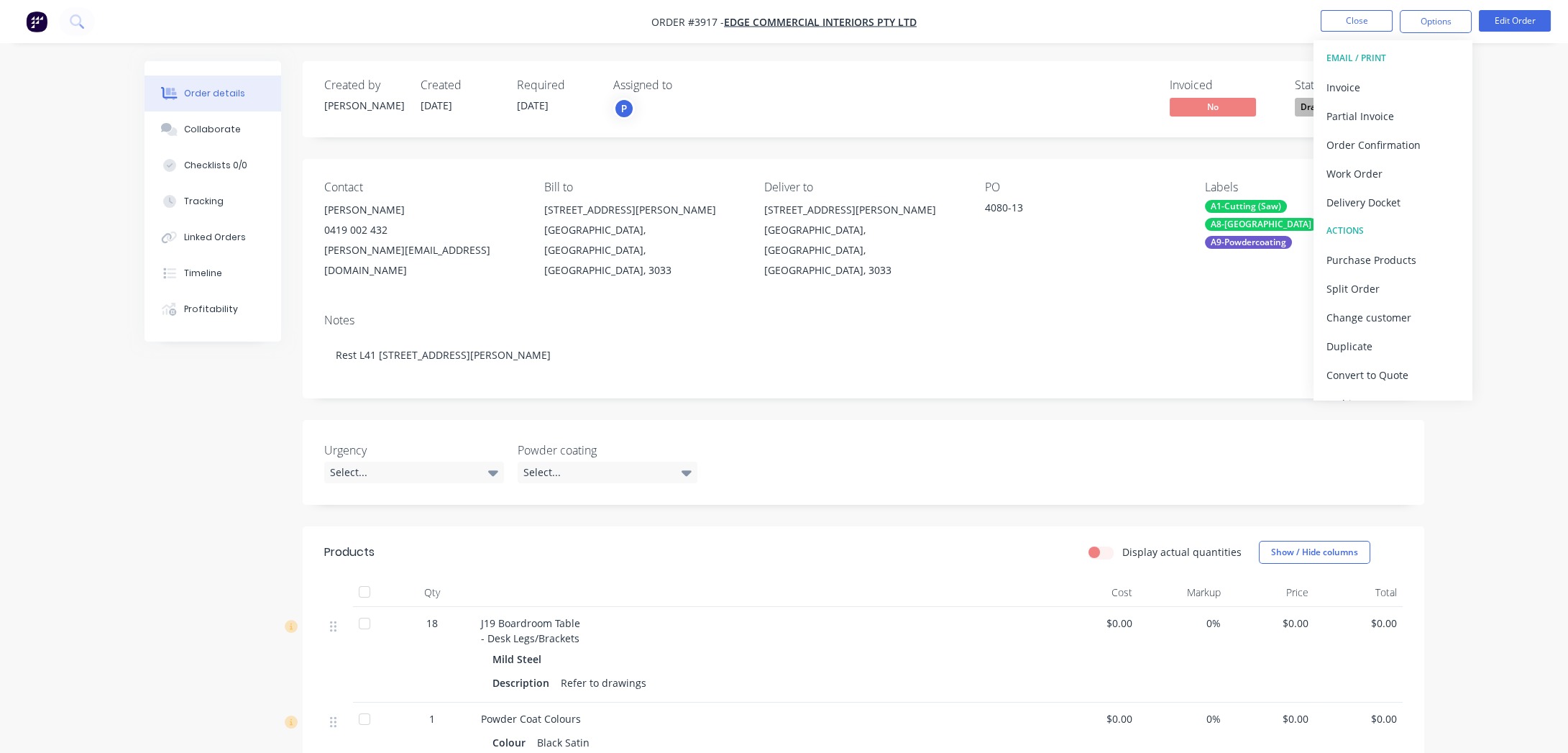
click at [107, 245] on div "Order details Collaborate Checklists 0/0 Tracking Linked Orders Timeline Profit…" at bounding box center [784, 521] width 1568 height 1042
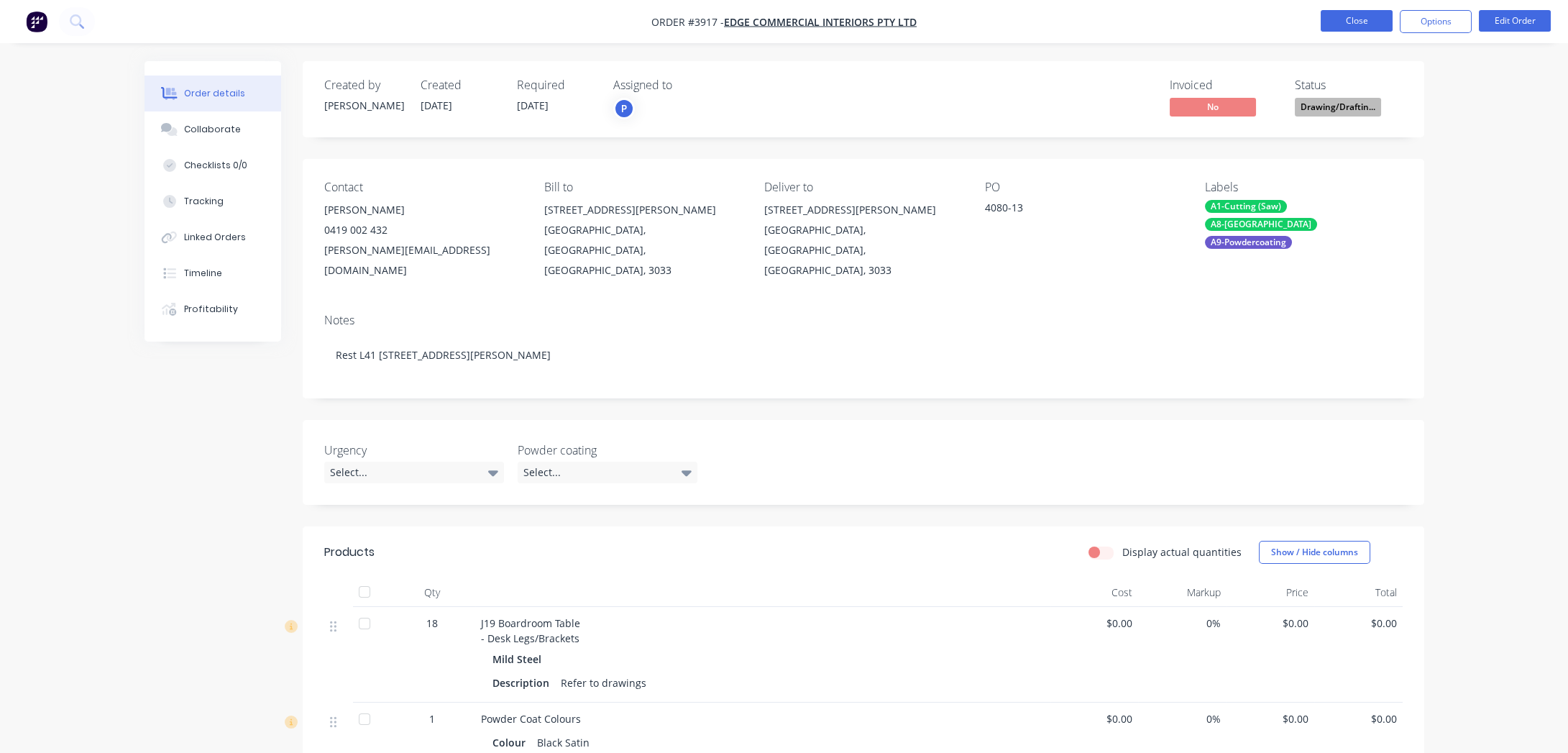
click at [1346, 20] on button "Close" at bounding box center [1357, 21] width 72 height 22
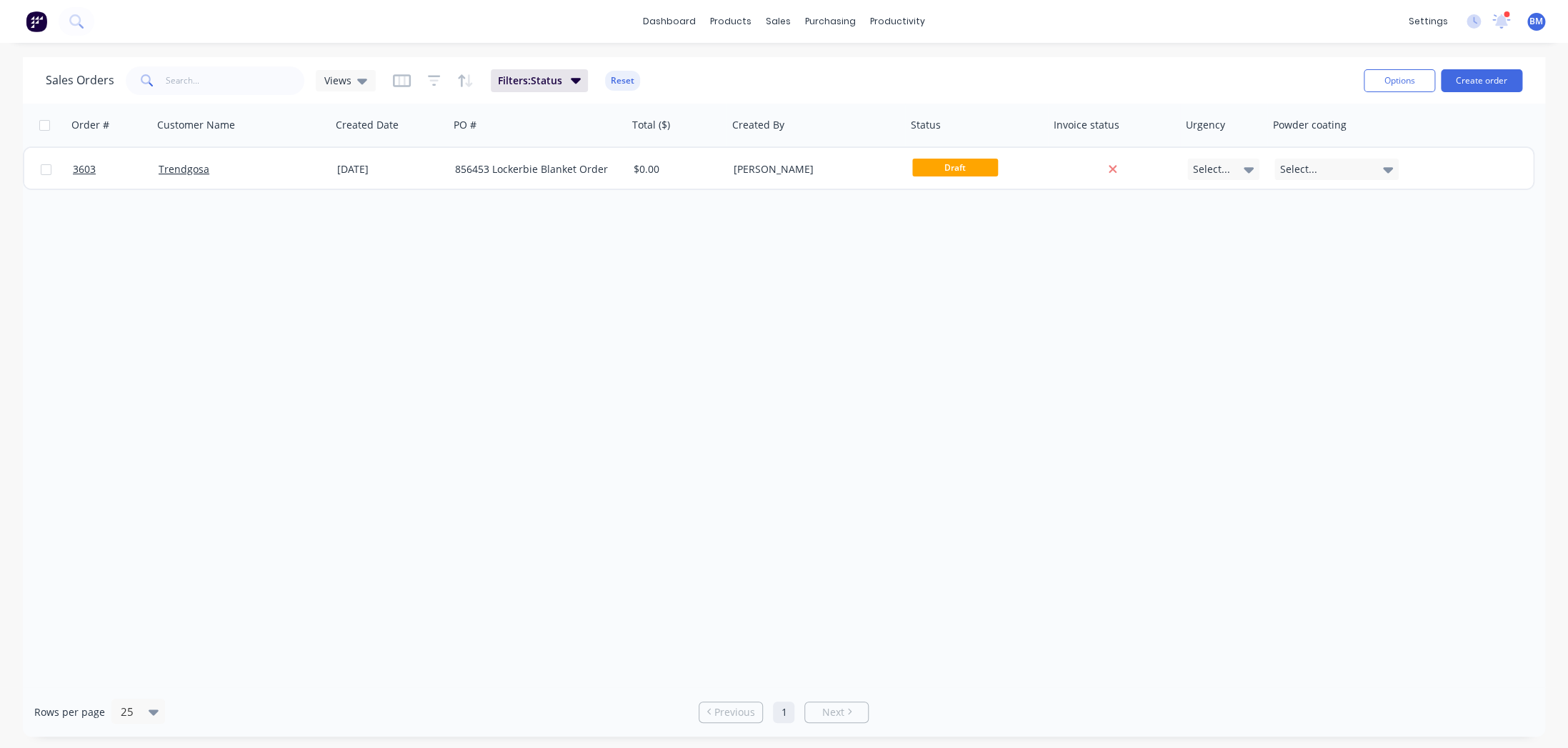
drag, startPoint x: 881, startPoint y: 89, endPoint x: 1002, endPoint y: 42, distance: 129.8
click at [1002, 42] on div "dashboard products sales purchasing productivity dashboard products Product Cat…" at bounding box center [784, 374] width 1568 height 748
click at [160, 459] on div "Order # Customer Name Created Date PO # Total ($) Created By Status Invoice sta…" at bounding box center [784, 394] width 1522 height 583
